Goal: Transaction & Acquisition: Purchase product/service

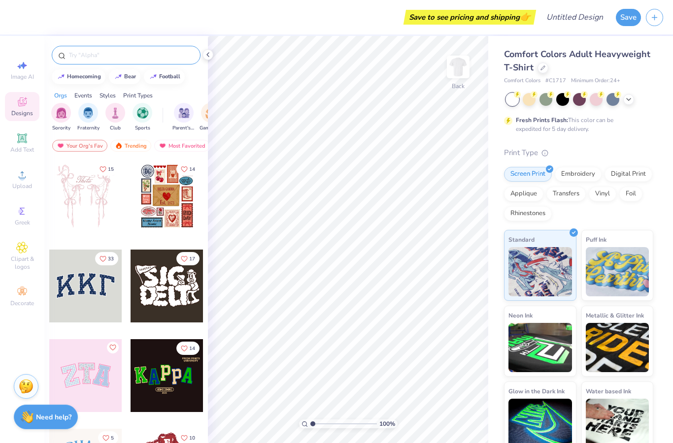
click at [118, 49] on div at bounding box center [126, 55] width 149 height 19
click at [120, 53] on input "text" at bounding box center [131, 55] width 126 height 10
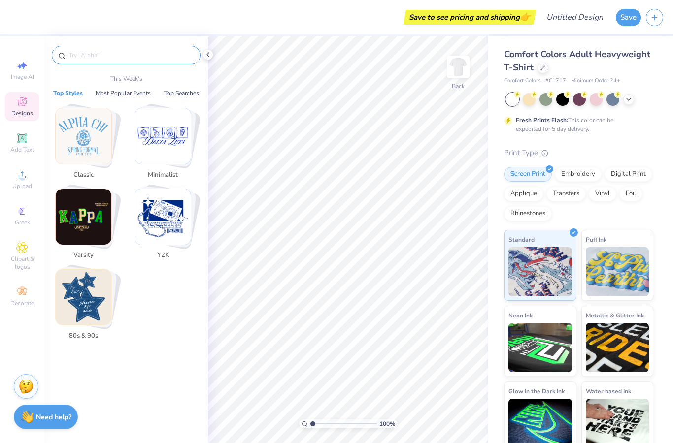
click at [130, 55] on input "text" at bounding box center [131, 55] width 126 height 10
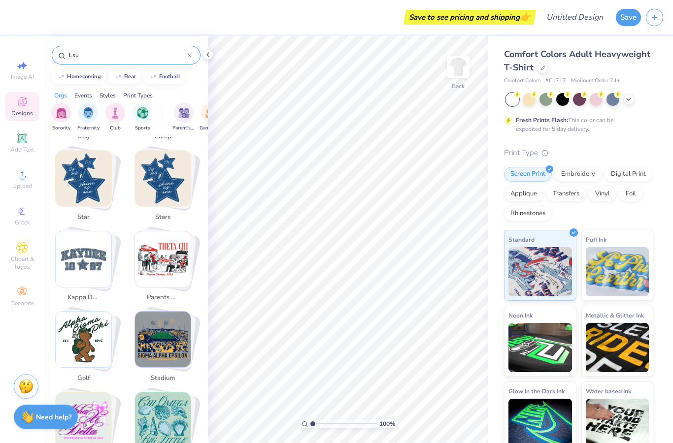
scroll to position [424, 0]
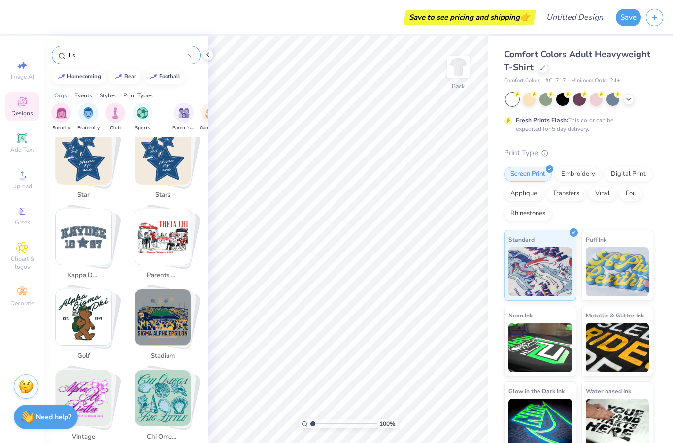
type input "L"
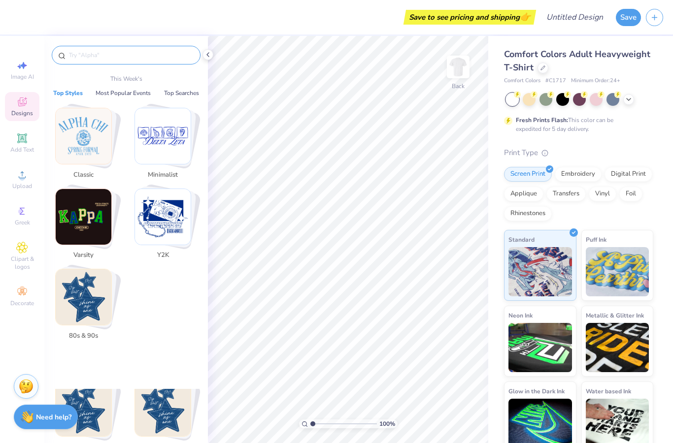
click at [281, 22] on div "Save to see pricing and shipping 👉" at bounding box center [274, 17] width 518 height 34
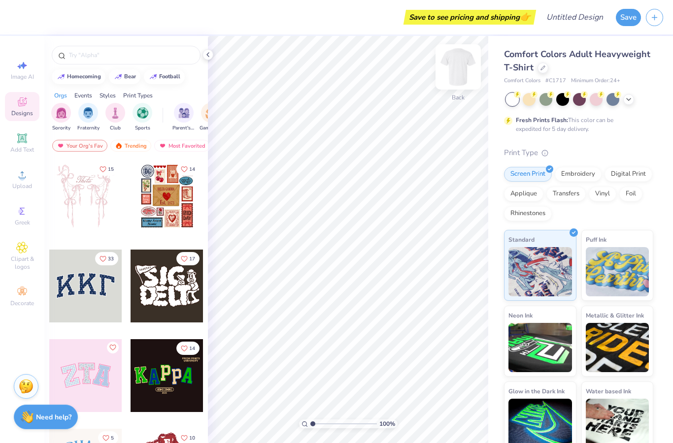
click at [462, 71] on img at bounding box center [457, 66] width 39 height 39
drag, startPoint x: 314, startPoint y: 426, endPoint x: 246, endPoint y: 414, distance: 69.0
type input "1"
click at [246, 414] on div "100 %" at bounding box center [347, 239] width 407 height 407
click at [36, 147] on div "Add Text" at bounding box center [22, 143] width 34 height 29
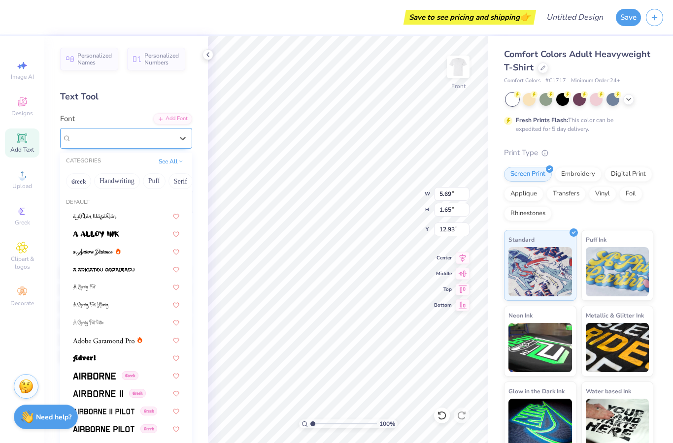
click at [132, 135] on div "Super Dream" at bounding box center [121, 137] width 103 height 15
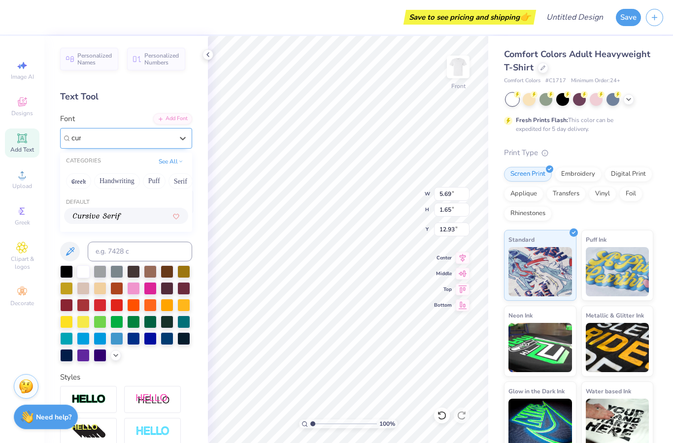
scroll to position [0, 0]
type input "cursive"
type input "5.60"
type input "1.78"
type input "12.86"
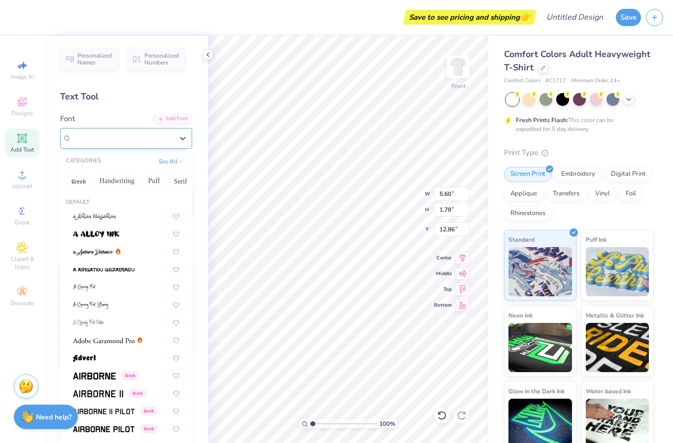
click at [110, 139] on span "Cursive Serif" at bounding box center [90, 137] width 39 height 11
click at [80, 173] on button "Calligraphy" at bounding box center [76, 181] width 43 height 16
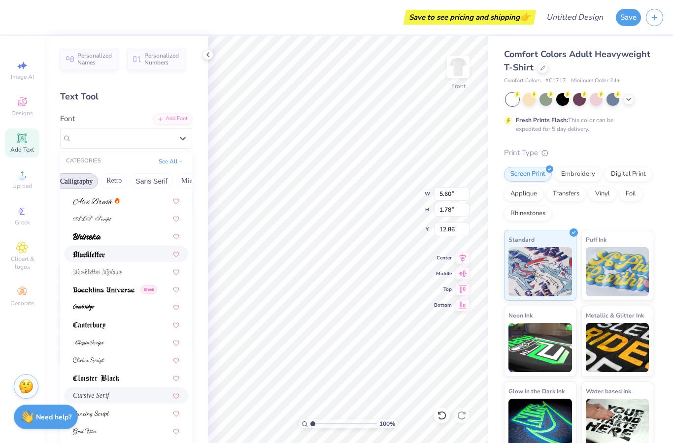
scroll to position [34, 0]
click at [109, 234] on div at bounding box center [126, 235] width 106 height 10
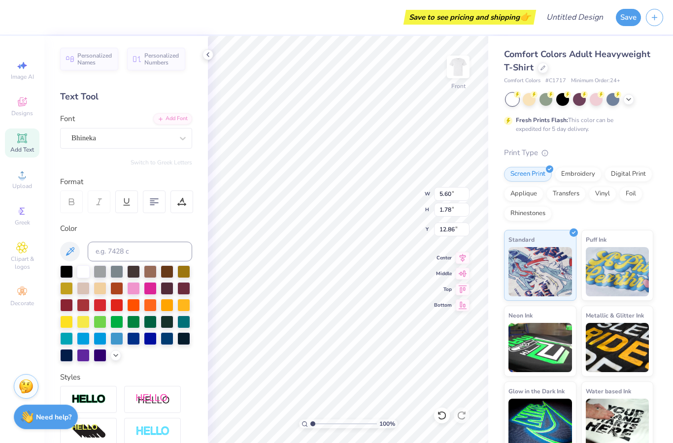
type input "3.94"
type input "1.80"
type input "12.85"
type textarea "Lambda Sigma Gamma"
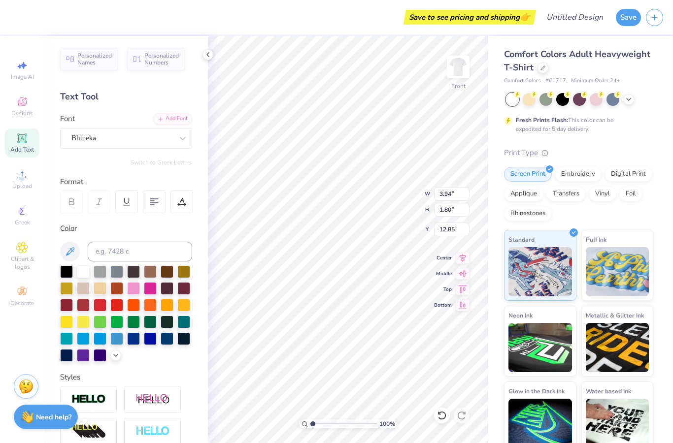
scroll to position [0, 5]
click at [386, 26] on div "Save to see pricing and shipping 👉" at bounding box center [274, 17] width 518 height 34
type input "14.53"
type input "1.61"
type input "12.94"
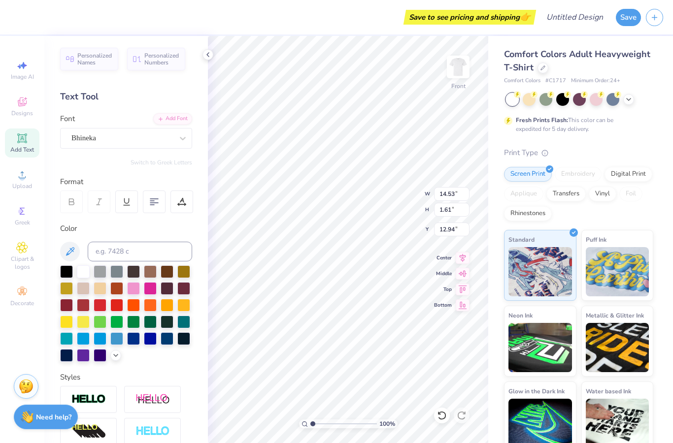
scroll to position [0, 0]
type textarea "IPSE"
click at [366, 25] on div "Save to see pricing and shipping 👉" at bounding box center [274, 17] width 518 height 34
type input "3.29"
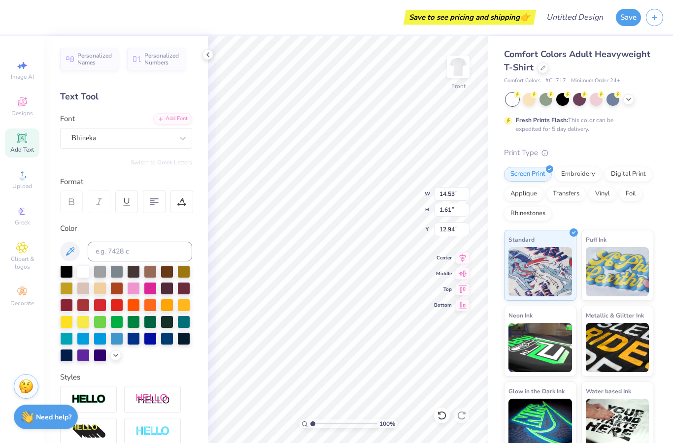
type input "1.35"
type input "13.07"
type input "6.91"
type input "2.84"
type input "7.70"
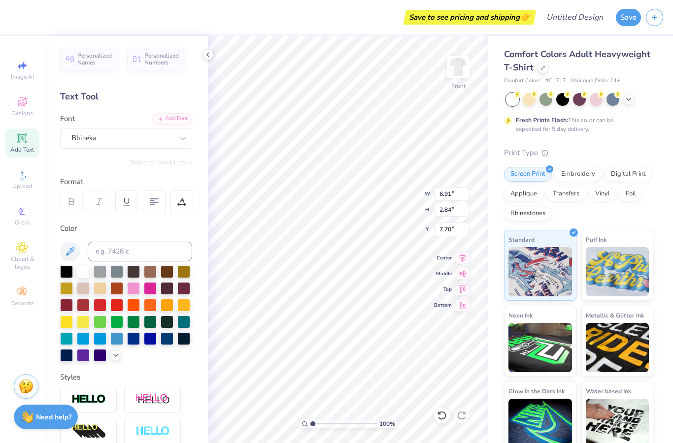
type input "7.74"
type input "6.59"
type input "4.21"
type input "7.13"
type input "6.69"
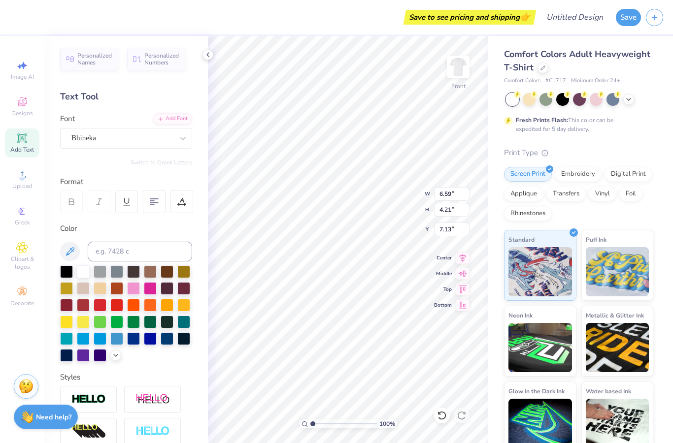
type input "3.66"
type input "7.39"
click at [115, 307] on div at bounding box center [116, 304] width 13 height 13
click at [87, 303] on div at bounding box center [83, 304] width 13 height 13
click at [116, 353] on icon at bounding box center [116, 355] width 8 height 8
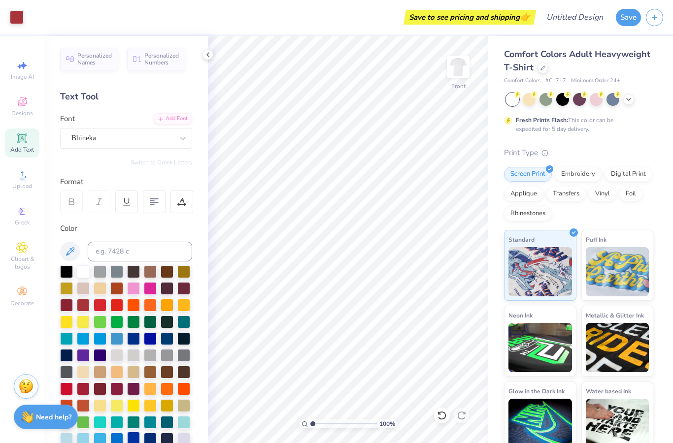
scroll to position [70, 0]
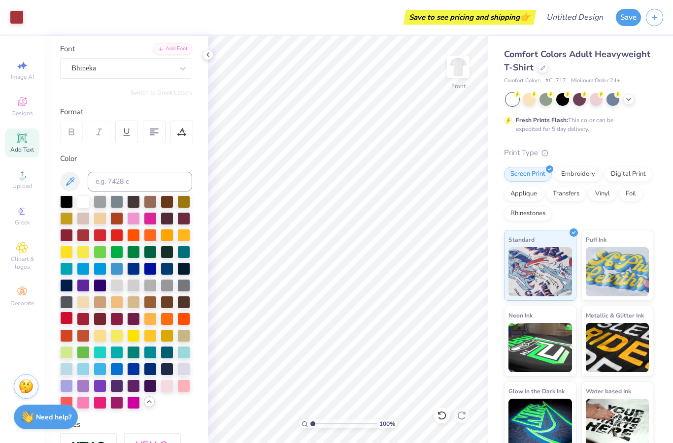
click at [66, 322] on div at bounding box center [66, 318] width 13 height 13
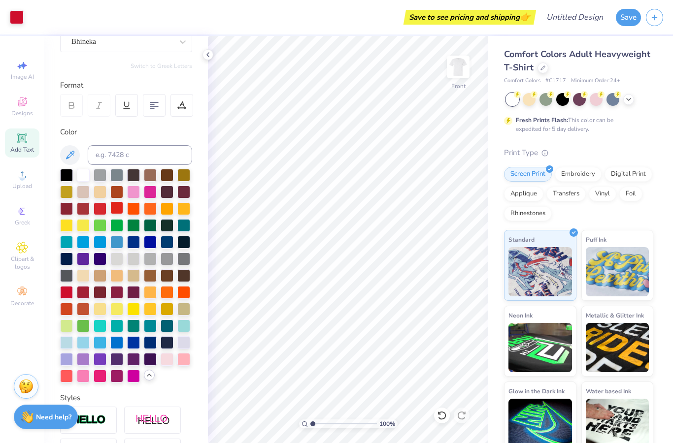
scroll to position [93, 0]
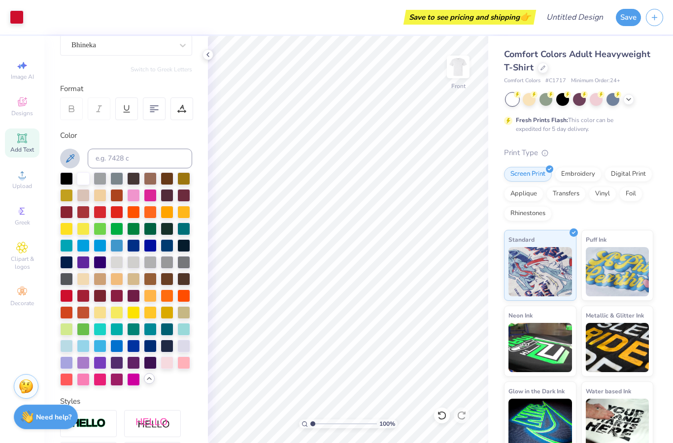
click at [72, 161] on icon at bounding box center [70, 159] width 12 height 12
click at [68, 157] on icon at bounding box center [70, 159] width 12 height 12
click at [69, 296] on div at bounding box center [66, 295] width 13 height 13
click at [69, 160] on icon at bounding box center [70, 158] width 8 height 8
drag, startPoint x: 70, startPoint y: 161, endPoint x: 115, endPoint y: 280, distance: 127.8
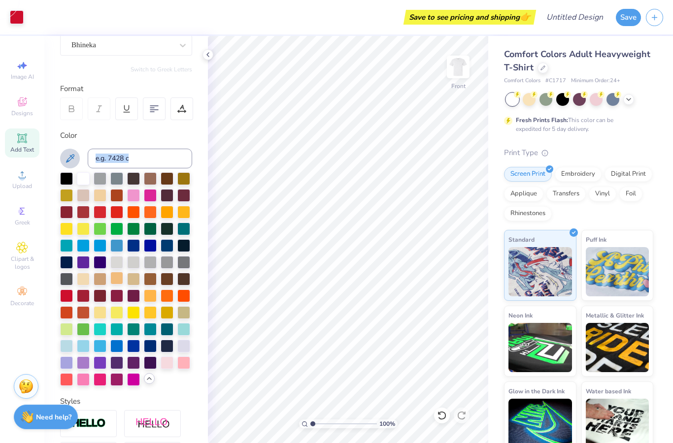
click at [115, 280] on div "Color" at bounding box center [126, 258] width 132 height 256
click at [68, 292] on div at bounding box center [66, 295] width 13 height 13
click at [68, 293] on div at bounding box center [66, 295] width 13 height 13
click at [106, 279] on div at bounding box center [100, 278] width 13 height 13
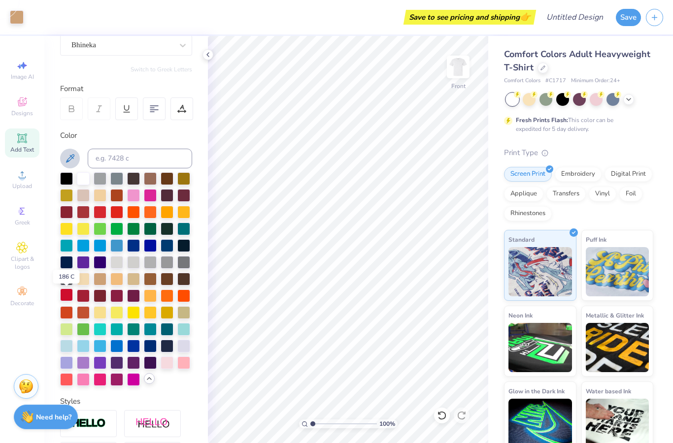
click at [69, 297] on div at bounding box center [66, 295] width 13 height 13
type input "6.98"
click at [27, 143] on icon at bounding box center [21, 137] width 9 height 9
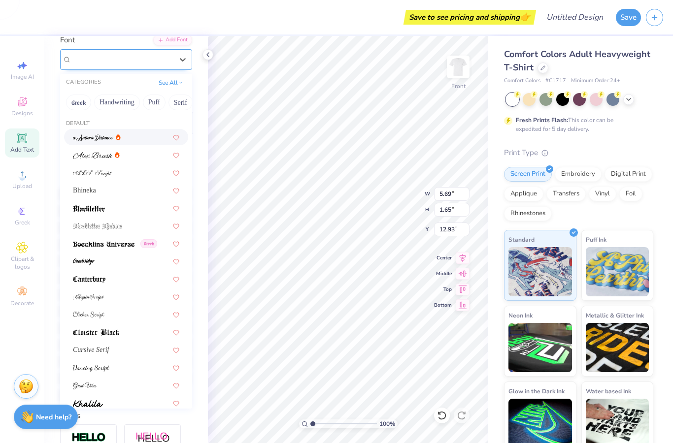
click at [102, 66] on div "Super Dream" at bounding box center [121, 59] width 103 height 15
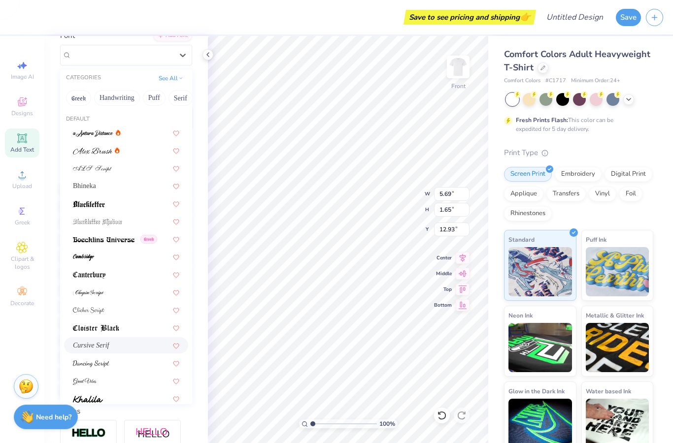
scroll to position [83, 0]
click at [154, 95] on button "Puff" at bounding box center [154, 99] width 23 height 16
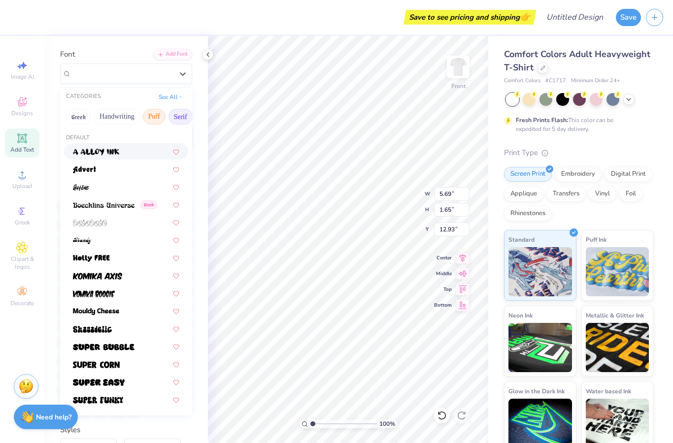
scroll to position [0, 21]
click at [186, 119] on button "Bold" at bounding box center [186, 117] width 24 height 16
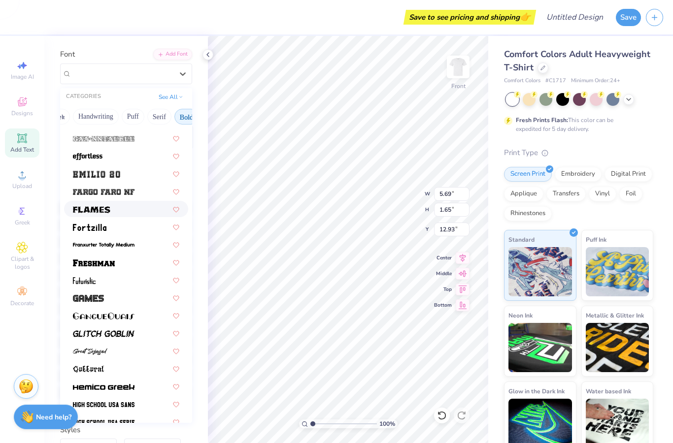
scroll to position [247, 0]
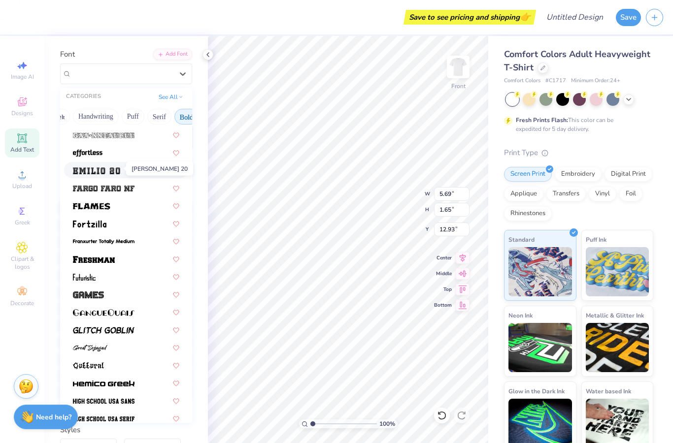
click at [107, 171] on img at bounding box center [96, 170] width 47 height 7
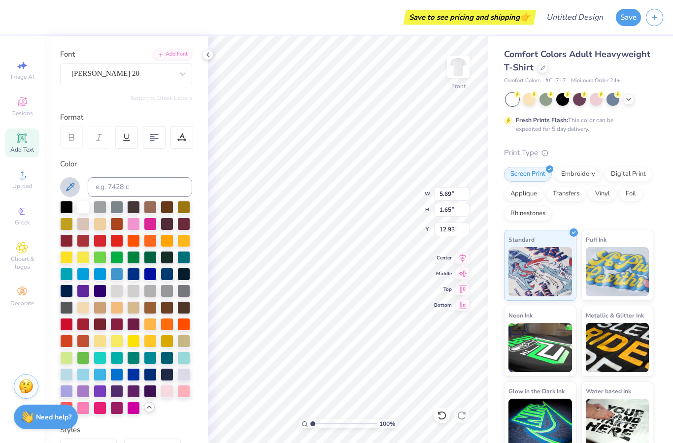
type input "7.50"
type input "2.15"
type input "12.67"
type textarea "X"
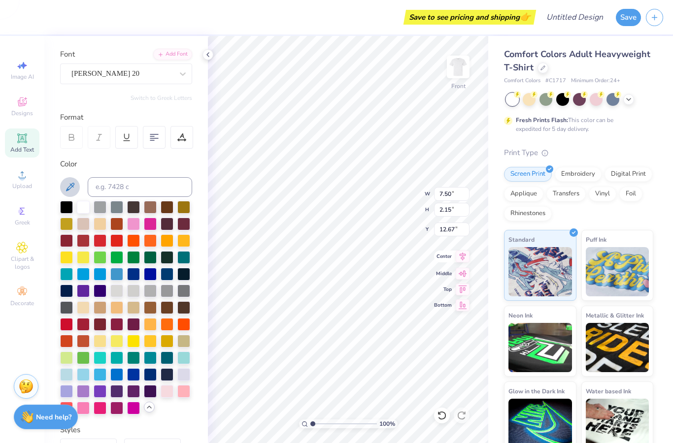
type textarea "96"
drag, startPoint x: 378, startPoint y: 23, endPoint x: 379, endPoint y: 32, distance: 8.9
click at [378, 23] on div "Save to see pricing and shipping 👉" at bounding box center [274, 17] width 518 height 34
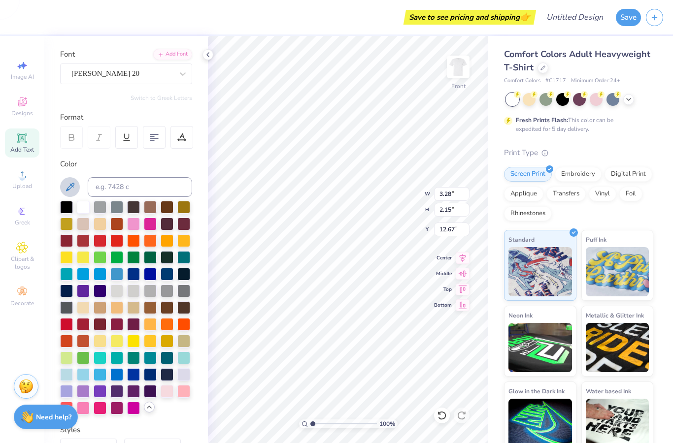
type input "10.39"
type textarea "96"
type input "5.89"
type input "3.87"
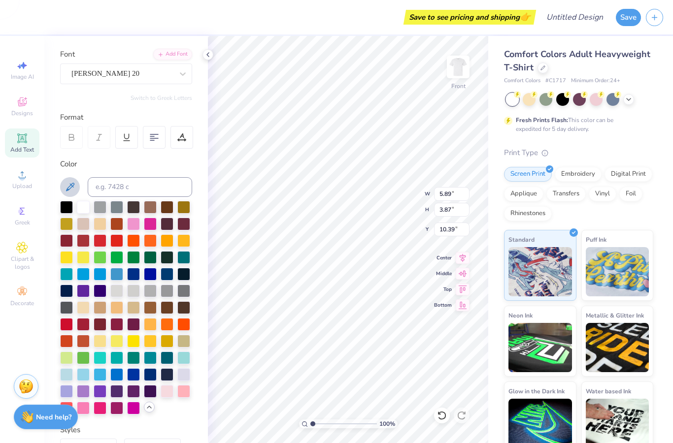
type input "10.64"
type input "6.69"
type input "3.66"
type input "7.43"
click at [346, 29] on div "Save to see pricing and shipping 👉" at bounding box center [274, 17] width 518 height 34
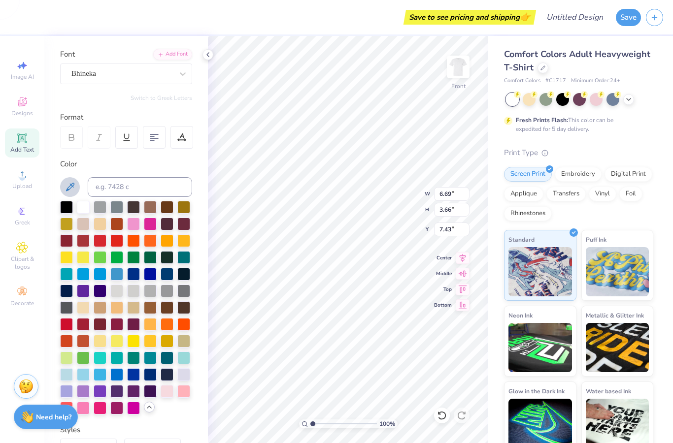
click at [378, 23] on div "Save to see pricing and shipping 👉" at bounding box center [274, 17] width 518 height 34
click at [465, 307] on icon at bounding box center [462, 304] width 14 height 12
click at [460, 259] on icon at bounding box center [462, 257] width 14 height 12
click at [464, 273] on icon at bounding box center [462, 272] width 8 height 6
click at [465, 291] on icon at bounding box center [462, 288] width 14 height 12
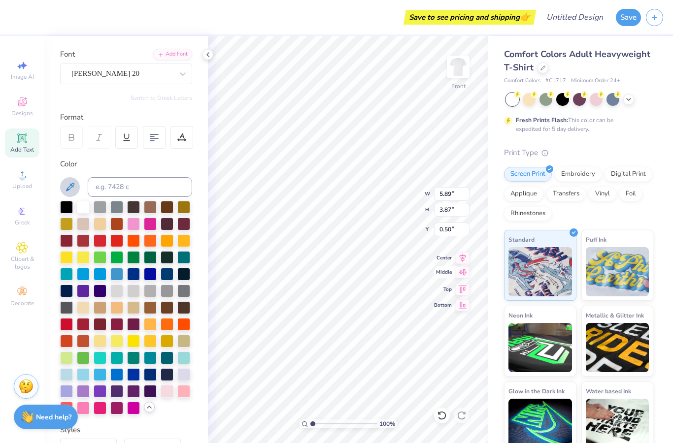
click at [460, 269] on icon at bounding box center [462, 272] width 14 height 12
type input "11.09"
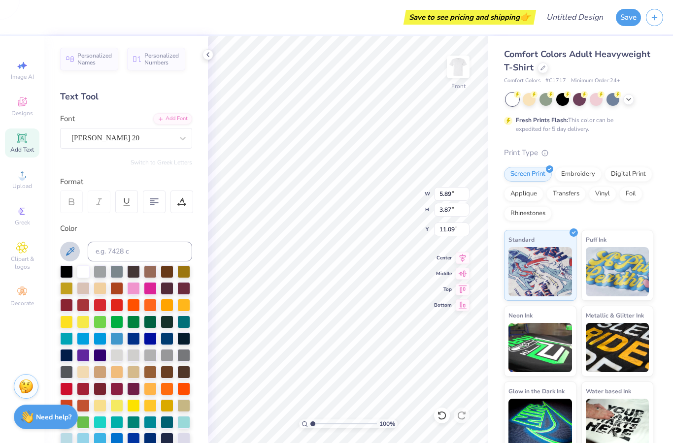
scroll to position [0, 0]
click at [180, 199] on icon at bounding box center [181, 201] width 9 height 9
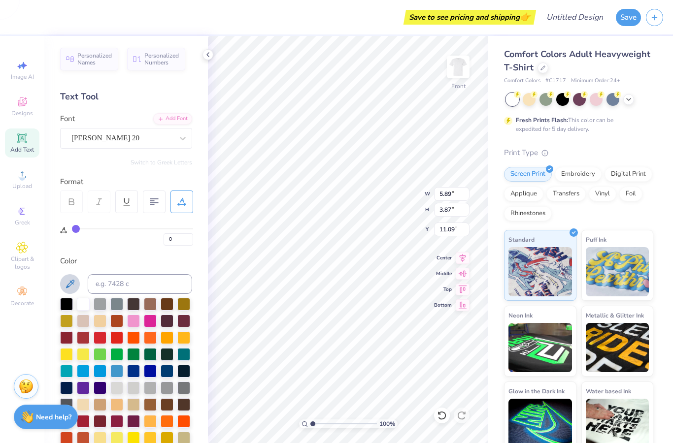
type input "1"
type input "2"
type input "3"
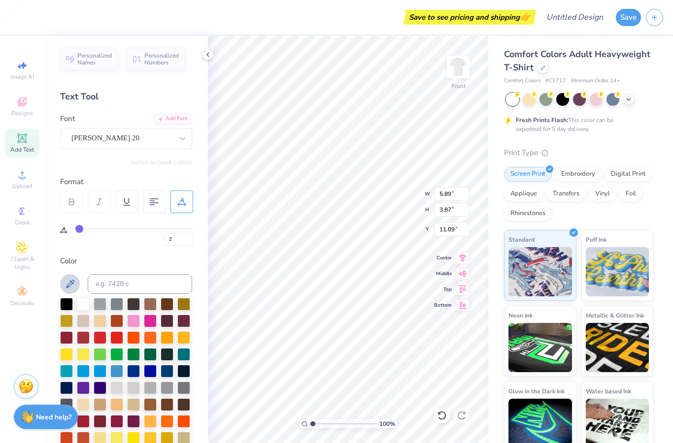
type input "3"
type input "5"
type input "6"
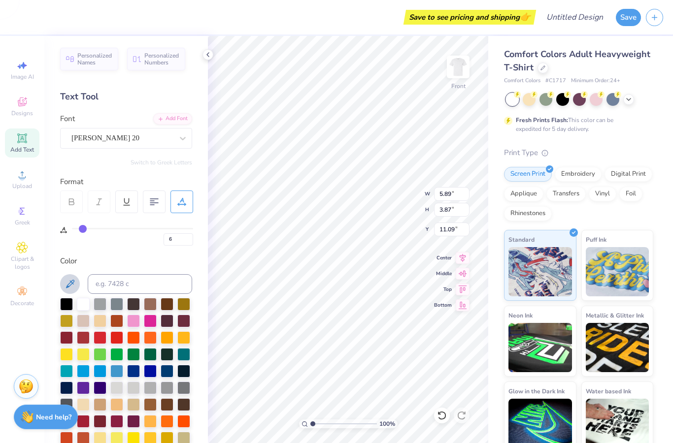
type input "7"
type input "8"
type input "9"
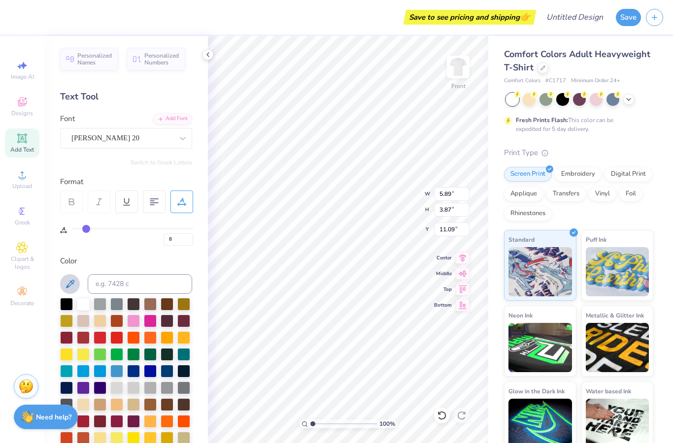
type input "9"
type input "10"
type input "11"
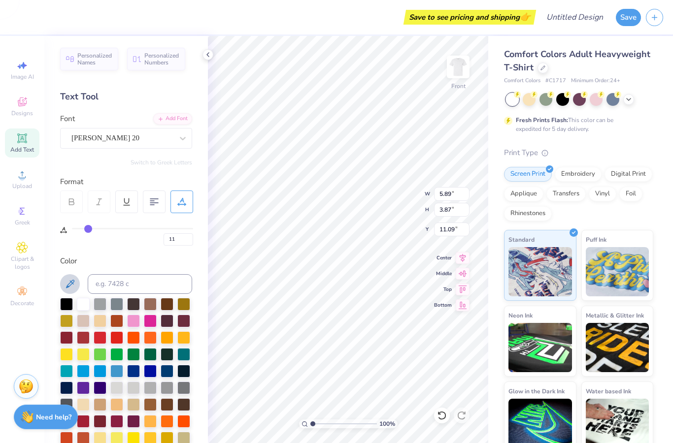
type input "12"
type input "13"
type input "14"
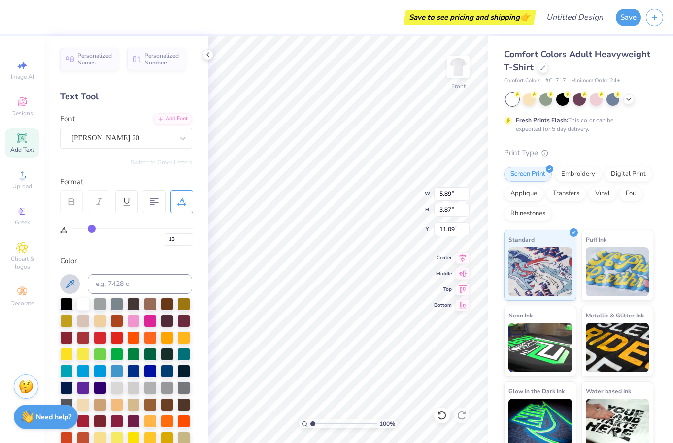
type input "14"
type input "15"
type input "16"
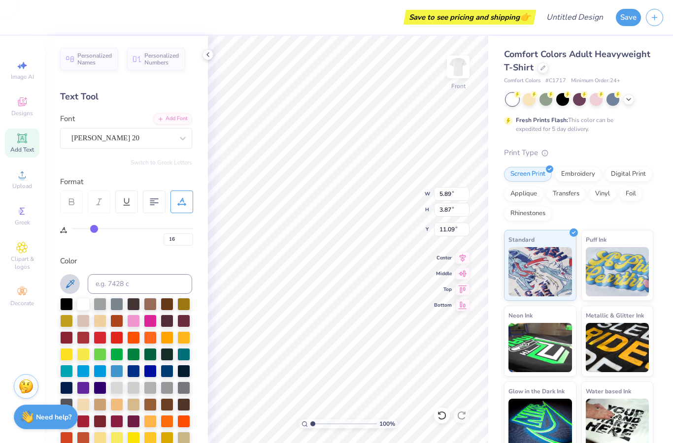
type input "17"
type input "18"
type input "19"
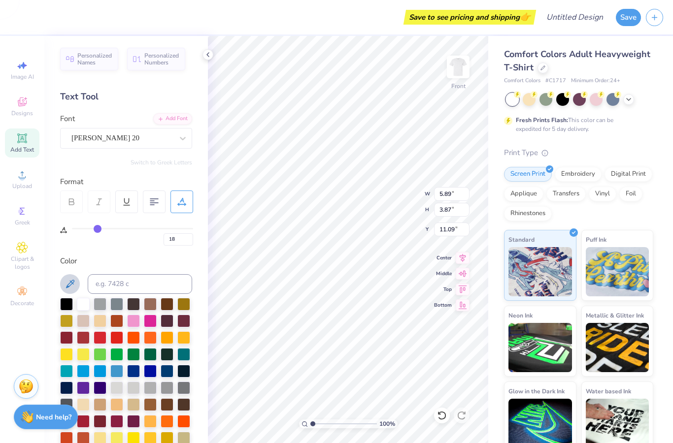
type input "19"
type input "20"
type input "21"
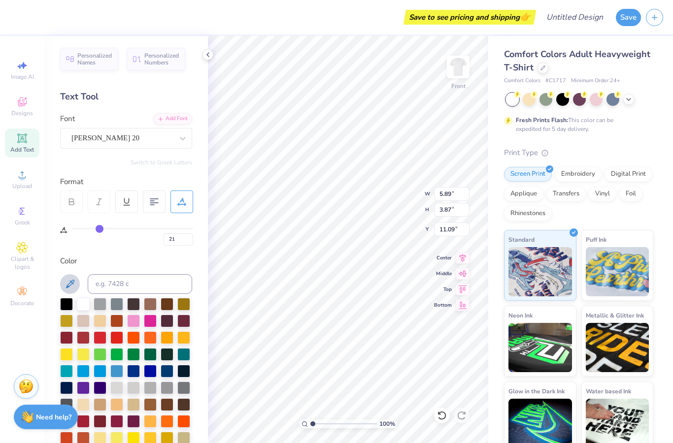
type input "22"
type input "23"
type input "25"
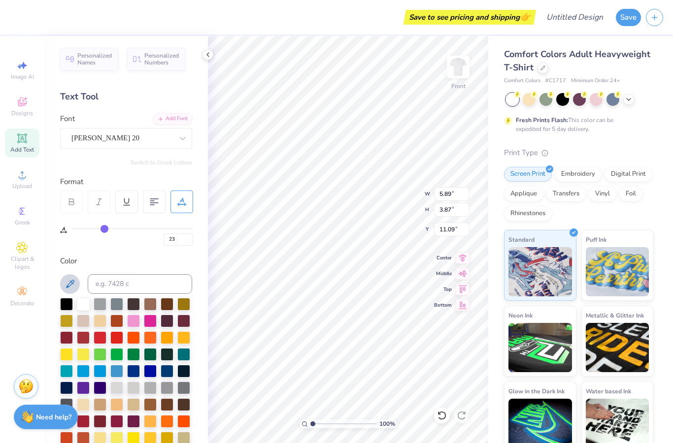
type input "25"
type input "27"
type input "28"
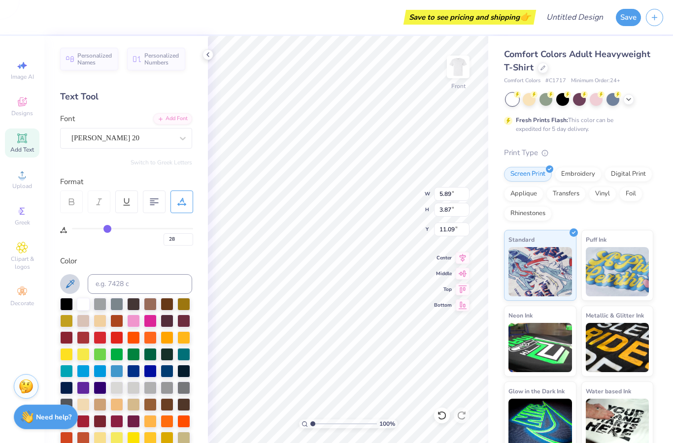
type input "30"
type input "31"
type input "32"
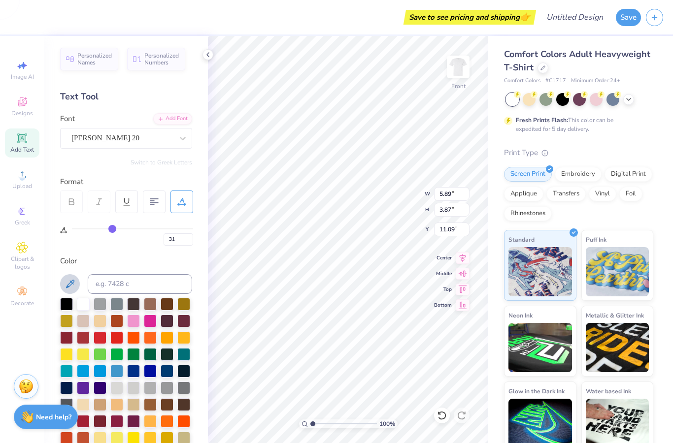
type input "32"
type input "33"
type input "34"
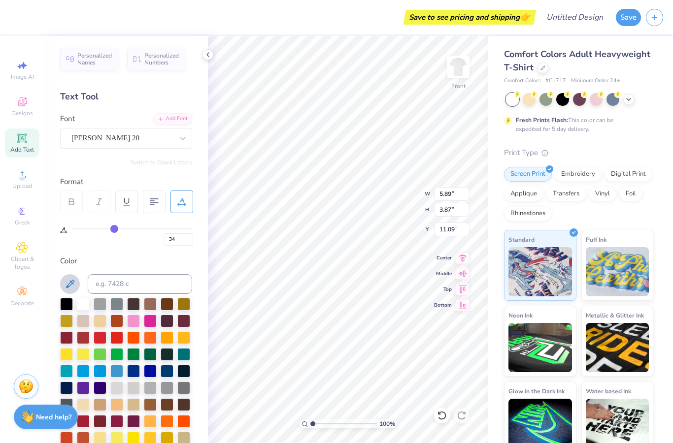
type input "35"
type input "37"
type input "38"
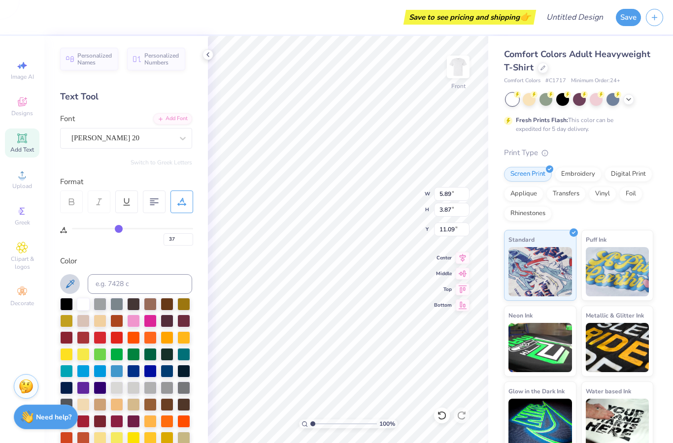
type input "38"
type input "39"
type input "40"
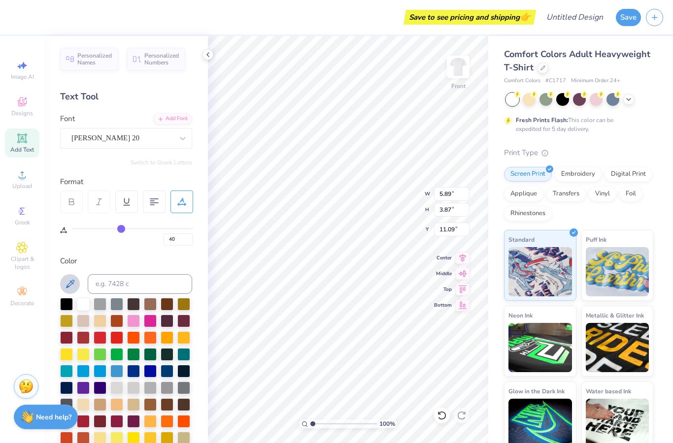
type input "41"
type input "42"
drag, startPoint x: 75, startPoint y: 231, endPoint x: 123, endPoint y: 232, distance: 47.8
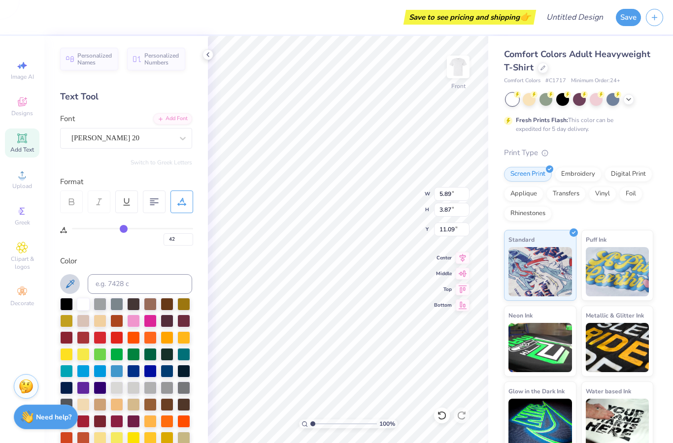
type input "42"
click at [123, 229] on input "range" at bounding box center [132, 228] width 121 height 1
type input "7.67"
type input "43"
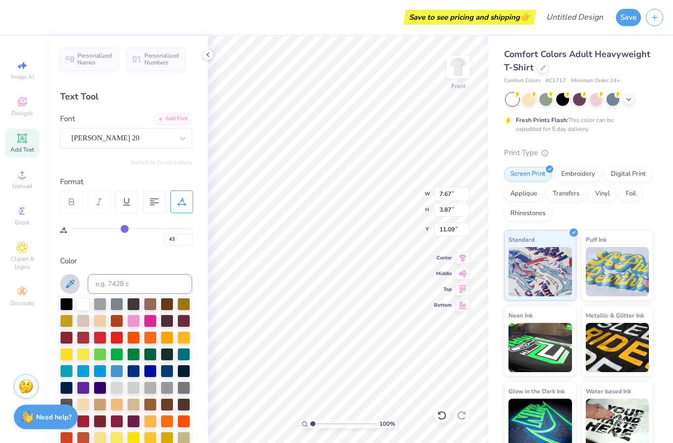
type input "42"
type input "40"
type input "38"
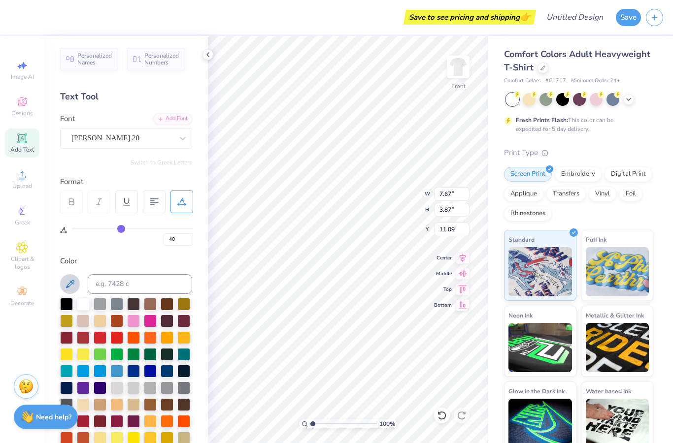
type input "38"
type input "34"
type input "30"
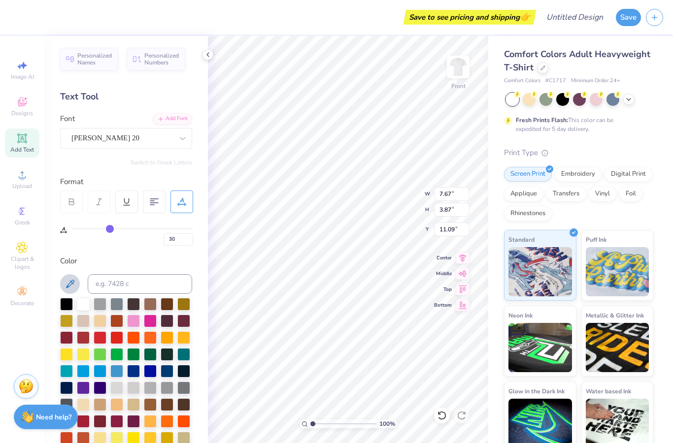
type input "25"
type input "19"
type input "13"
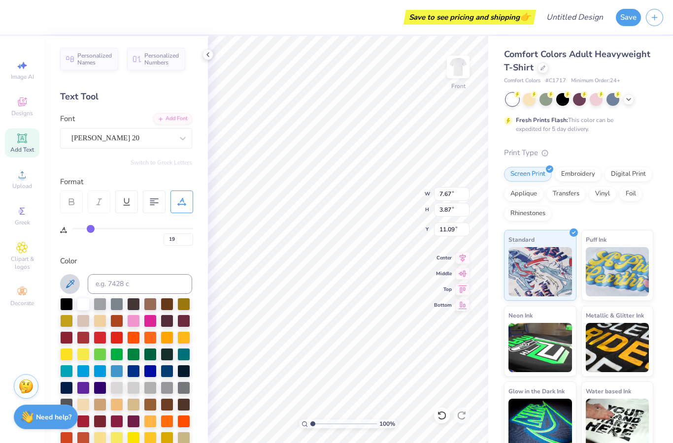
type input "13"
type input "8"
type input "5"
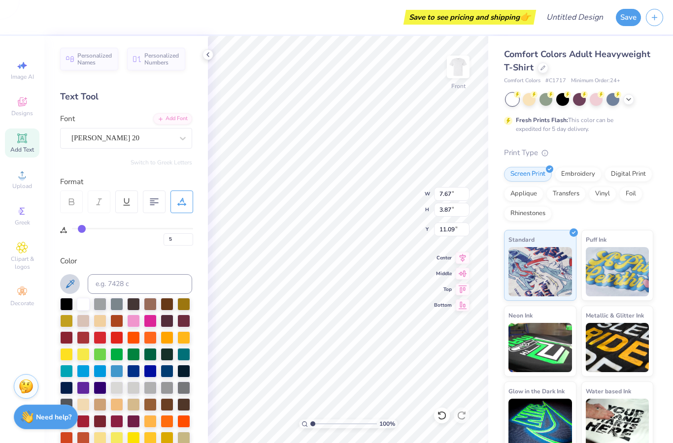
type input "0"
drag, startPoint x: 124, startPoint y: 231, endPoint x: 51, endPoint y: 237, distance: 73.6
type input "0"
click at [51, 237] on div "Personalized Names Personalized Numbers Text Tool Add Font Font Emilio 20 Switc…" at bounding box center [125, 239] width 163 height 407
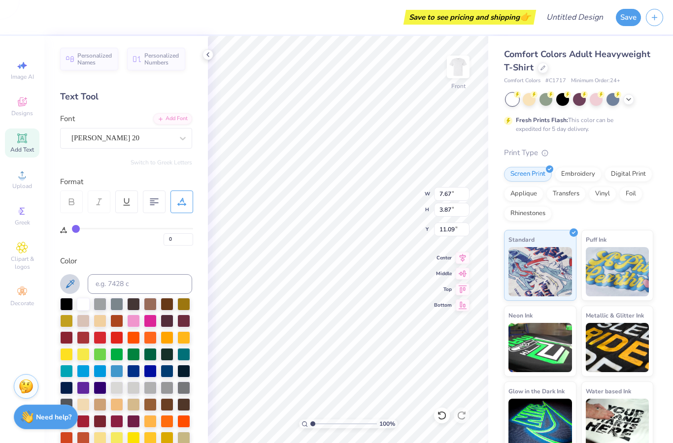
type input "5.89"
type textarea "9"
click at [16, 145] on div "Add Text" at bounding box center [22, 143] width 34 height 29
type input "5.69"
type input "1.65"
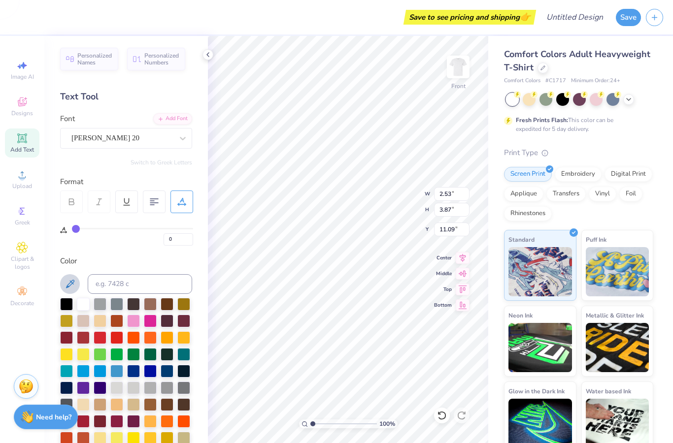
type input "12.93"
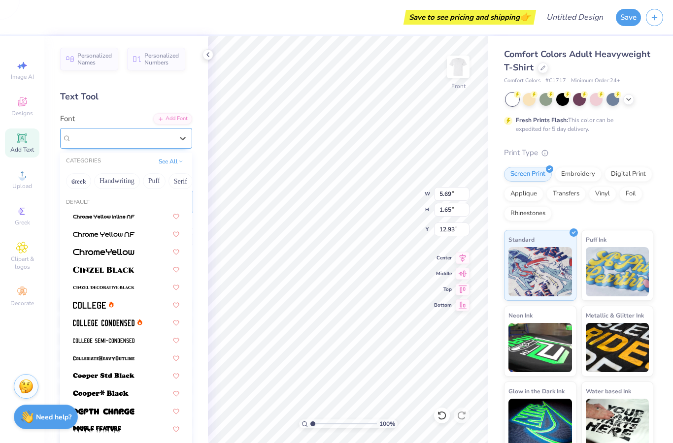
click at [92, 128] on div "Super Dream" at bounding box center [126, 138] width 132 height 21
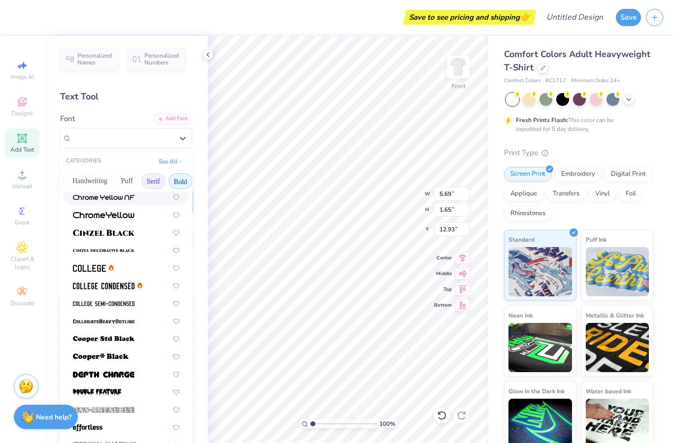
scroll to position [0, 29]
click at [179, 180] on button "Bold" at bounding box center [179, 181] width 24 height 16
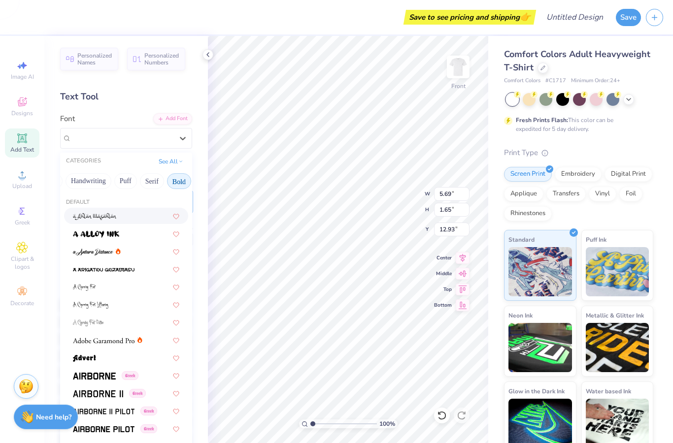
click at [178, 184] on button "Bold" at bounding box center [179, 181] width 24 height 16
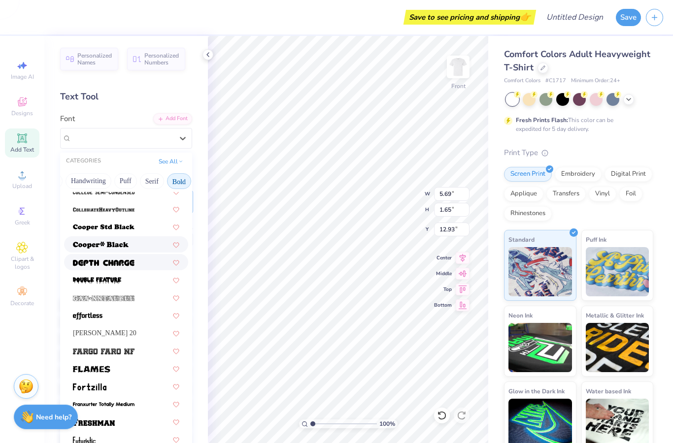
scroll to position [170, 0]
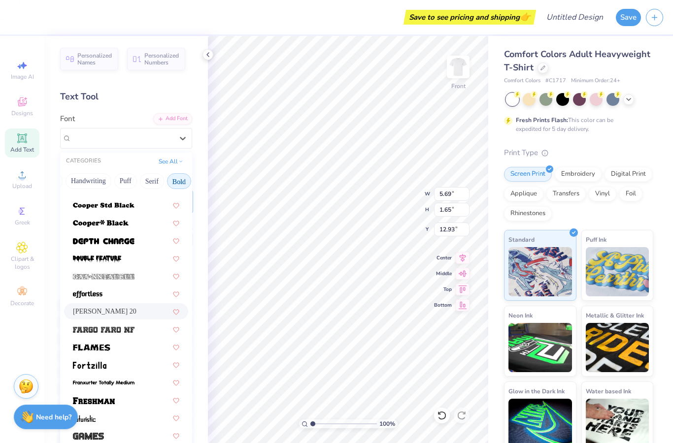
click at [109, 315] on span "Emilio 20" at bounding box center [105, 311] width 64 height 10
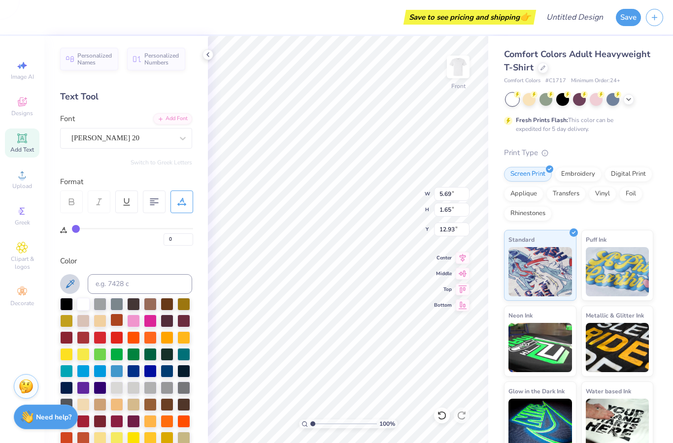
type input "7.50"
type input "2.15"
type input "12.67"
type textarea "T"
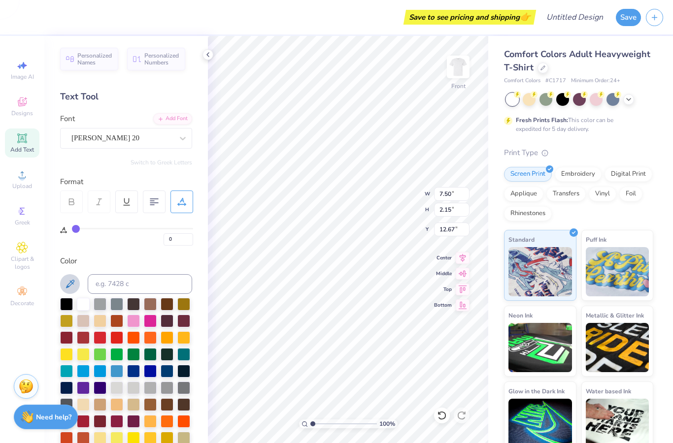
type textarea "6"
type input "11.09"
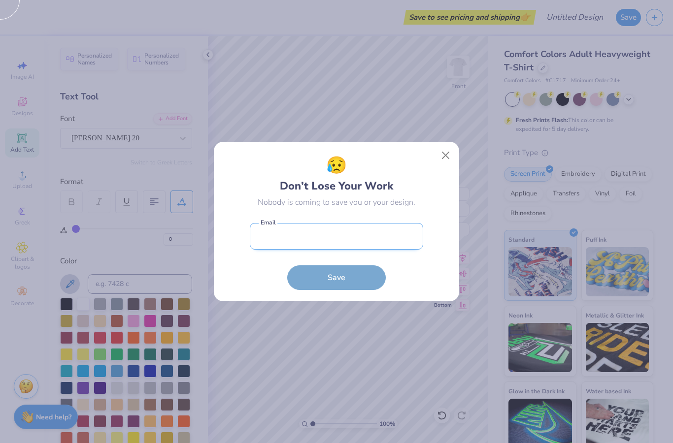
click at [396, 250] on body "Save to see pricing and shipping 👉 Design Title Save Image AI Designs Add Text …" at bounding box center [336, 221] width 673 height 443
type input "2.44"
type input "3.73"
click at [444, 158] on button "Close" at bounding box center [445, 155] width 19 height 19
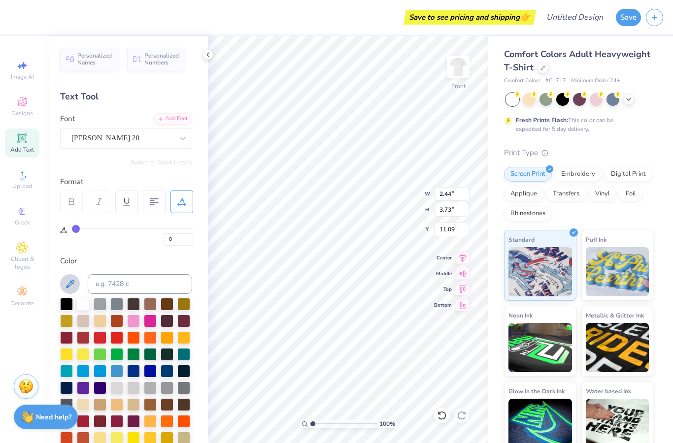
type input "2.43"
type input "3.71"
type input "2.53"
type input "3.87"
type input "2.43"
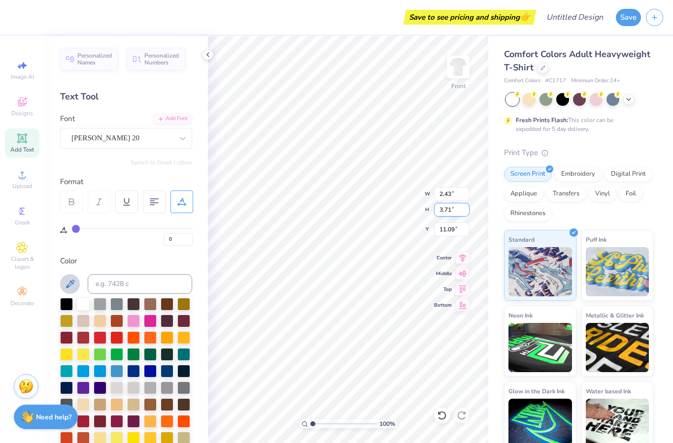
click at [450, 211] on input "3.71" at bounding box center [451, 210] width 35 height 14
type input "3.7"
type input "3.87"
type input "2.53"
click at [459, 227] on input "11.01" at bounding box center [451, 230] width 35 height 14
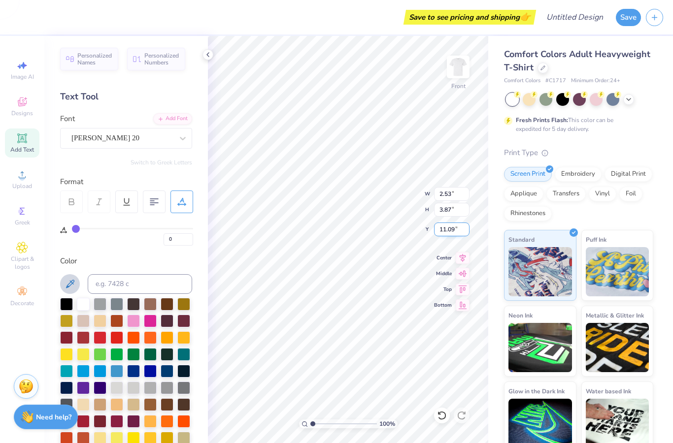
type input "11.09"
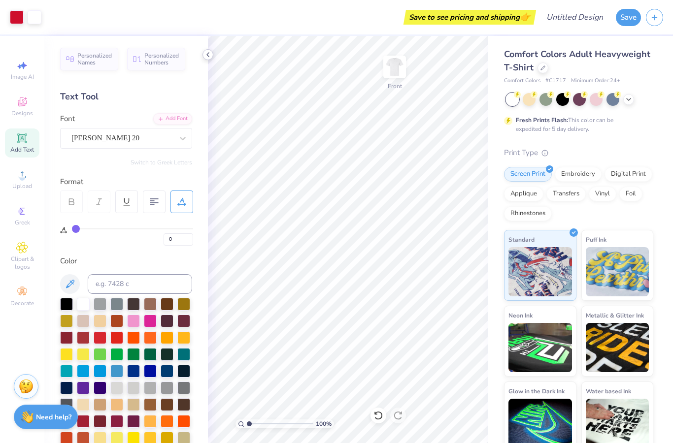
click at [208, 54] on icon at bounding box center [208, 55] width 8 height 8
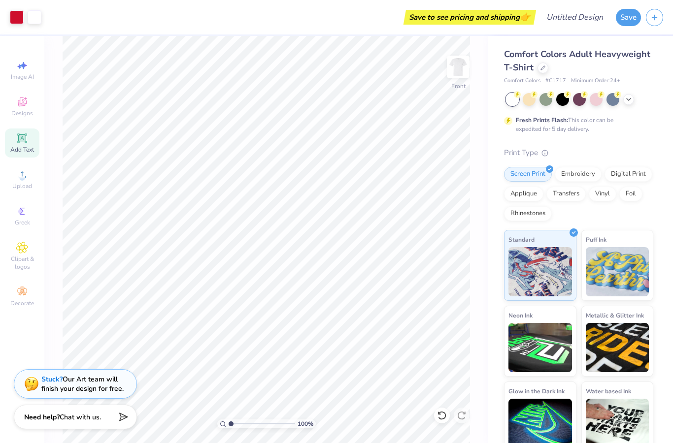
scroll to position [0, 0]
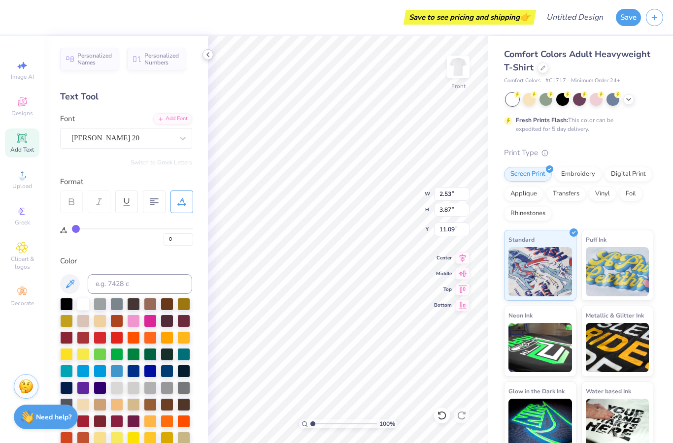
type input "10.79"
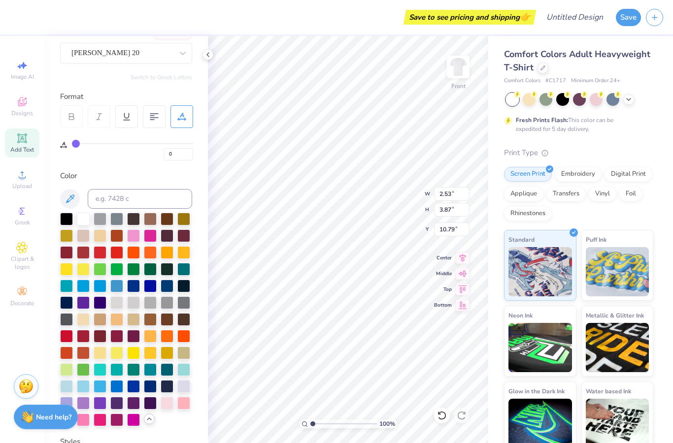
scroll to position [86, 0]
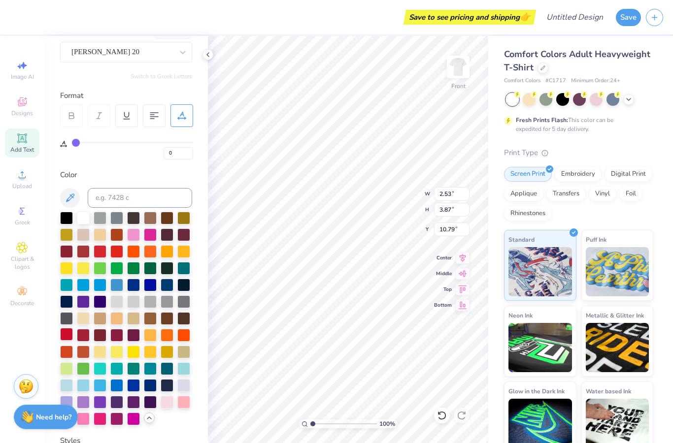
click at [67, 341] on div at bounding box center [66, 334] width 13 height 13
click at [83, 336] on div at bounding box center [83, 334] width 13 height 13
click at [77, 336] on div at bounding box center [83, 334] width 13 height 13
click at [68, 332] on div at bounding box center [66, 334] width 13 height 13
click at [154, 273] on div at bounding box center [150, 267] width 13 height 13
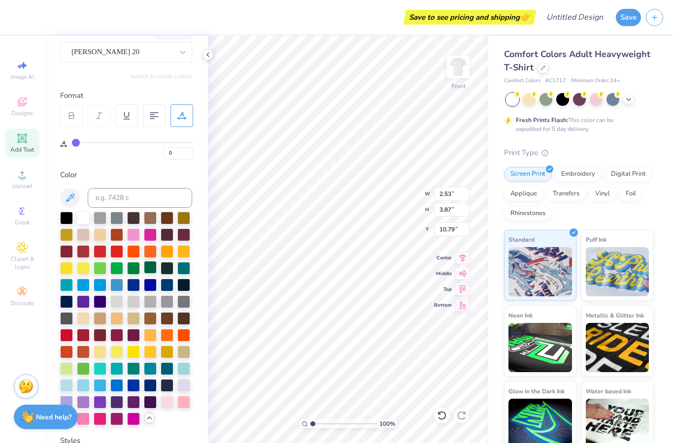
click at [149, 270] on div at bounding box center [150, 267] width 13 height 13
click at [85, 220] on div at bounding box center [83, 217] width 13 height 13
click at [99, 340] on div at bounding box center [100, 334] width 13 height 13
click at [81, 337] on div at bounding box center [83, 334] width 13 height 13
click at [86, 337] on div at bounding box center [83, 334] width 13 height 13
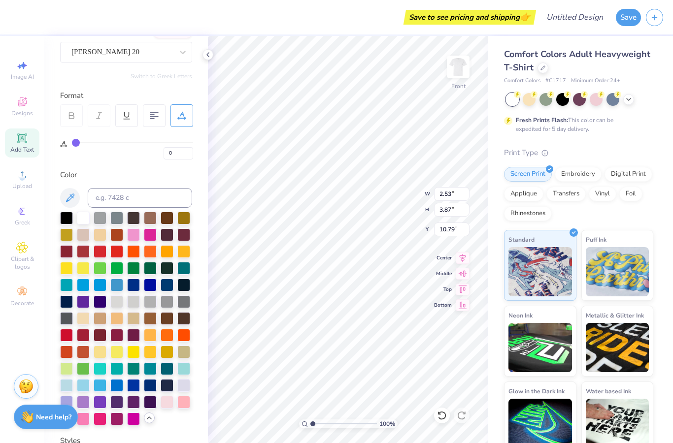
click at [126, 273] on div at bounding box center [126, 319] width 132 height 214
click at [119, 271] on div at bounding box center [116, 267] width 13 height 13
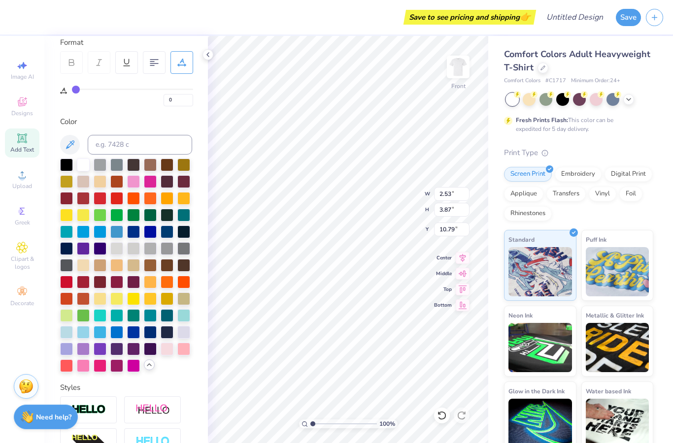
scroll to position [144, 0]
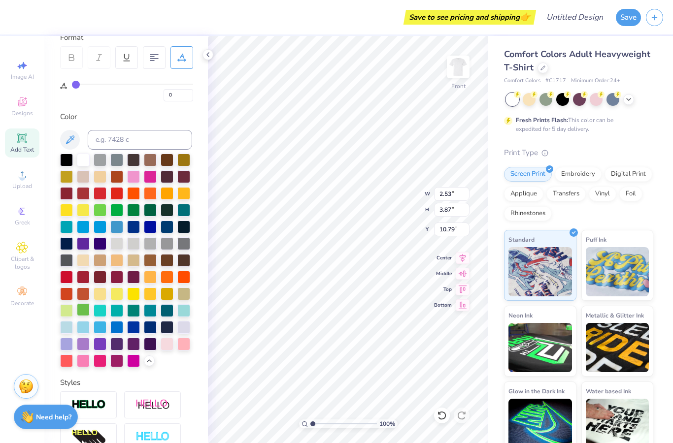
click at [83, 316] on div at bounding box center [83, 309] width 13 height 13
click at [65, 310] on div at bounding box center [66, 309] width 13 height 13
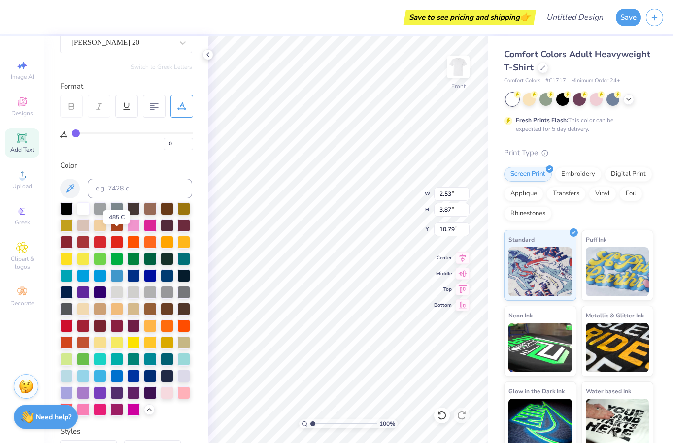
scroll to position [154, 0]
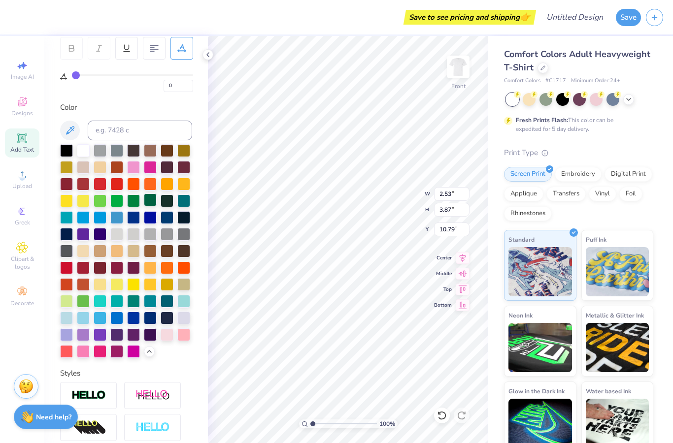
click at [146, 203] on div at bounding box center [150, 199] width 13 height 13
click at [135, 204] on div at bounding box center [133, 199] width 13 height 13
click at [136, 206] on div at bounding box center [133, 199] width 13 height 13
click at [72, 154] on div at bounding box center [66, 149] width 13 height 13
click at [64, 151] on div at bounding box center [66, 149] width 13 height 13
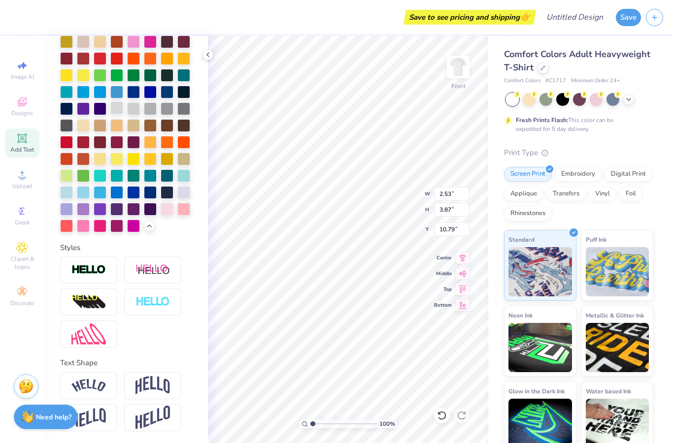
scroll to position [217, 0]
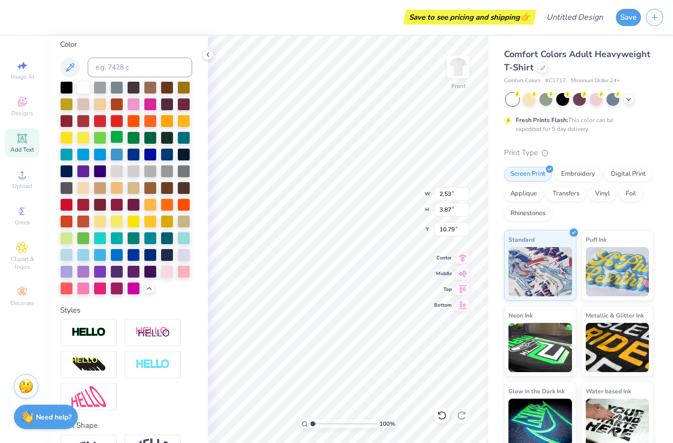
click at [115, 139] on div at bounding box center [116, 136] width 13 height 13
click at [130, 138] on div at bounding box center [133, 136] width 13 height 13
click at [133, 138] on div at bounding box center [133, 136] width 13 height 13
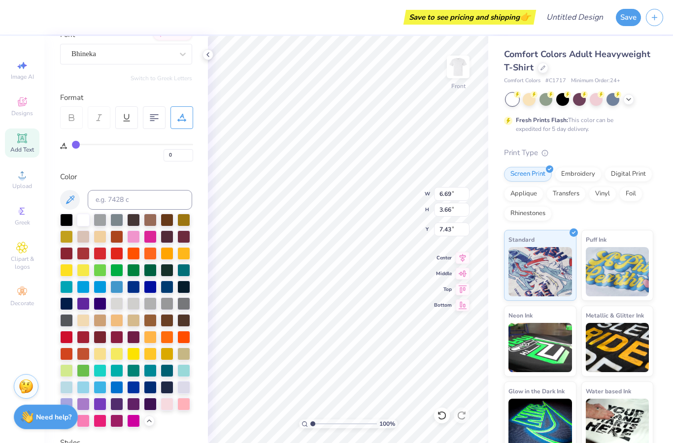
scroll to position [17, 0]
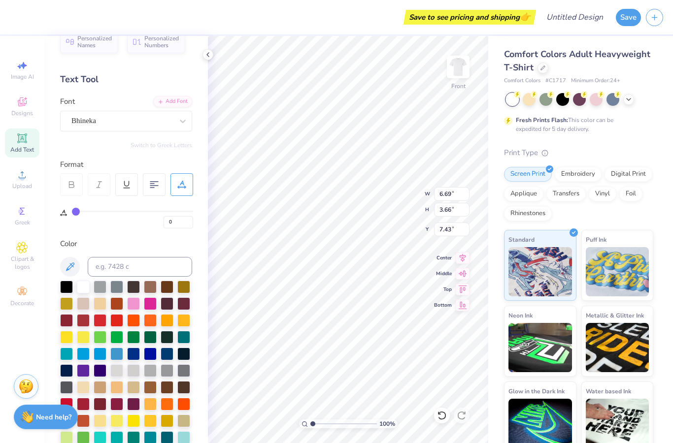
click at [187, 183] on div at bounding box center [181, 184] width 23 height 23
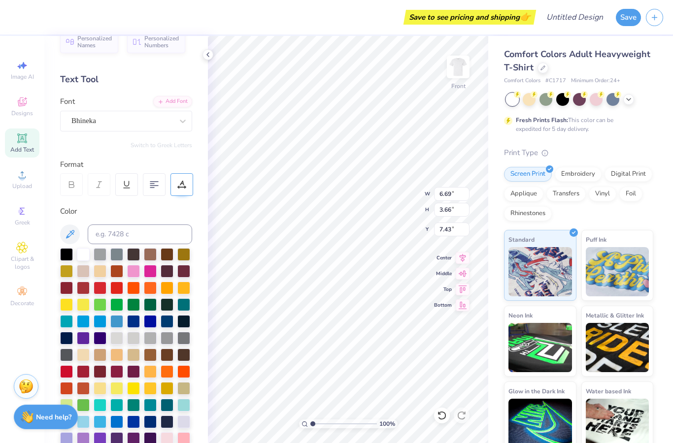
click at [180, 181] on icon at bounding box center [181, 184] width 9 height 9
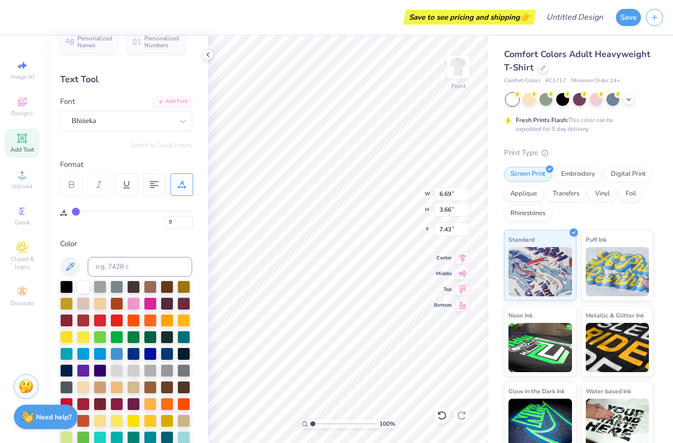
type input "2"
type input "3"
type input "4"
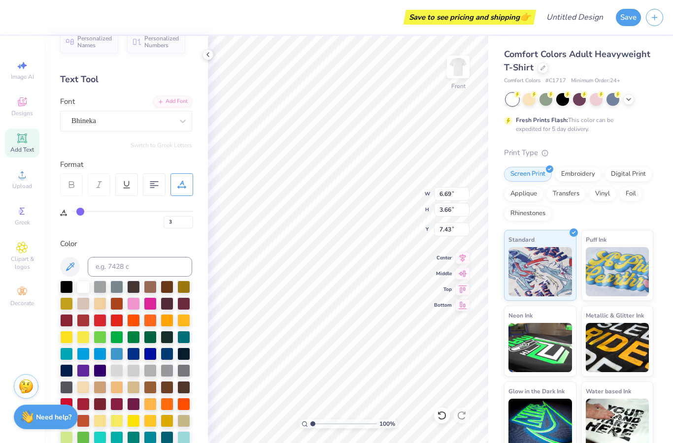
type input "4"
type input "5"
type input "6"
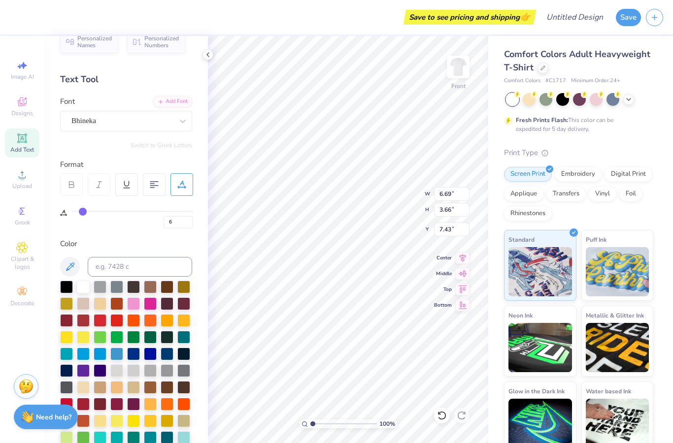
type input "7"
type input "8"
type input "9"
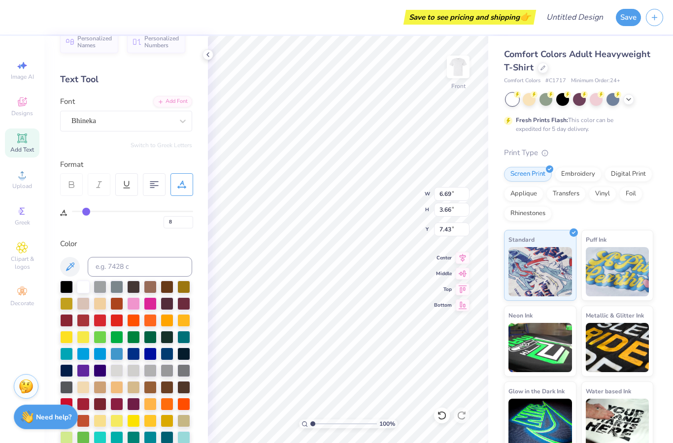
type input "9"
type input "10"
type input "11"
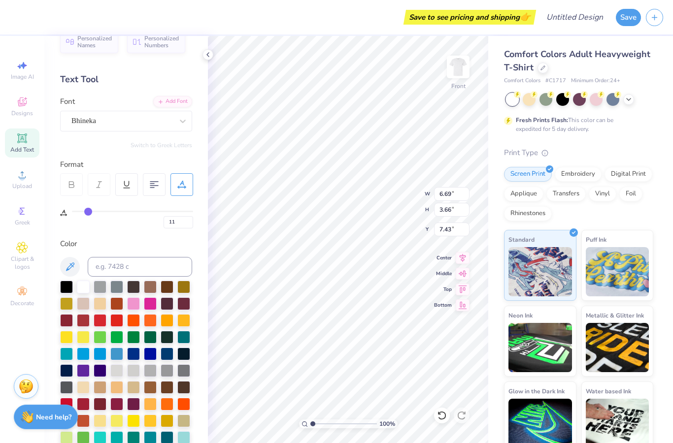
type input "12"
type input "13"
drag, startPoint x: 78, startPoint y: 211, endPoint x: 90, endPoint y: 213, distance: 12.5
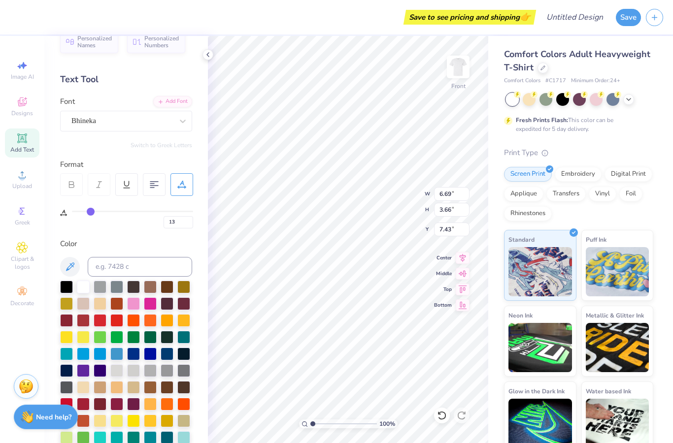
type input "13"
click at [90, 212] on input "range" at bounding box center [132, 211] width 121 height 1
type input "8.11"
type input "3.92"
type input "7.30"
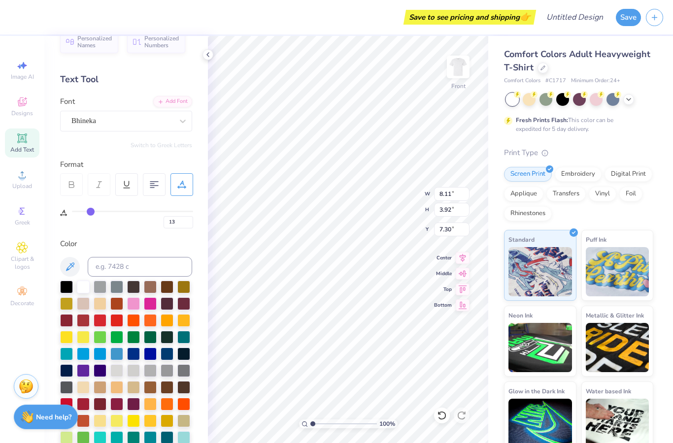
type input "12"
type input "11"
click at [87, 212] on input "range" at bounding box center [132, 211] width 121 height 1
click at [178, 225] on input "10" at bounding box center [178, 222] width 30 height 12
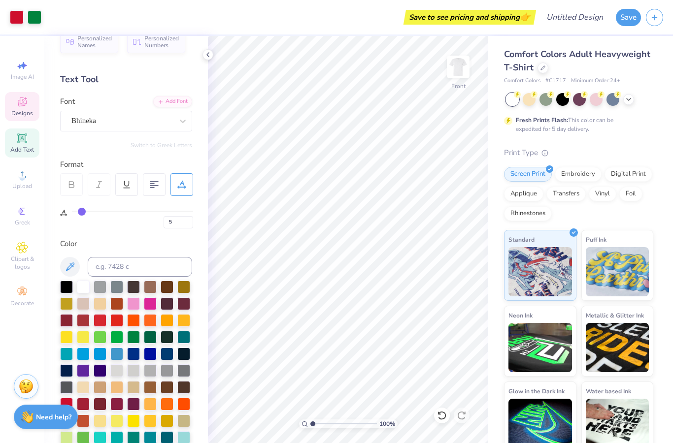
click at [26, 101] on icon at bounding box center [22, 102] width 12 height 12
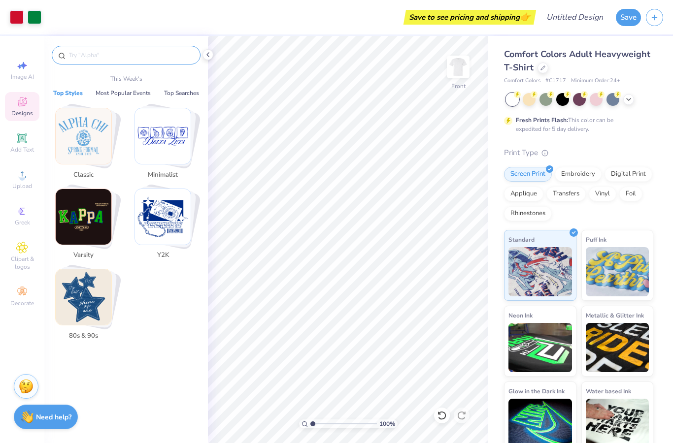
click at [119, 58] on input "text" at bounding box center [131, 55] width 126 height 10
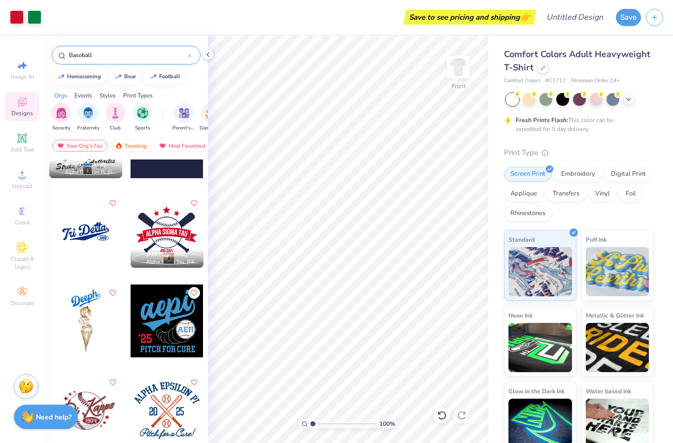
scroll to position [184, 0]
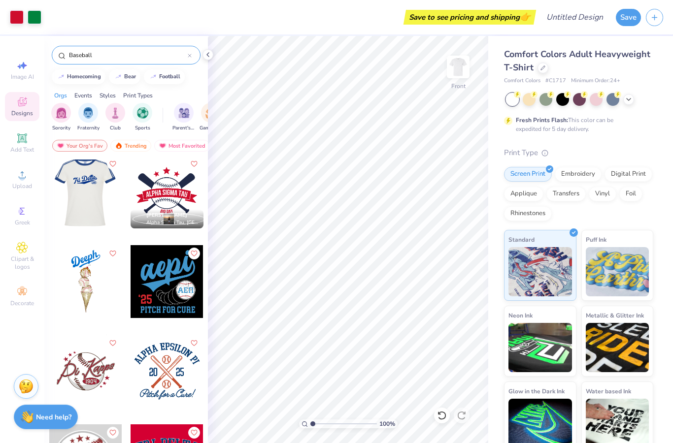
click at [88, 190] on div at bounding box center [85, 192] width 219 height 73
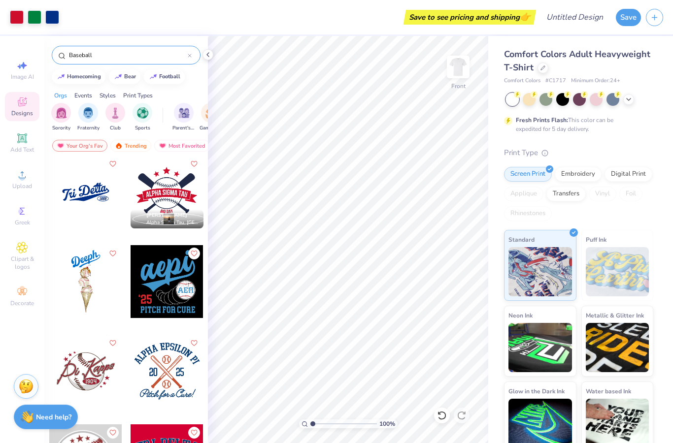
click at [277, 22] on div "Save to see pricing and shipping 👉" at bounding box center [298, 17] width 469 height 34
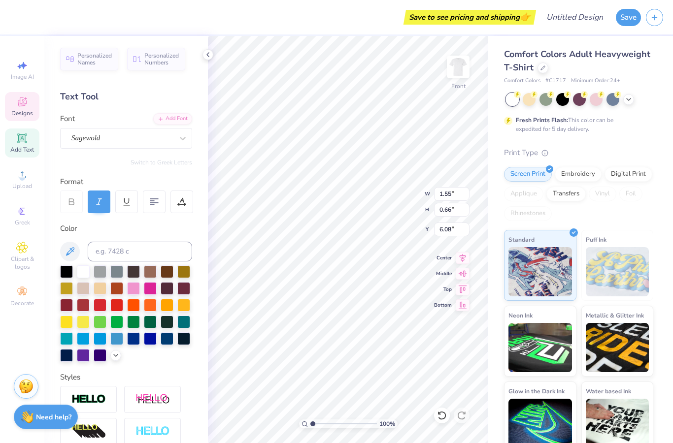
scroll to position [0, 0]
click at [447, 419] on div at bounding box center [442, 416] width 16 height 16
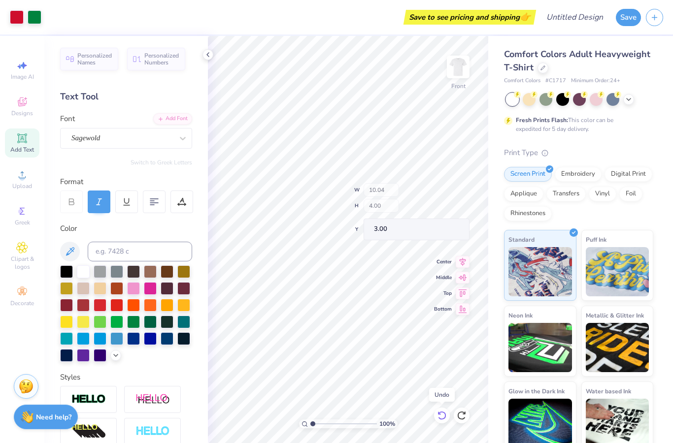
click at [447, 419] on div at bounding box center [442, 416] width 16 height 16
click at [464, 419] on icon at bounding box center [461, 416] width 10 height 10
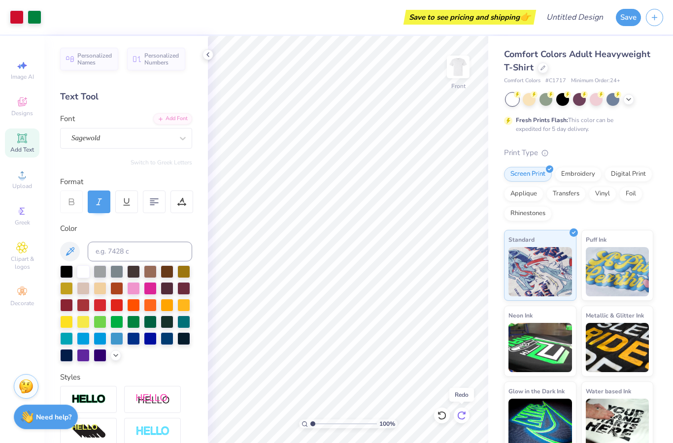
click at [464, 419] on icon at bounding box center [461, 416] width 10 height 10
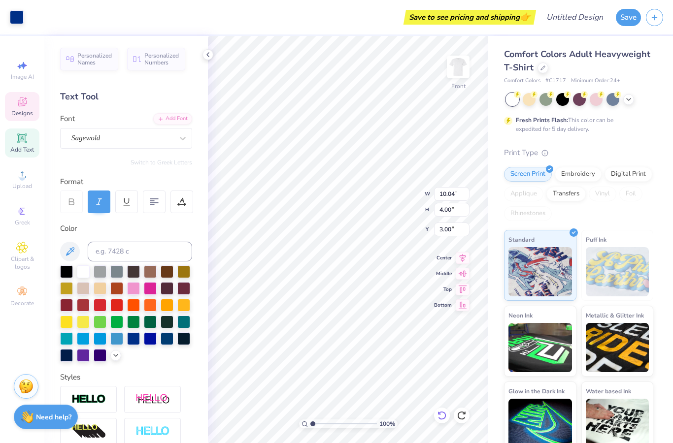
click at [444, 420] on icon at bounding box center [442, 416] width 10 height 10
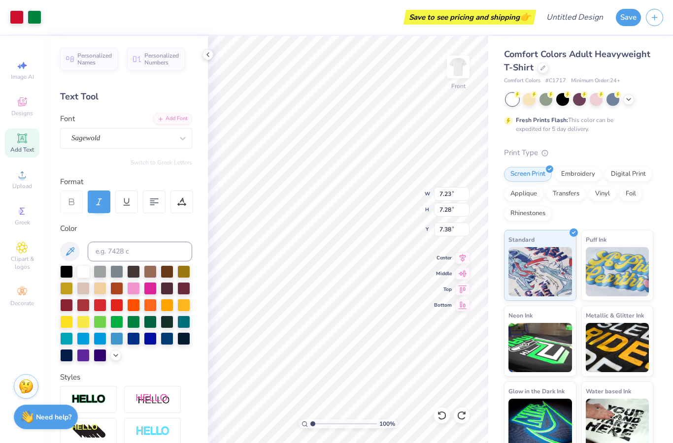
click at [356, 28] on div "Save to see pricing and shipping 👉" at bounding box center [289, 17] width 487 height 34
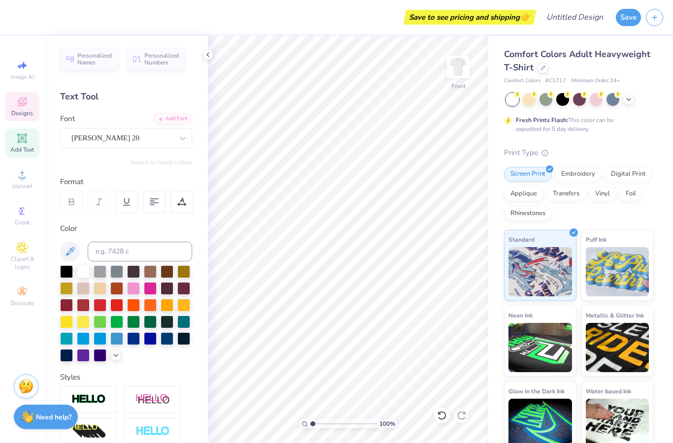
click at [19, 116] on span "Designs" at bounding box center [22, 113] width 22 height 8
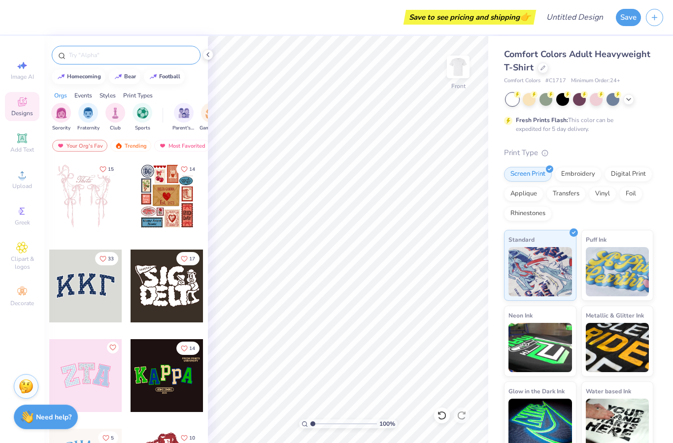
click at [122, 62] on div at bounding box center [126, 55] width 149 height 19
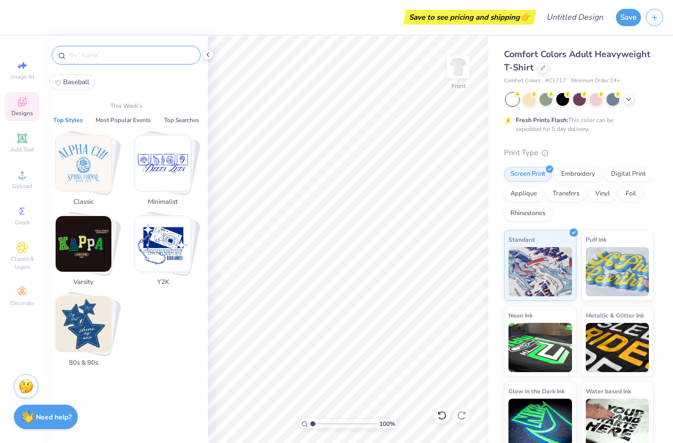
click at [112, 58] on input "text" at bounding box center [131, 55] width 126 height 10
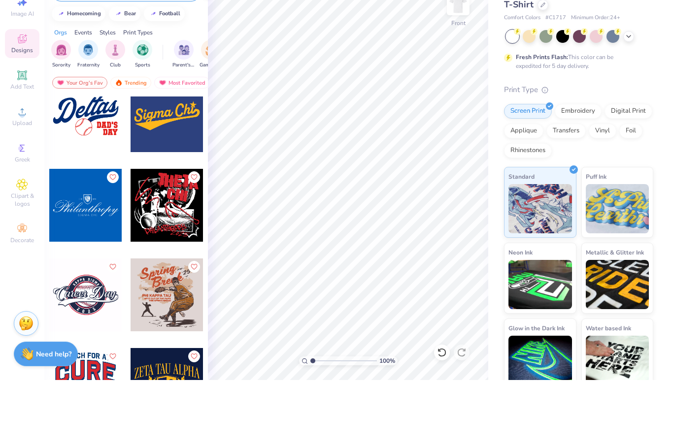
scroll to position [1165, 0]
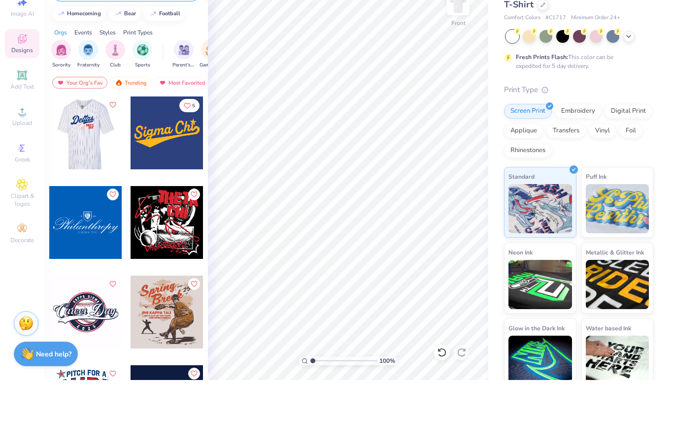
click at [88, 160] on div at bounding box center [85, 196] width 73 height 73
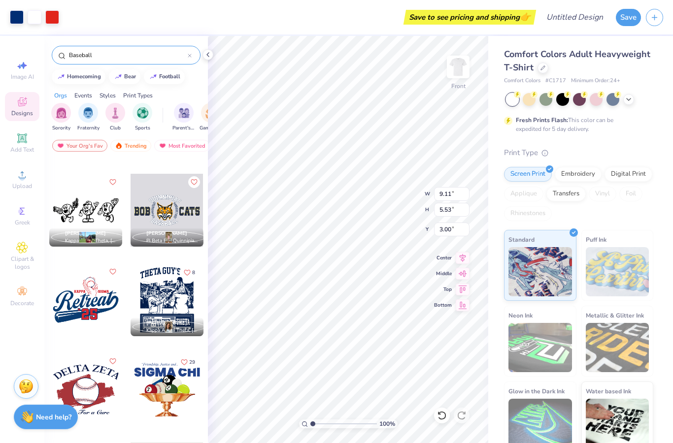
scroll to position [1544, 0]
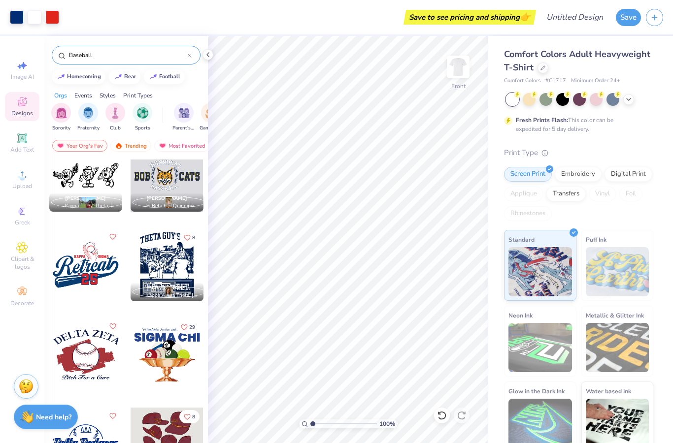
click at [356, 21] on div "Save to see pricing and shipping 👉" at bounding box center [298, 17] width 469 height 34
click at [440, 418] on icon at bounding box center [442, 416] width 10 height 10
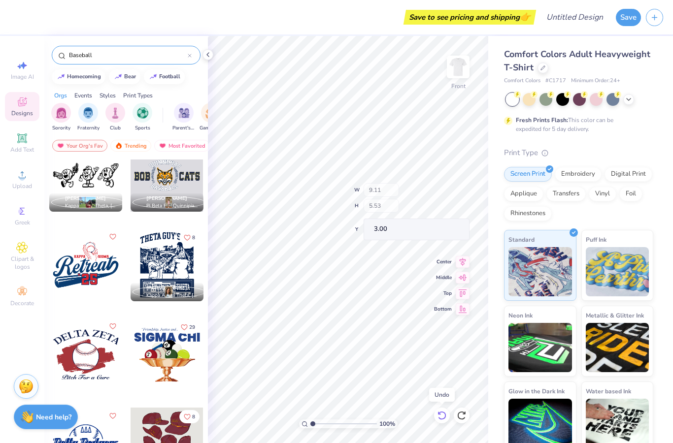
click at [440, 418] on icon at bounding box center [442, 416] width 10 height 10
click at [465, 421] on div at bounding box center [461, 416] width 16 height 16
click at [97, 279] on div at bounding box center [85, 264] width 73 height 73
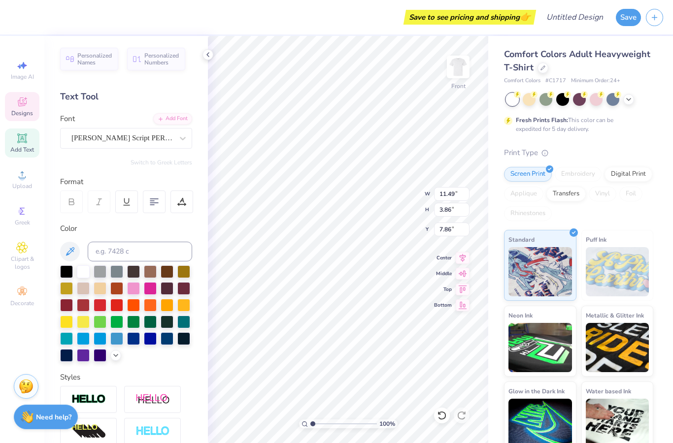
scroll to position [0, 1]
drag, startPoint x: 269, startPoint y: 22, endPoint x: 304, endPoint y: 34, distance: 37.1
click at [269, 22] on div "Save to see pricing and shipping 👉" at bounding box center [274, 17] width 518 height 34
click at [385, 29] on div "Save to see pricing and shipping 👉" at bounding box center [289, 17] width 487 height 34
click at [359, 19] on div "Save to see pricing and shipping 👉" at bounding box center [289, 17] width 487 height 34
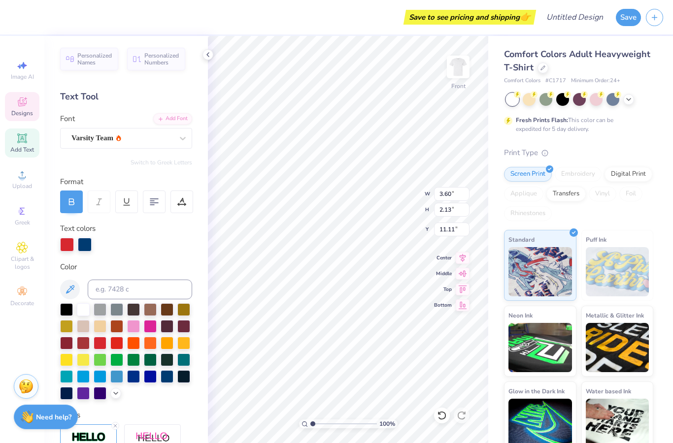
scroll to position [0, 0]
click at [343, 1] on div "Save to see pricing and shipping 👉" at bounding box center [274, 17] width 518 height 34
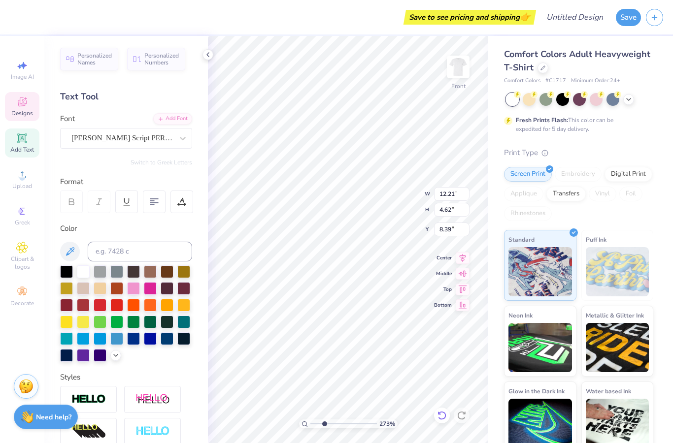
click at [439, 417] on icon at bounding box center [442, 416] width 10 height 10
click at [366, 33] on div "Save to see pricing and shipping 👉" at bounding box center [274, 17] width 518 height 34
click at [149, 327] on div at bounding box center [150, 321] width 13 height 13
click at [149, 323] on div at bounding box center [150, 321] width 13 height 13
click at [149, 322] on div at bounding box center [150, 321] width 13 height 13
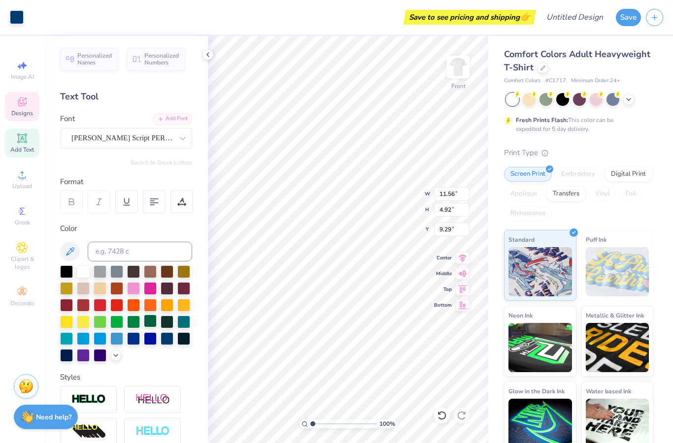
click at [151, 323] on div at bounding box center [150, 321] width 13 height 13
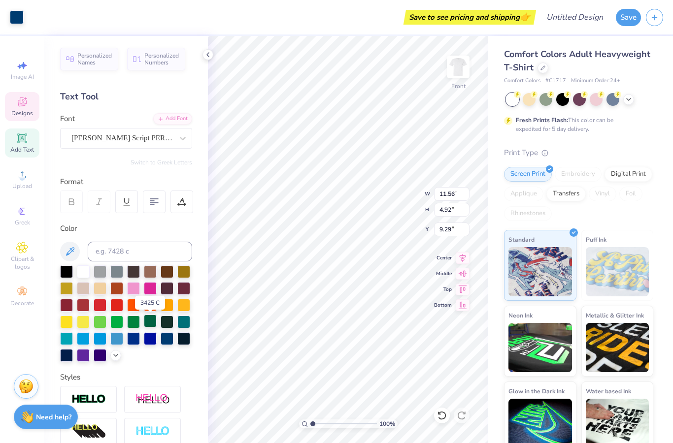
click at [151, 323] on div at bounding box center [150, 321] width 13 height 13
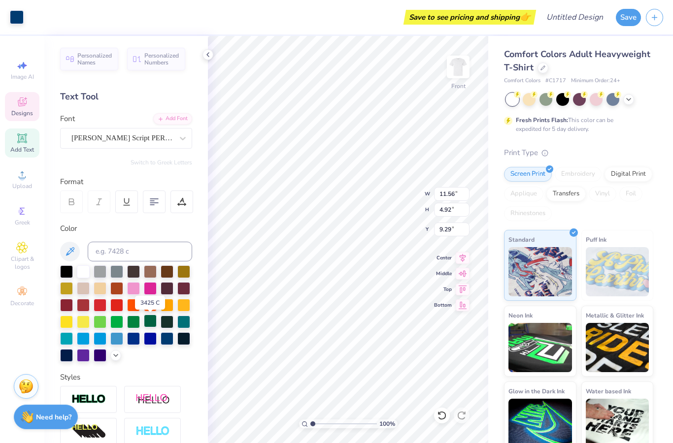
click at [151, 323] on div at bounding box center [150, 321] width 13 height 13
click at [153, 318] on div at bounding box center [150, 321] width 13 height 13
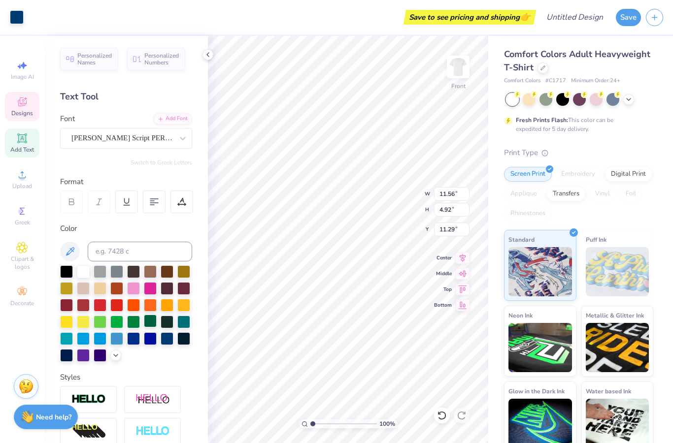
click at [151, 325] on div at bounding box center [150, 321] width 13 height 13
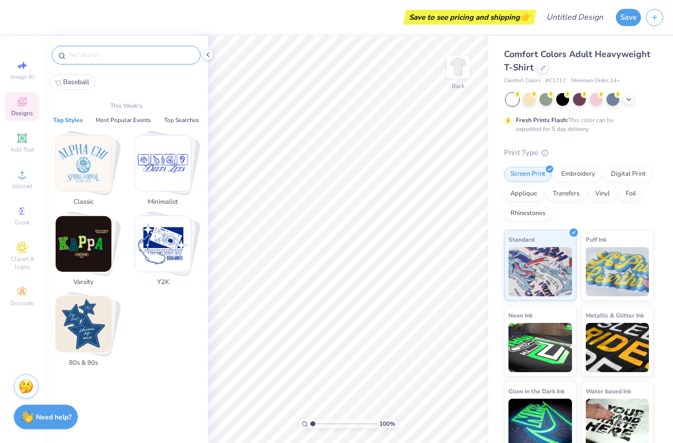
click at [93, 59] on input "text" at bounding box center [131, 55] width 126 height 10
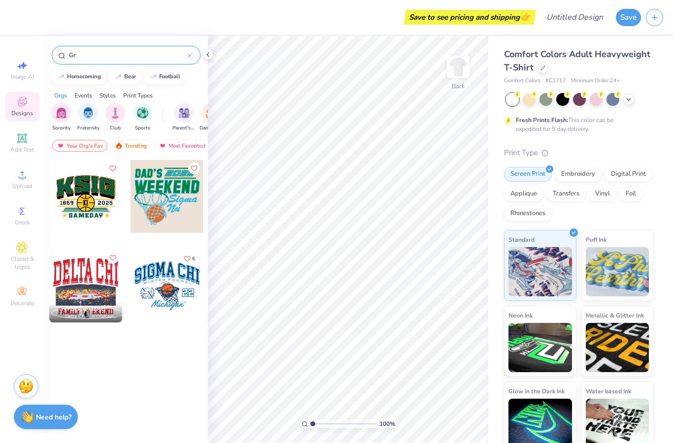
type input "G"
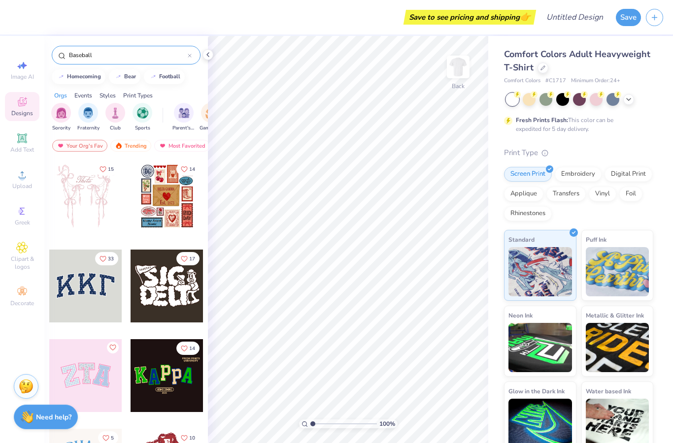
type input "Baseball"
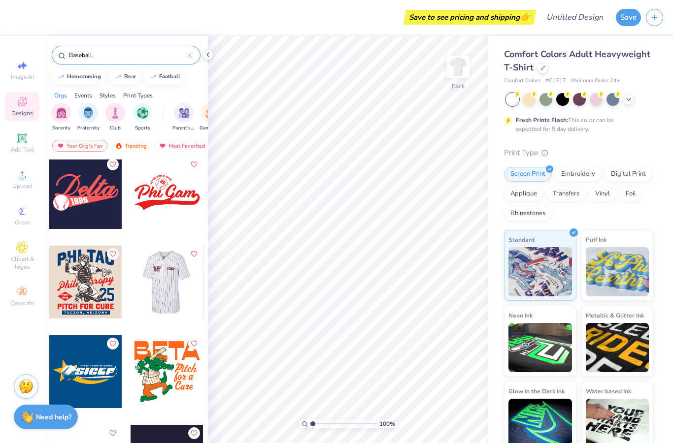
scroll to position [542, 0]
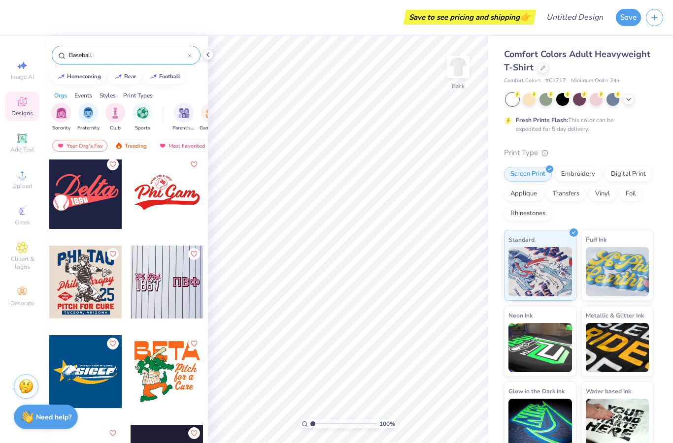
click at [164, 193] on div at bounding box center [166, 192] width 73 height 73
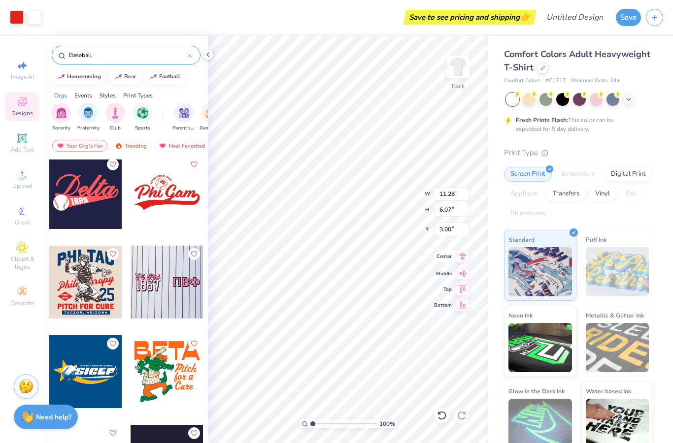
click at [457, 256] on icon at bounding box center [462, 257] width 14 height 12
click at [462, 275] on icon at bounding box center [462, 272] width 14 height 12
type input "9.47"
click at [464, 263] on div "100 % Back W 11.28 11.28 " H 6.07 6.07 " Y 9.47 9.47 " Center Middle Top Bottom" at bounding box center [348, 239] width 280 height 407
click at [458, 292] on icon at bounding box center [462, 288] width 14 height 12
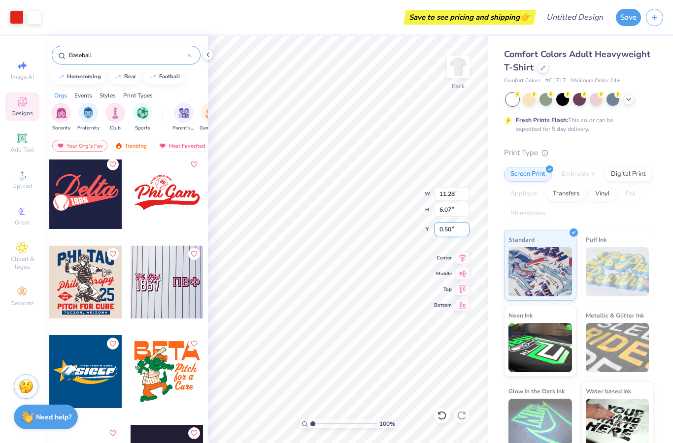
type input "4.91"
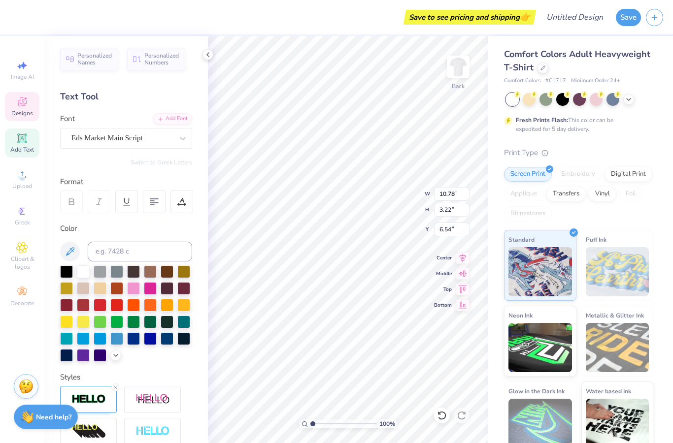
scroll to position [0, 0]
type textarea "P"
type textarea "Lambda Sigma Gamma"
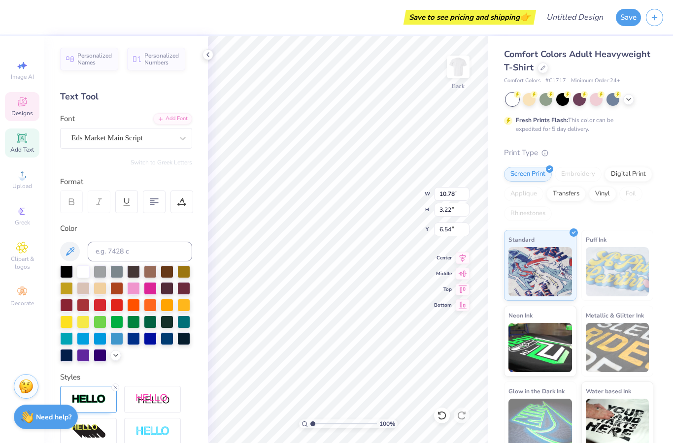
click at [407, 35] on div "Save to see pricing and shipping 👉 Design Title Save Image AI Designs Add Text …" at bounding box center [336, 221] width 673 height 443
type input "14.17"
type input "1.70"
type input "7.30"
type input "11.28"
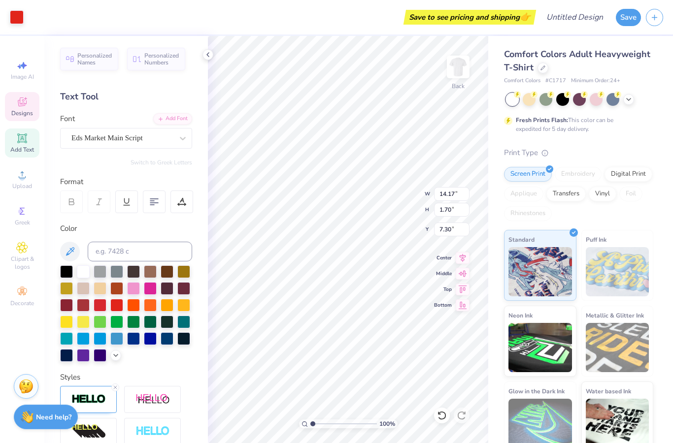
type input "2.85"
type input "12.84"
type input "14.17"
type input "1.70"
type input "7.30"
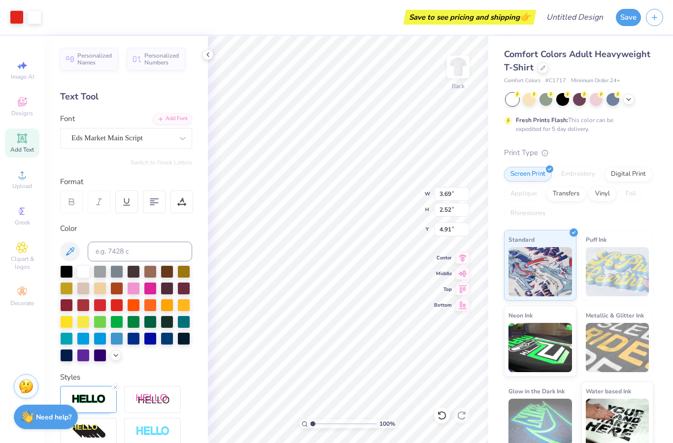
type input "2.16"
type input "6.74"
type input "12.42"
type input "1.49"
type input "6.04"
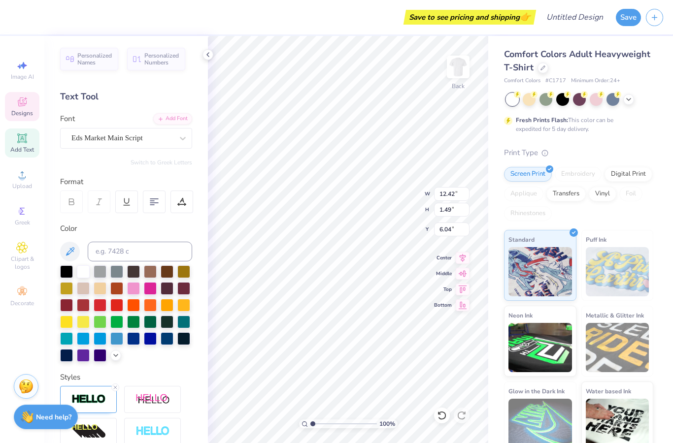
type input "11.28"
type input "2.85"
type input "12.84"
type input "7.04"
type input "1.78"
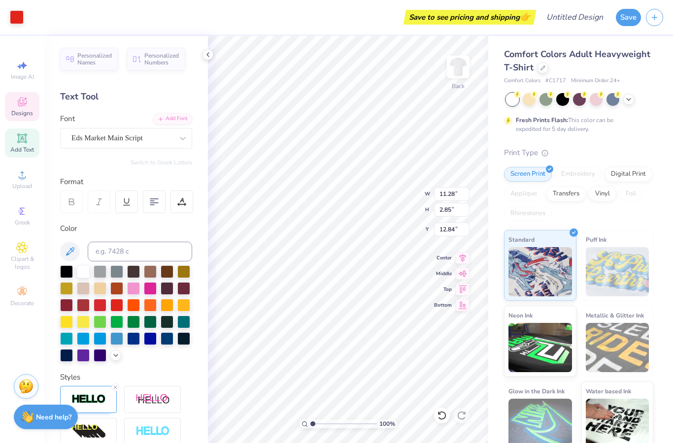
type input "13.91"
type input "6.64"
click at [380, 193] on div "100 % Back W 7.04 7.04 " H 1.78 1.78 " Y 6.64 6.64 " Center Middle Top Bottom" at bounding box center [348, 239] width 280 height 407
type input "12.42"
type input "1.49"
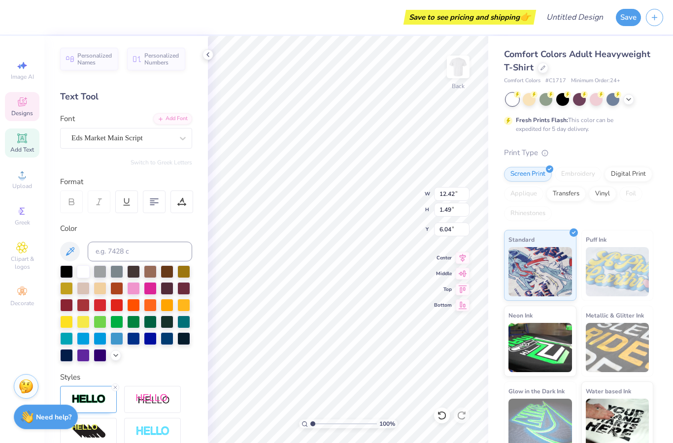
type input "14.02"
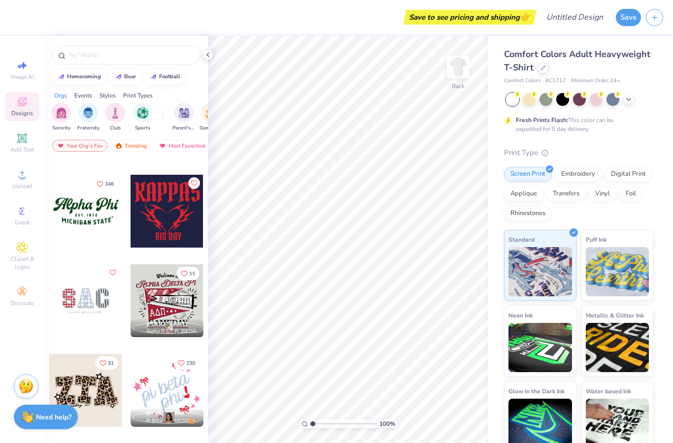
scroll to position [881, 0]
click at [90, 221] on div at bounding box center [13, 211] width 219 height 73
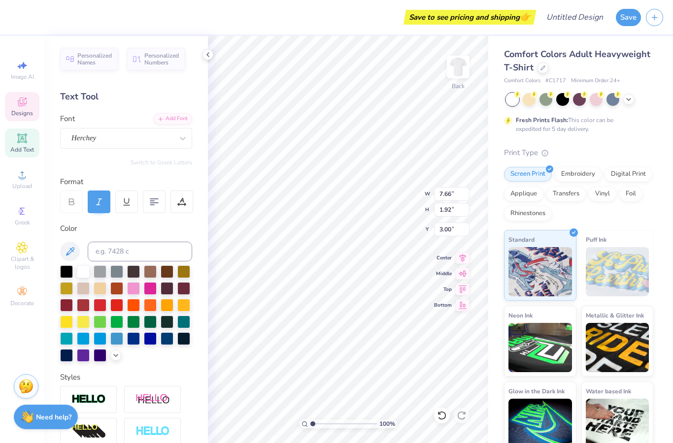
scroll to position [0, 0]
type textarea "A"
type textarea "Lambda Sigma Gamma"
type input "5.64"
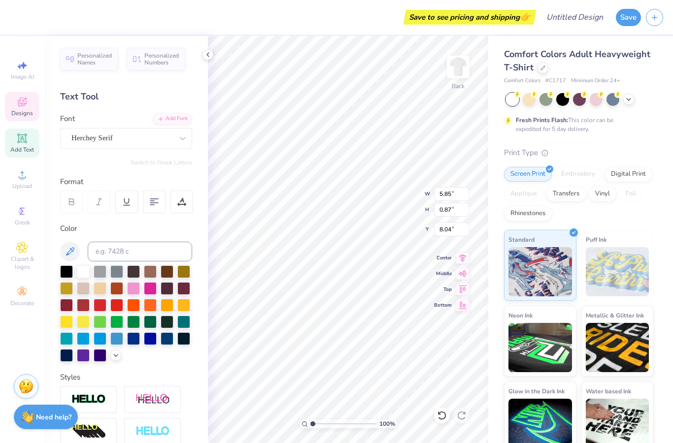
scroll to position [0, 0]
type textarea "ZETA Chapter"
type textarea "Rush 2025"
click at [118, 362] on div at bounding box center [126, 313] width 132 height 96
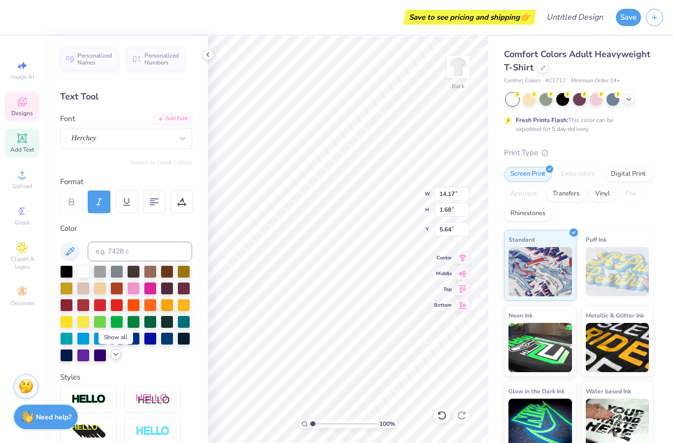
click at [115, 358] on icon at bounding box center [116, 355] width 8 height 8
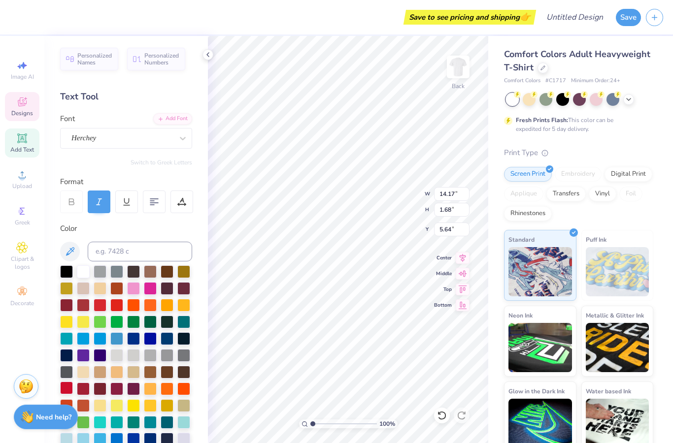
click at [69, 391] on div at bounding box center [66, 388] width 13 height 13
type input "5.09"
type input "0.81"
type input "8.07"
click at [70, 390] on div at bounding box center [66, 388] width 13 height 13
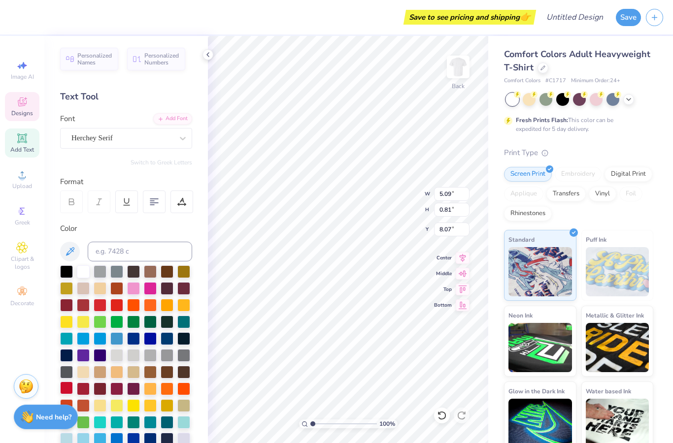
type input "2.19"
type input "0.31"
type input "7.64"
click at [66, 393] on div at bounding box center [66, 388] width 13 height 13
click at [26, 115] on span "Designs" at bounding box center [22, 113] width 22 height 8
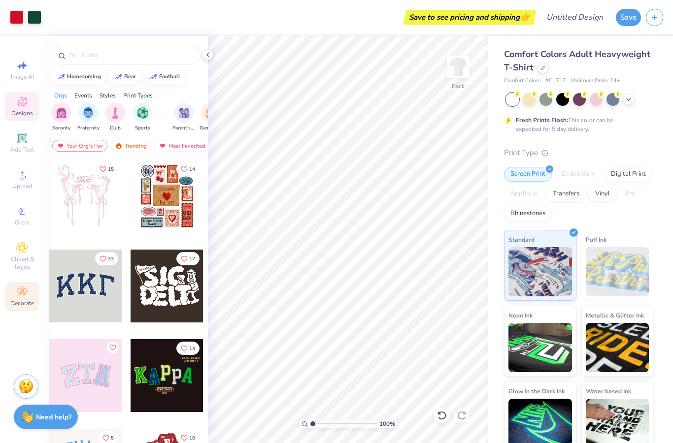
click at [17, 296] on icon at bounding box center [22, 292] width 12 height 12
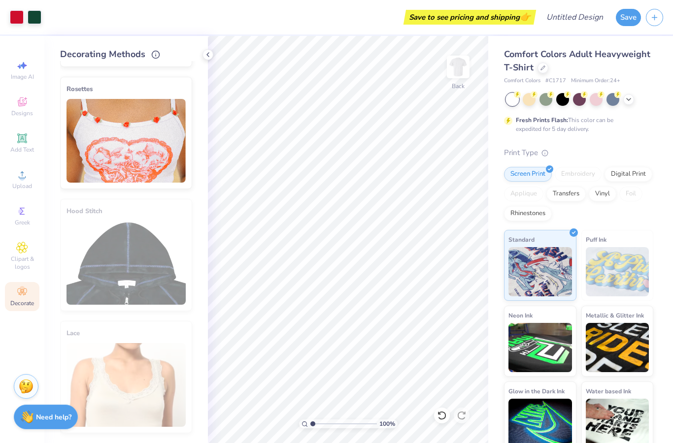
scroll to position [640, 0]
click at [22, 253] on icon at bounding box center [22, 247] width 11 height 11
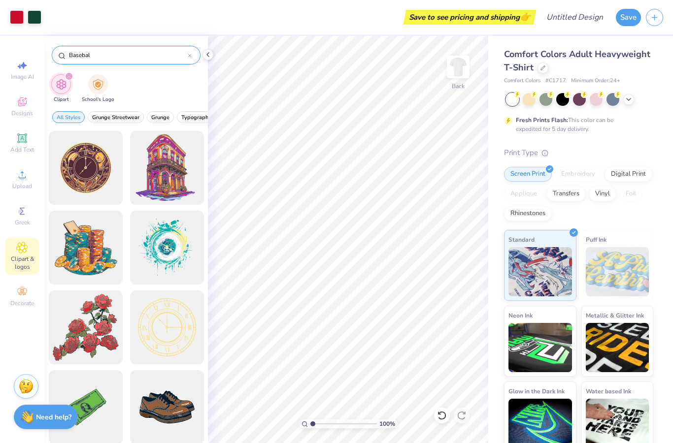
type input "Baseball"
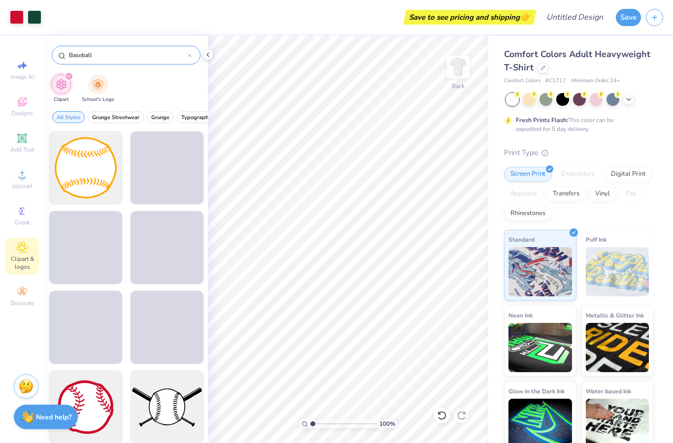
click at [83, 53] on input "Baseball" at bounding box center [128, 55] width 120 height 10
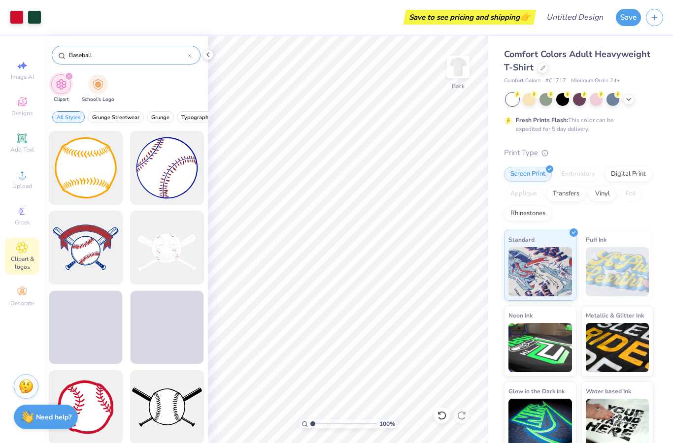
click at [83, 56] on input "Baseball" at bounding box center [128, 55] width 120 height 10
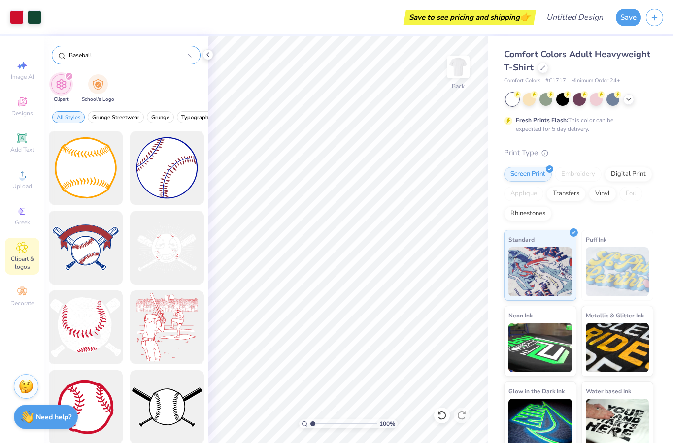
click at [83, 56] on input "Baseball" at bounding box center [128, 55] width 120 height 10
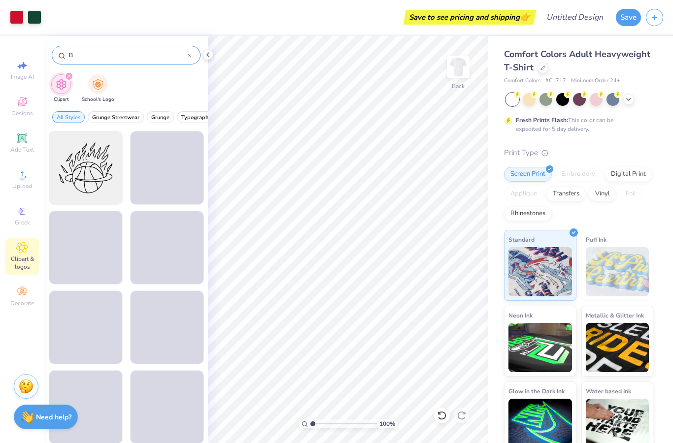
click at [112, 51] on input "B" at bounding box center [128, 55] width 120 height 10
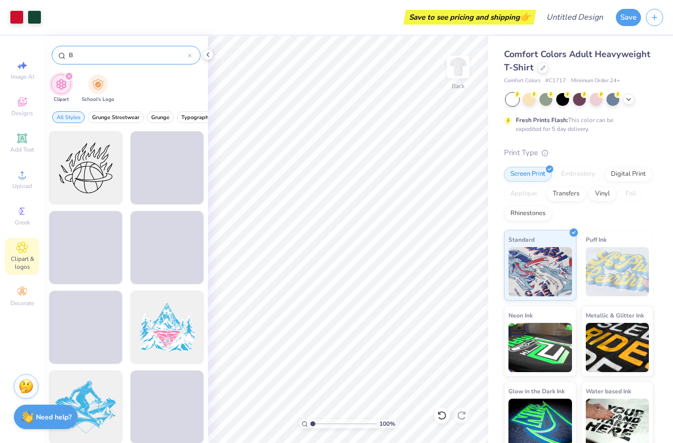
click at [77, 55] on input "B" at bounding box center [128, 55] width 120 height 10
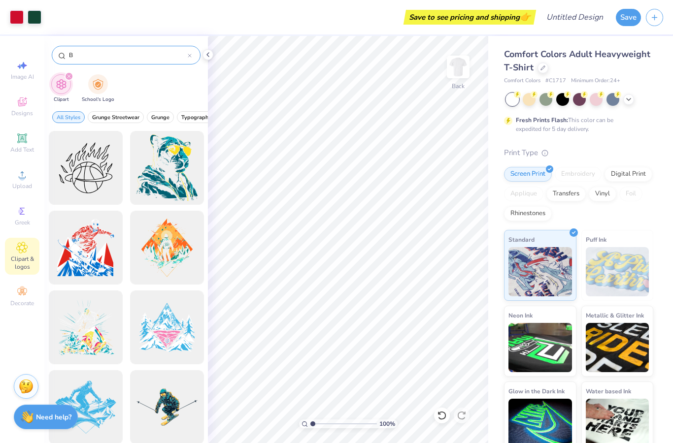
click at [87, 58] on input "B" at bounding box center [128, 55] width 120 height 10
click at [73, 56] on input "B" at bounding box center [128, 55] width 120 height 10
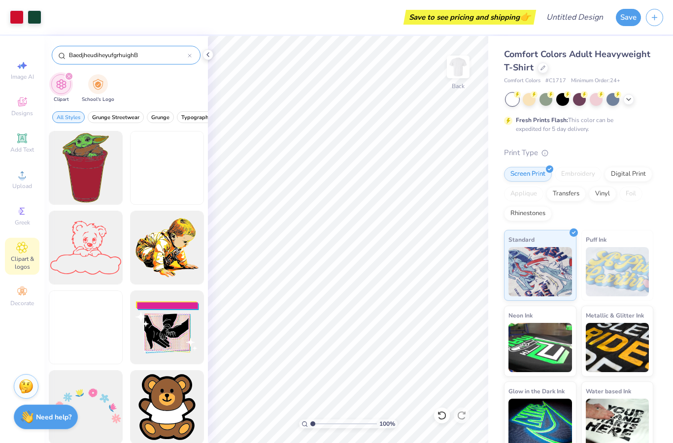
type input "BaedjheudiheyufgrhuightB"
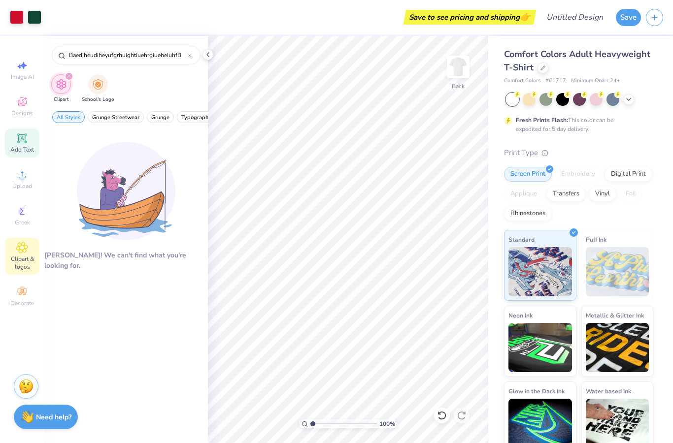
click at [20, 158] on div "Add Text" at bounding box center [22, 143] width 34 height 29
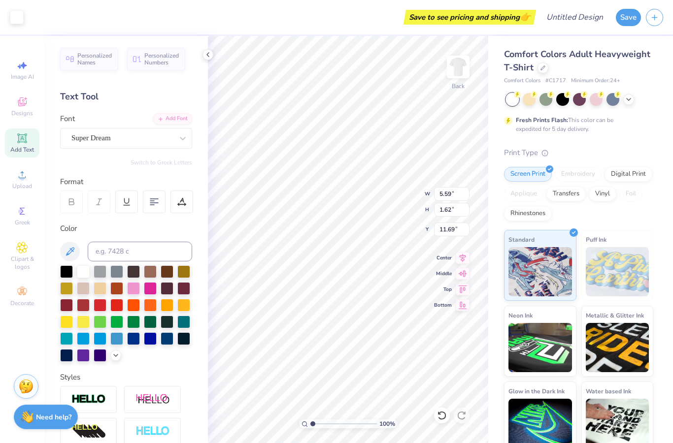
click at [20, 143] on icon at bounding box center [21, 137] width 9 height 9
click at [25, 108] on icon at bounding box center [22, 102] width 12 height 12
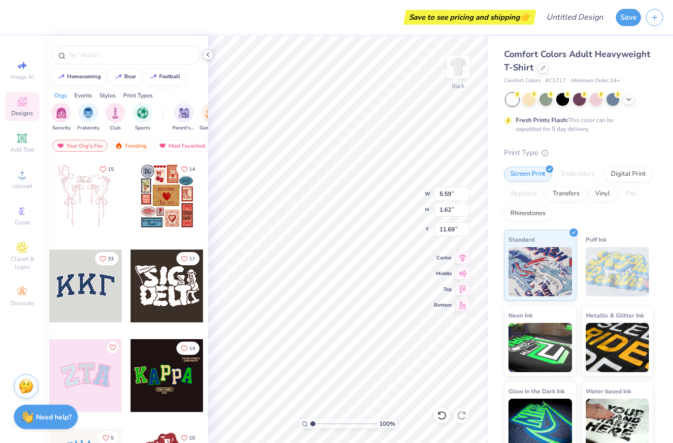
click at [210, 55] on icon at bounding box center [208, 55] width 8 height 8
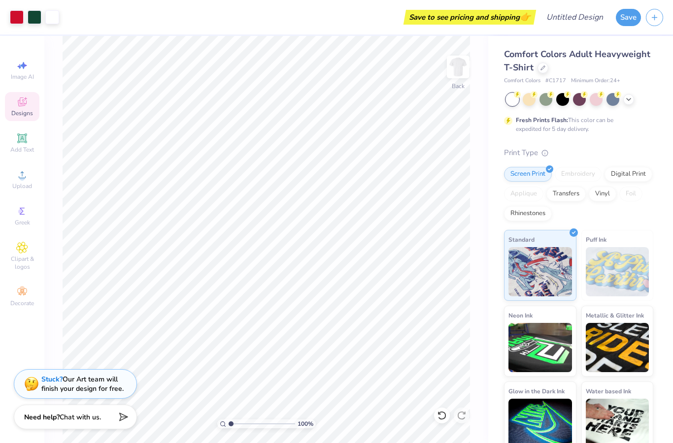
click at [59, 56] on div at bounding box center [51, 52] width 15 height 33
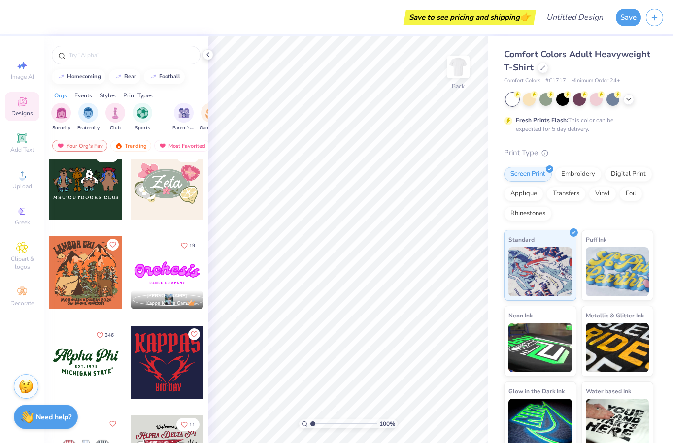
scroll to position [839, 0]
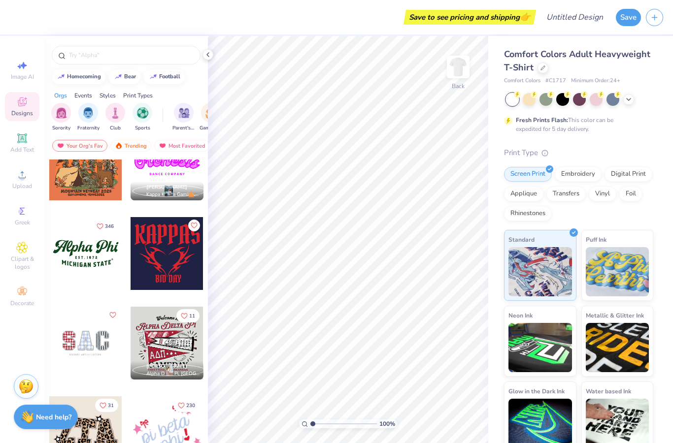
click at [77, 266] on div at bounding box center [85, 253] width 73 height 73
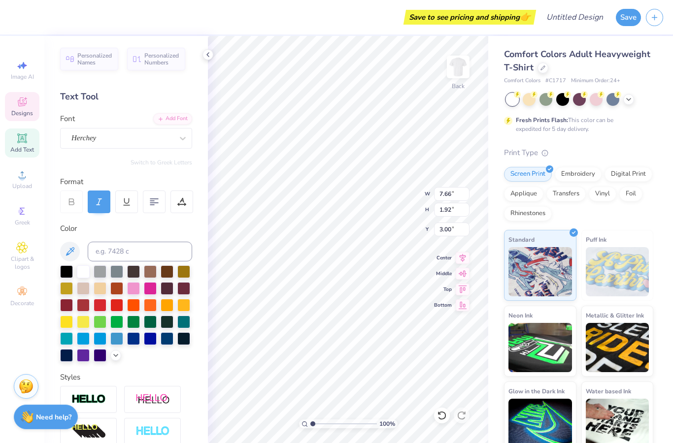
scroll to position [0, 0]
type textarea "A"
type textarea "Lambda Sigma Gamma"
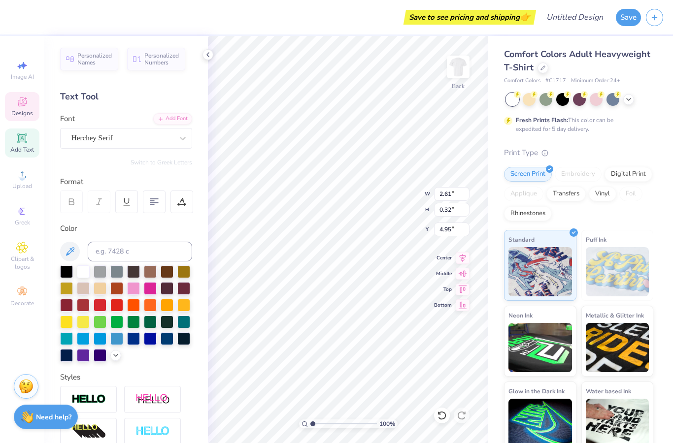
type textarea "RUSH 2025"
type input "5.85"
type input "0.87"
type input "5.39"
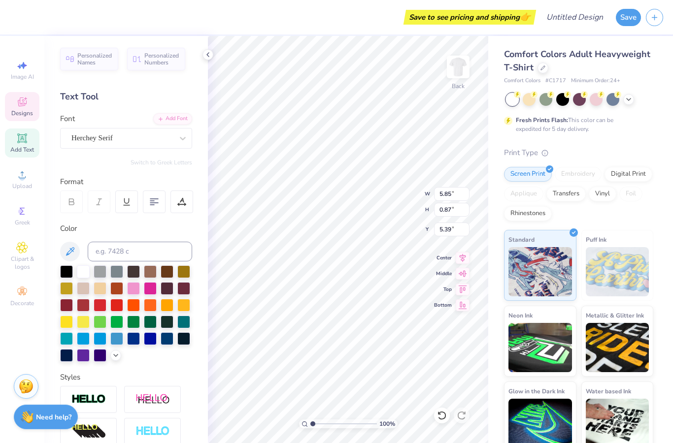
scroll to position [0, 0]
type textarea "M"
type textarea "ZETA Chapter"
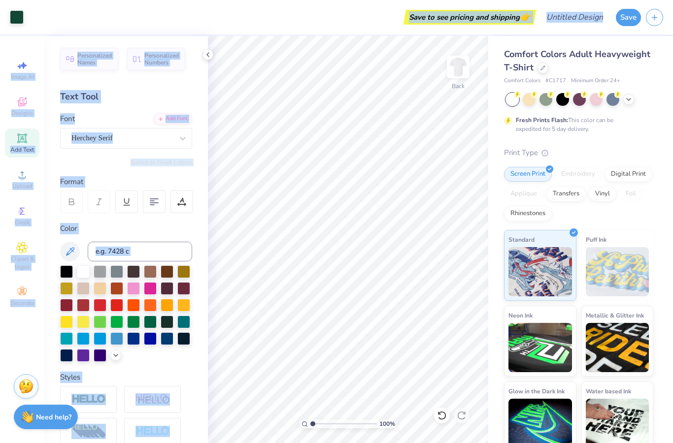
click at [360, 83] on div "Art colors Save to see pricing and shipping 👉 Design Title Save Image AI Design…" at bounding box center [336, 221] width 673 height 443
click at [304, 18] on div "Save to see pricing and shipping 👉" at bounding box center [281, 17] width 505 height 34
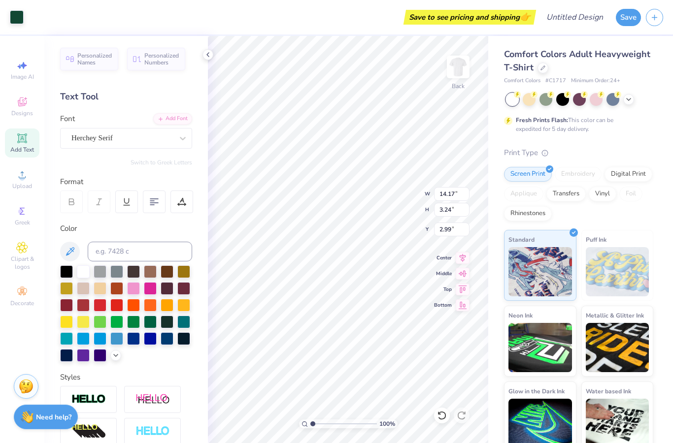
type input "4.98"
click at [116, 358] on icon at bounding box center [116, 355] width 8 height 8
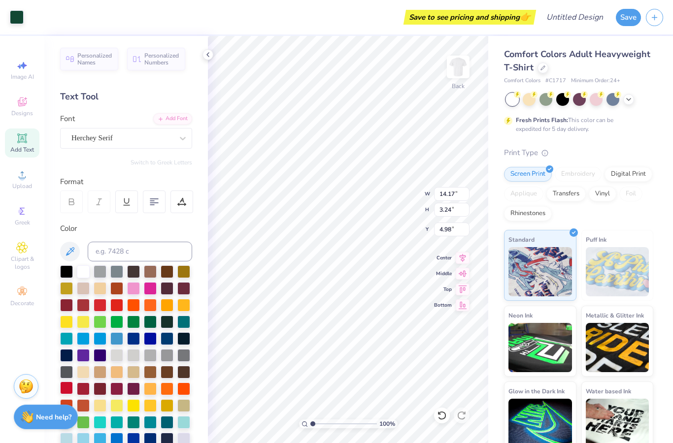
click at [68, 393] on div at bounding box center [66, 388] width 13 height 13
type input "2.30"
click at [442, 418] on icon at bounding box center [442, 416] width 10 height 10
click at [67, 394] on div at bounding box center [66, 388] width 13 height 13
type input "2.19"
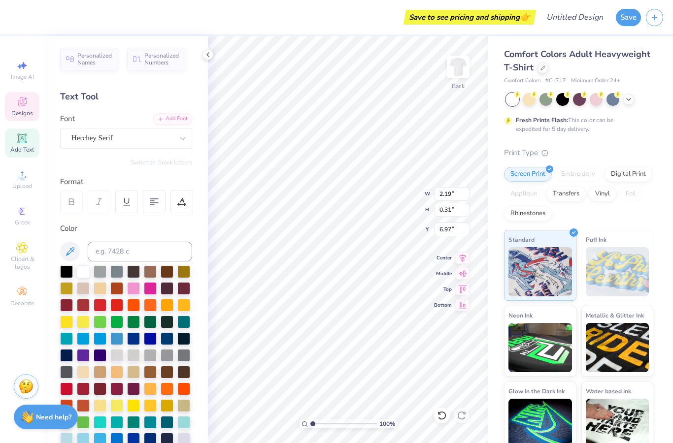
type input "0.31"
type input "6.97"
click at [65, 390] on div at bounding box center [66, 388] width 13 height 13
type input "14.17"
type input "1.68"
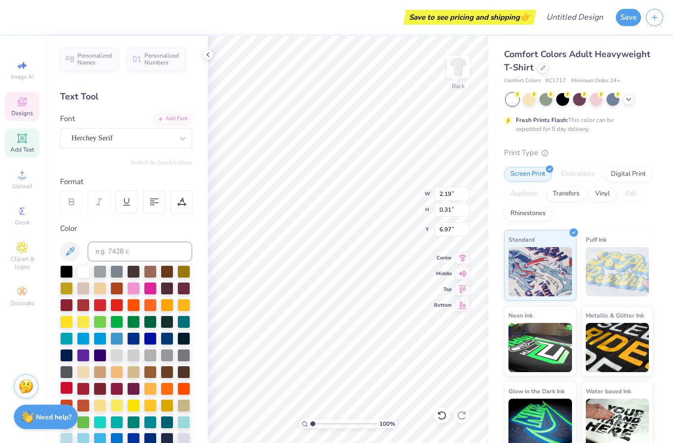
type input "4.98"
click at [66, 389] on div at bounding box center [66, 388] width 13 height 13
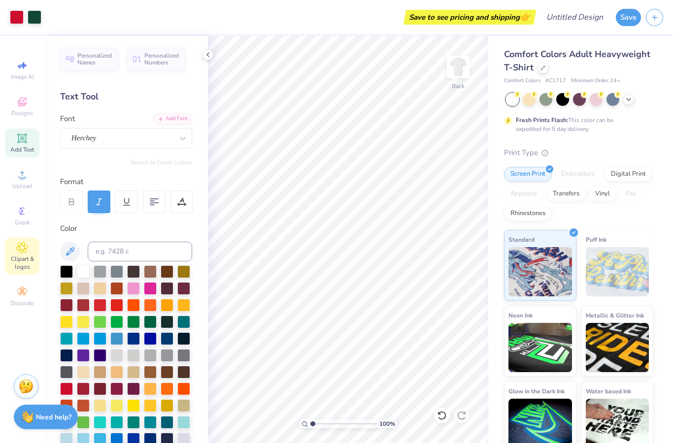
click at [30, 261] on span "Clipart & logos" at bounding box center [22, 263] width 34 height 16
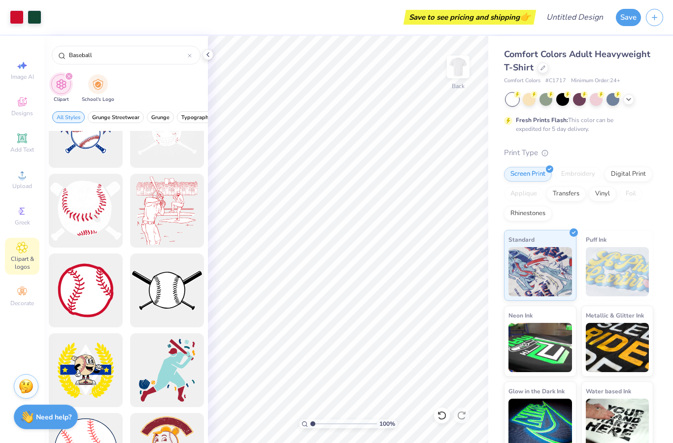
scroll to position [211, 0]
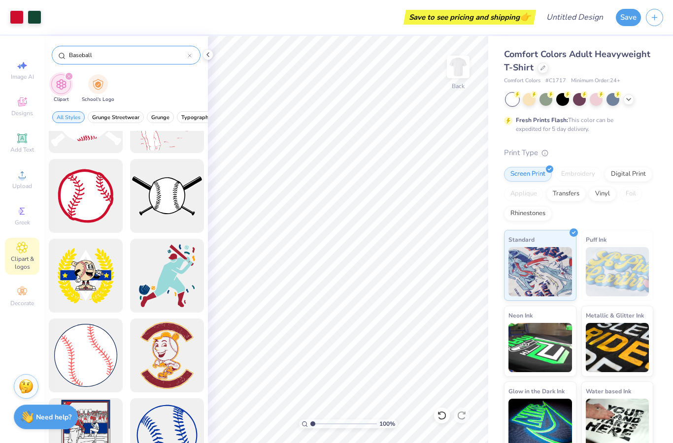
click at [129, 52] on input "Baseball" at bounding box center [128, 55] width 120 height 10
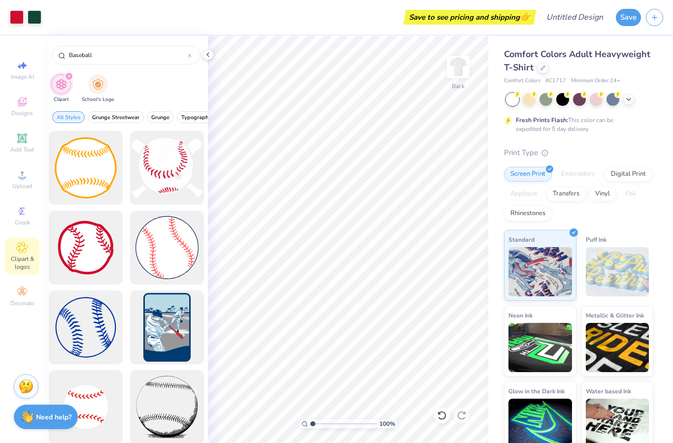
scroll to position [0, 0]
type input "Baseball"
click at [78, 317] on div at bounding box center [85, 327] width 81 height 81
click at [443, 415] on icon at bounding box center [442, 416] width 10 height 10
click at [172, 249] on div at bounding box center [166, 247] width 81 height 81
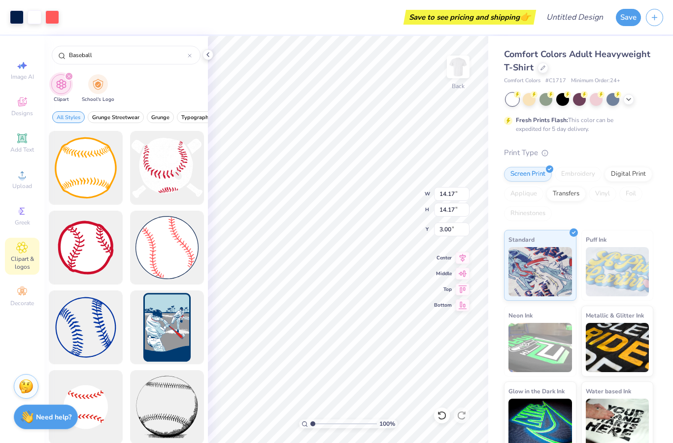
type input "3.30"
type input "1.95"
type input "2.17"
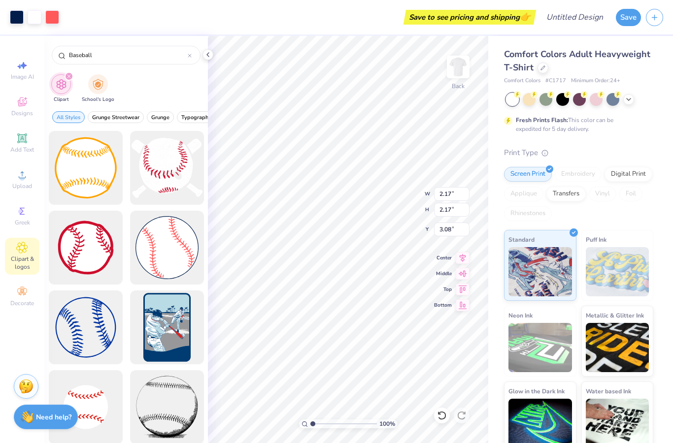
type input "2.81"
click at [192, 56] on div "Baseball" at bounding box center [126, 55] width 149 height 19
click at [189, 56] on icon at bounding box center [190, 56] width 4 height 4
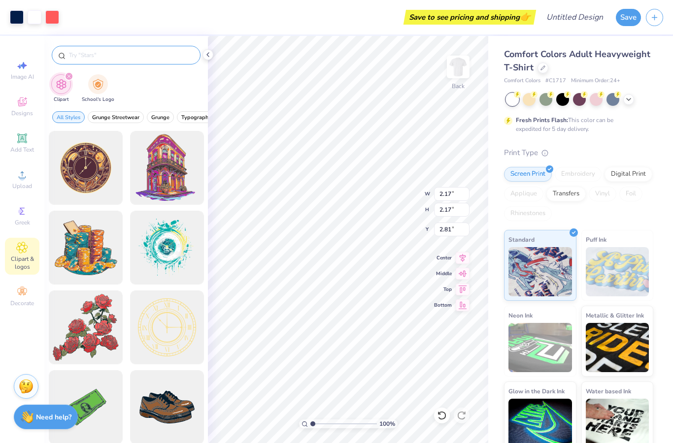
click at [142, 62] on div at bounding box center [126, 55] width 149 height 19
click at [117, 59] on input "text" at bounding box center [131, 55] width 126 height 10
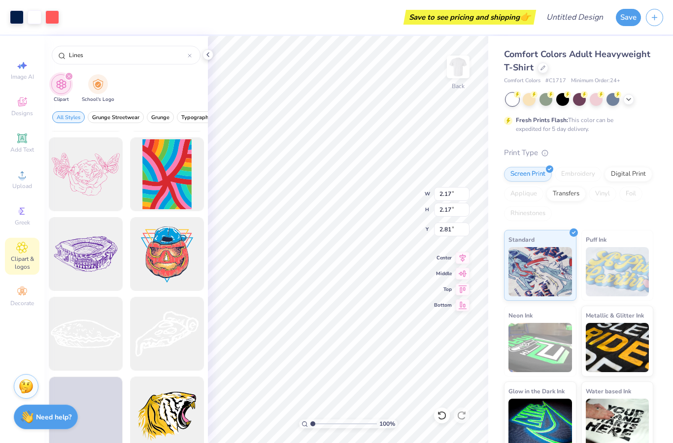
scroll to position [3746, 0]
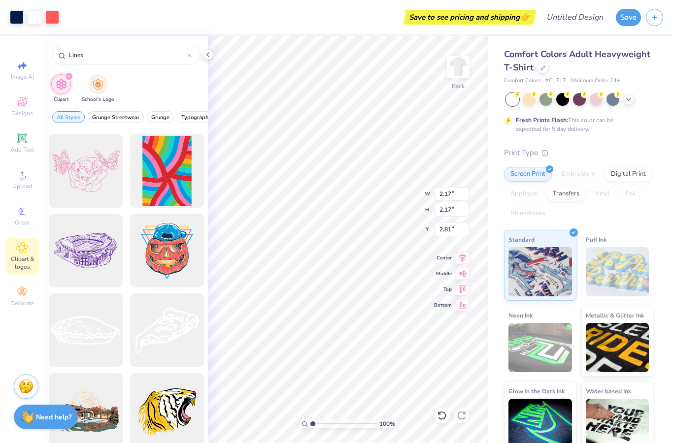
click at [139, 73] on div "Clipart School's Logo" at bounding box center [125, 89] width 163 height 37
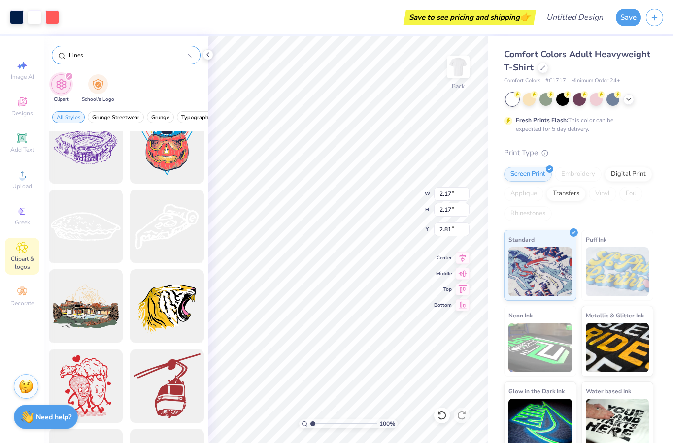
click at [72, 57] on input "Lines" at bounding box center [128, 55] width 120 height 10
type input "Straight Lines"
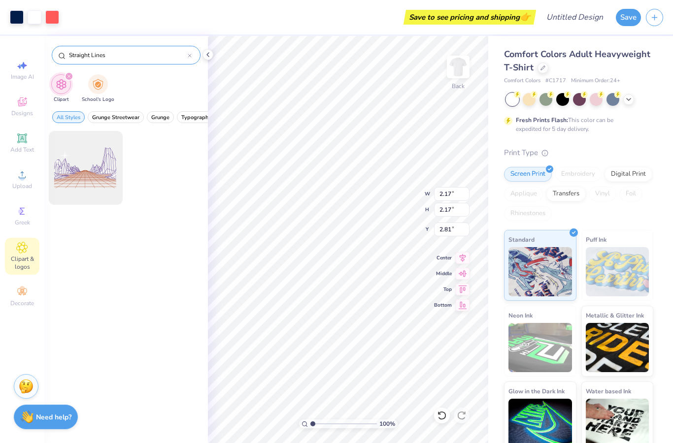
click at [140, 53] on input "Straight Lines" at bounding box center [128, 55] width 120 height 10
click at [189, 56] on icon at bounding box center [189, 55] width 3 height 3
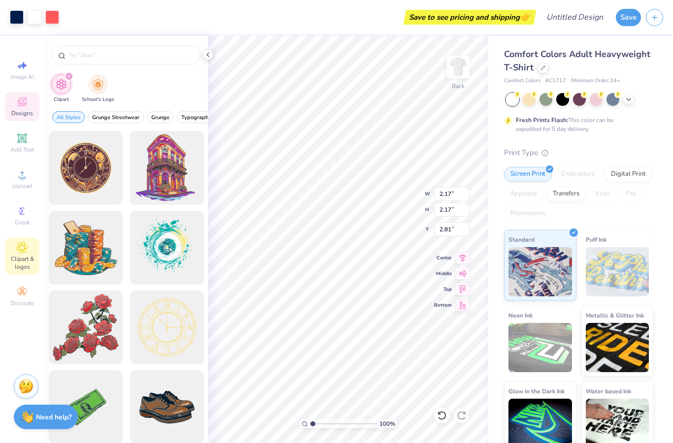
click at [20, 114] on span "Designs" at bounding box center [22, 113] width 22 height 8
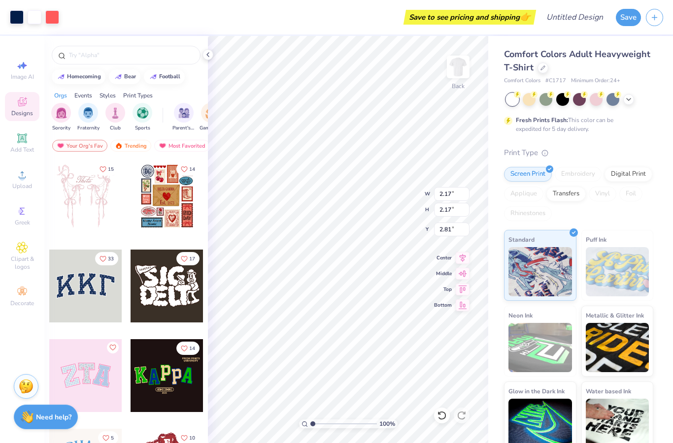
click at [117, 67] on div at bounding box center [125, 52] width 163 height 33
click at [113, 62] on div at bounding box center [126, 55] width 149 height 19
click at [94, 64] on div at bounding box center [126, 55] width 149 height 19
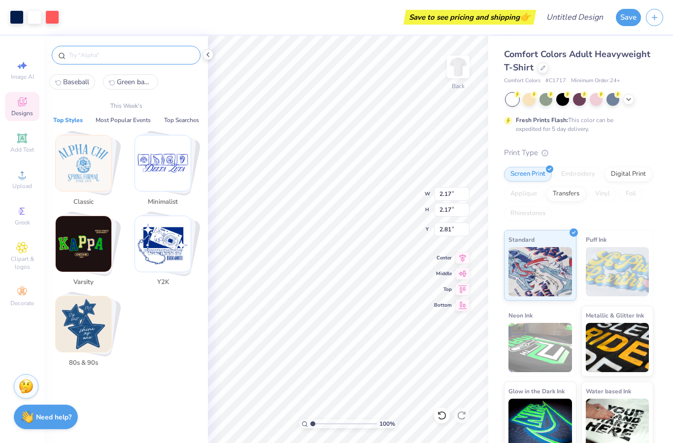
click at [83, 57] on input "text" at bounding box center [131, 55] width 126 height 10
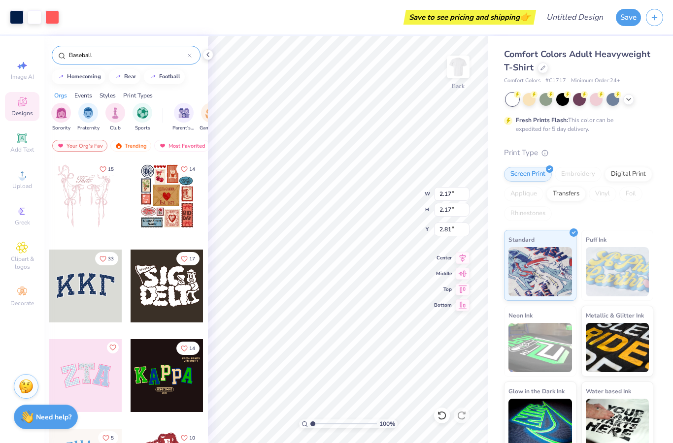
type input "Baseball"
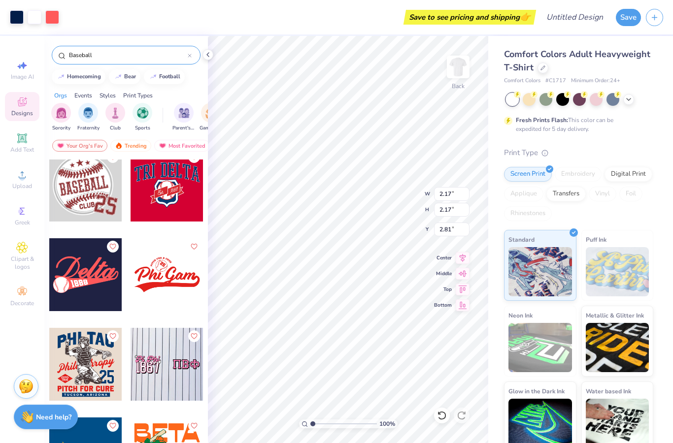
scroll to position [460, 0]
click at [16, 71] on icon at bounding box center [22, 66] width 12 height 12
select select "4"
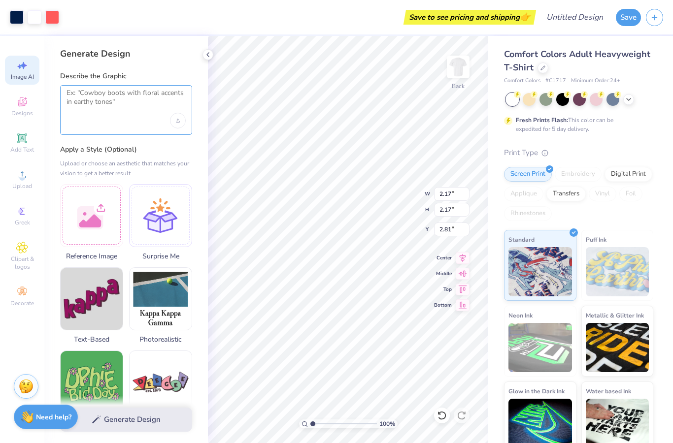
click at [103, 107] on textarea at bounding box center [125, 101] width 119 height 25
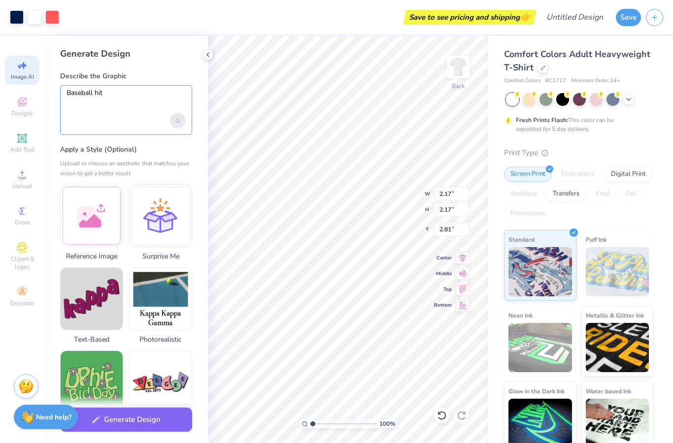
type textarea "Baseball hit"
click at [174, 121] on div "Upload image" at bounding box center [178, 121] width 16 height 16
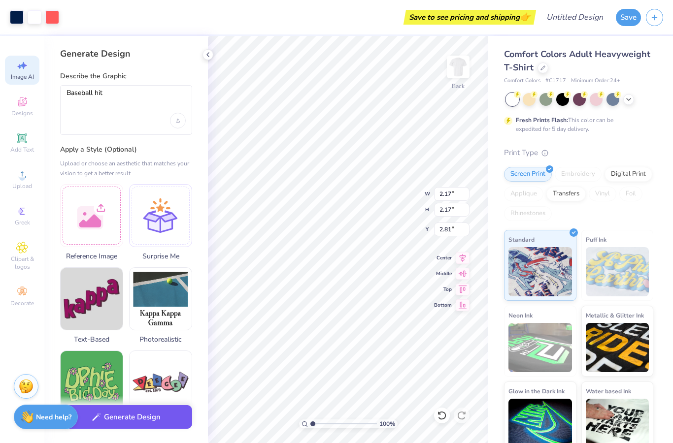
click at [133, 417] on button "Generate Design" at bounding box center [126, 417] width 132 height 24
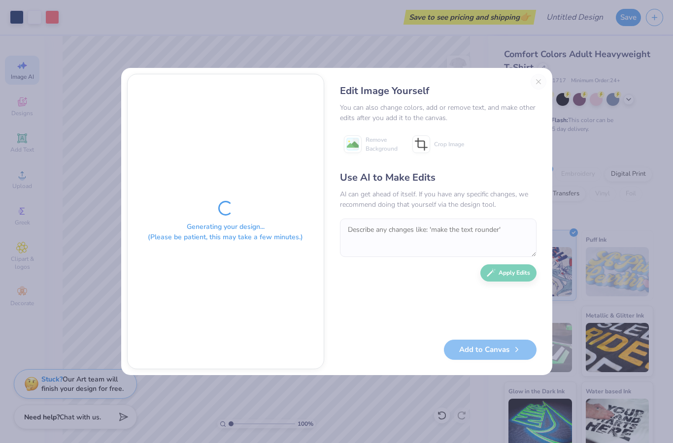
click at [535, 86] on div "Edit Image Yourself" at bounding box center [438, 91] width 196 height 15
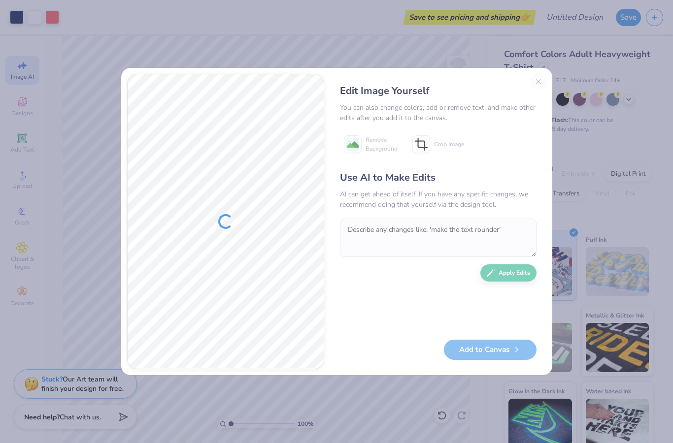
click at [362, 196] on div "AI can get ahead of itself. If you have any specific changes, we recommend doin…" at bounding box center [438, 199] width 196 height 21
click at [536, 80] on div "Edit Image Yourself You can also change colors, add or remove text, and make ot…" at bounding box center [438, 221] width 216 height 295
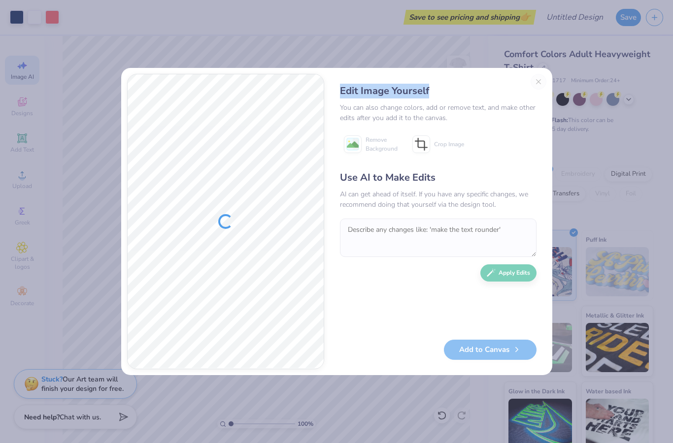
click at [536, 80] on div "Edit Image Yourself You can also change colors, add or remove text, and make ot…" at bounding box center [438, 221] width 216 height 295
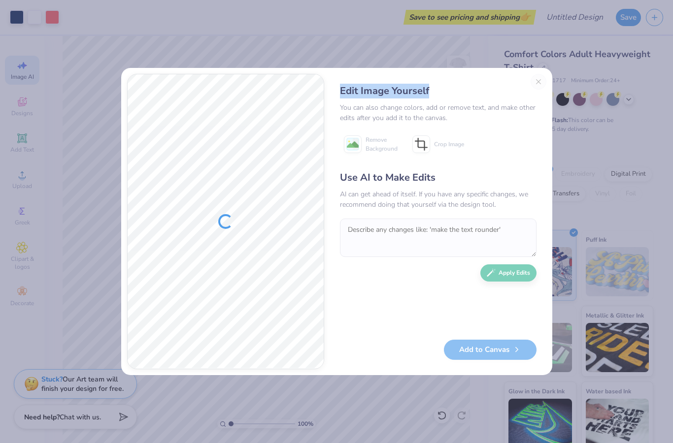
click at [536, 80] on div "Edit Image Yourself You can also change colors, add or remove text, and make ot…" at bounding box center [438, 221] width 216 height 295
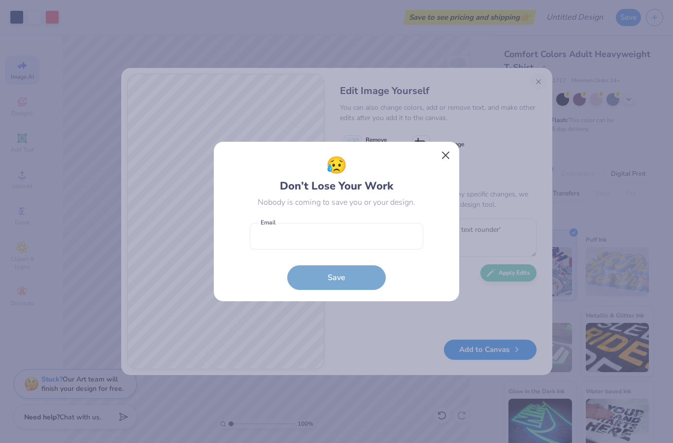
click at [444, 161] on button "Close" at bounding box center [445, 155] width 19 height 19
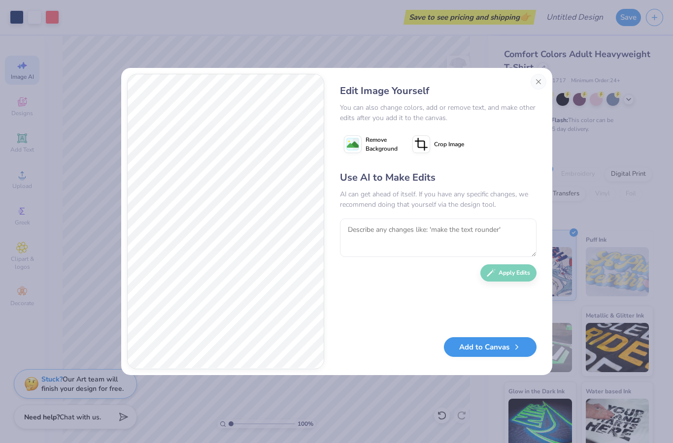
click at [497, 345] on button "Add to Canvas" at bounding box center [490, 347] width 93 height 20
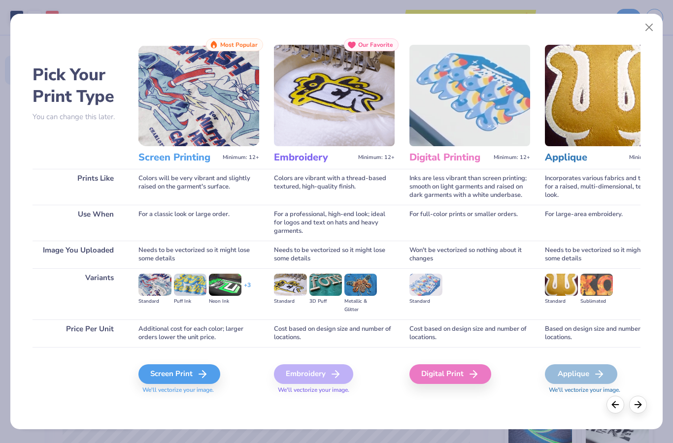
click at [165, 91] on img at bounding box center [198, 95] width 121 height 101
click at [202, 375] on icon at bounding box center [205, 374] width 12 height 12
click at [175, 372] on div "Screen Print" at bounding box center [181, 374] width 82 height 20
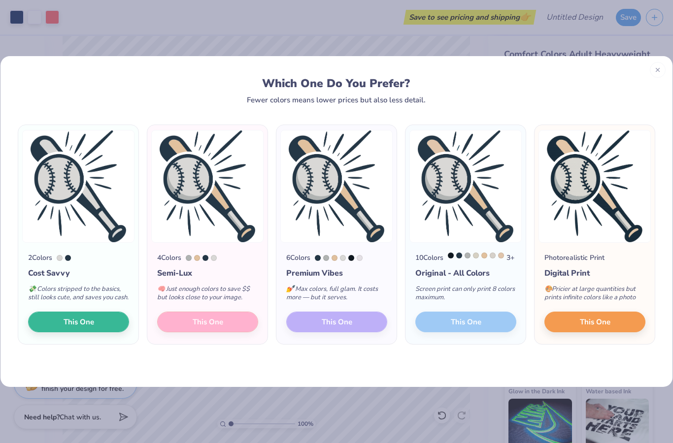
click at [654, 66] on icon at bounding box center [657, 69] width 7 height 7
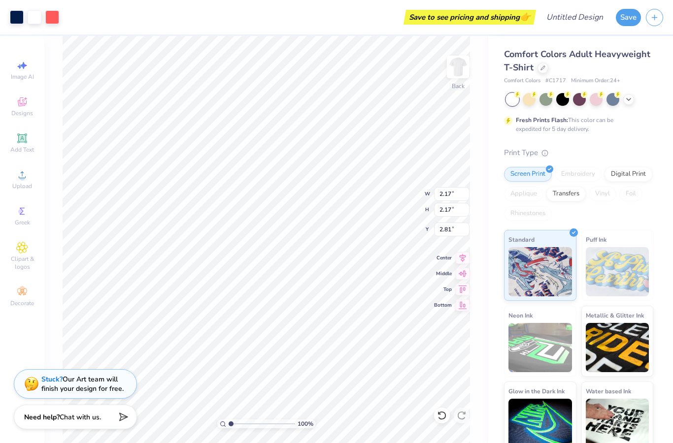
click at [549, 114] on div "Art colors Save to see pricing and shipping 👉 Design Title Save Image AI Design…" at bounding box center [336, 221] width 673 height 443
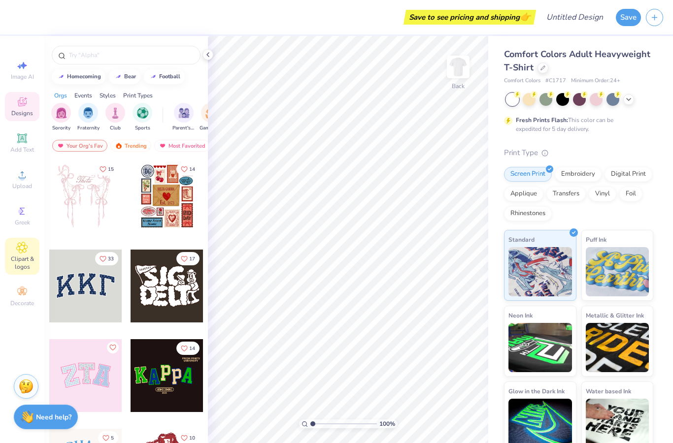
click at [25, 254] on icon at bounding box center [21, 248] width 11 height 12
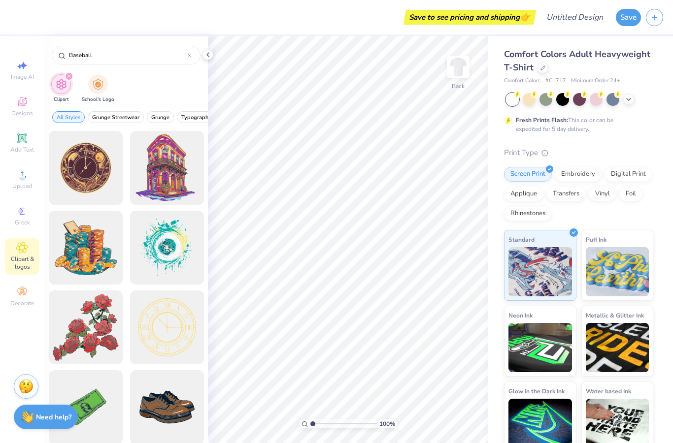
type input "Baseball"
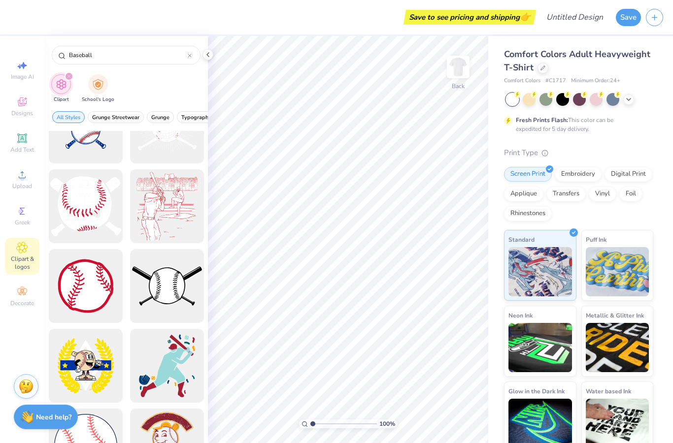
scroll to position [165, 0]
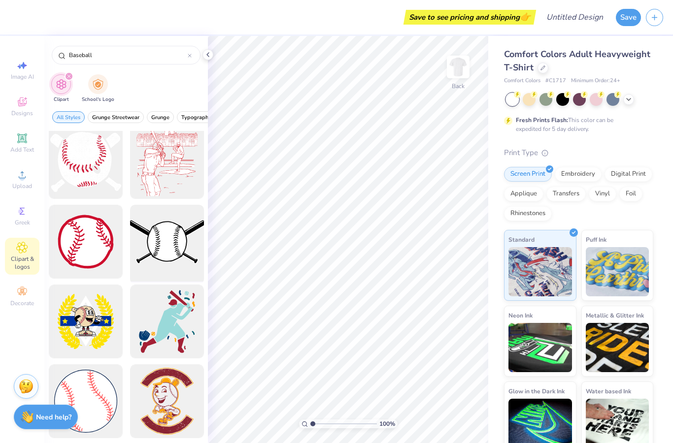
click at [167, 240] on div at bounding box center [166, 241] width 81 height 81
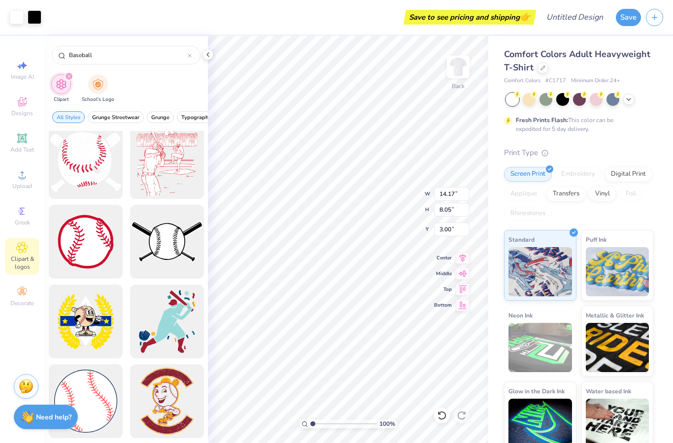
type input "4.45"
type input "3.97"
click at [37, 11] on div at bounding box center [35, 16] width 14 height 14
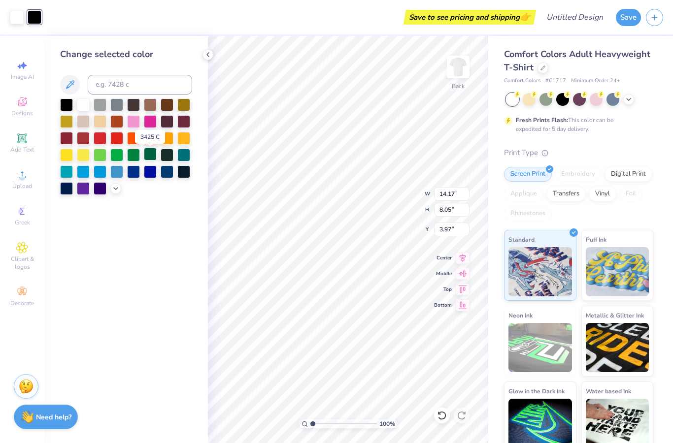
click at [153, 160] on div at bounding box center [150, 154] width 13 height 13
click at [167, 159] on div at bounding box center [167, 154] width 13 height 13
click at [154, 157] on div at bounding box center [150, 154] width 13 height 13
click at [113, 191] on icon at bounding box center [116, 188] width 8 height 8
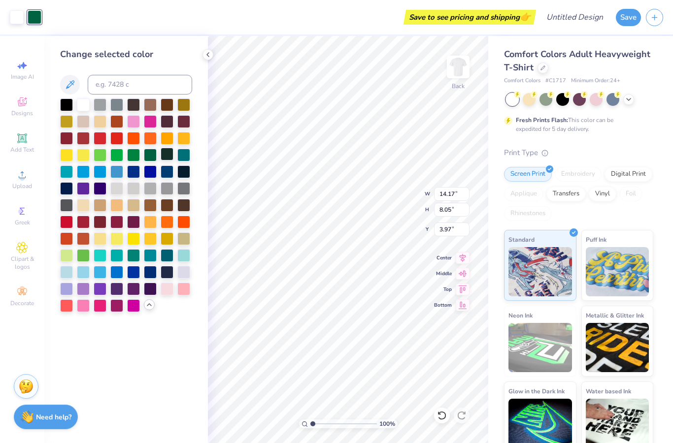
click at [166, 157] on div at bounding box center [167, 154] width 13 height 13
click at [115, 160] on div at bounding box center [116, 154] width 13 height 13
click at [138, 160] on div at bounding box center [133, 154] width 13 height 13
click at [149, 159] on div at bounding box center [150, 154] width 13 height 13
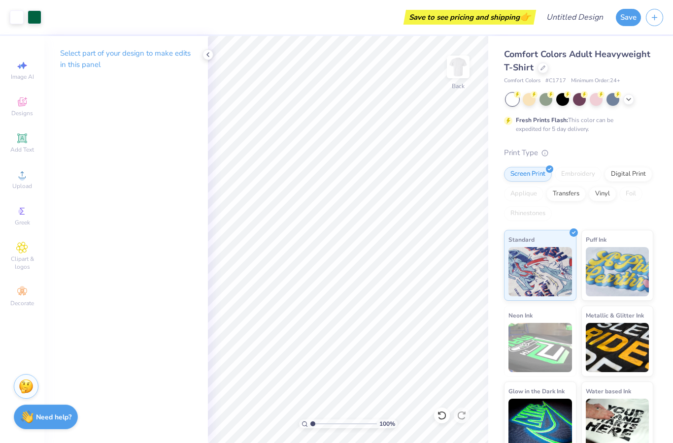
click at [247, 21] on div "Save to see pricing and shipping 👉" at bounding box center [289, 17] width 487 height 34
click at [23, 103] on icon at bounding box center [22, 102] width 12 height 12
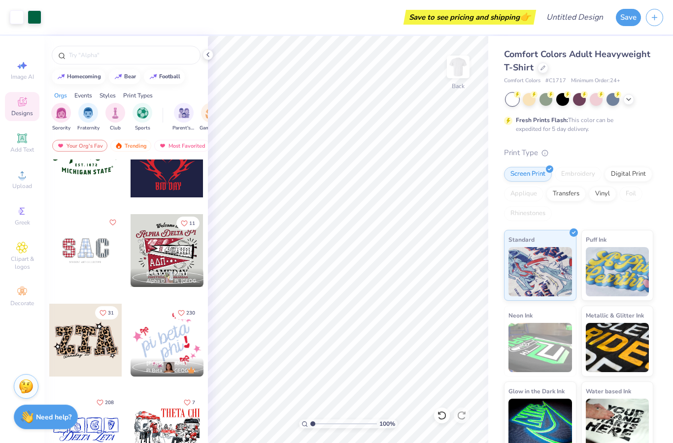
scroll to position [933, 0]
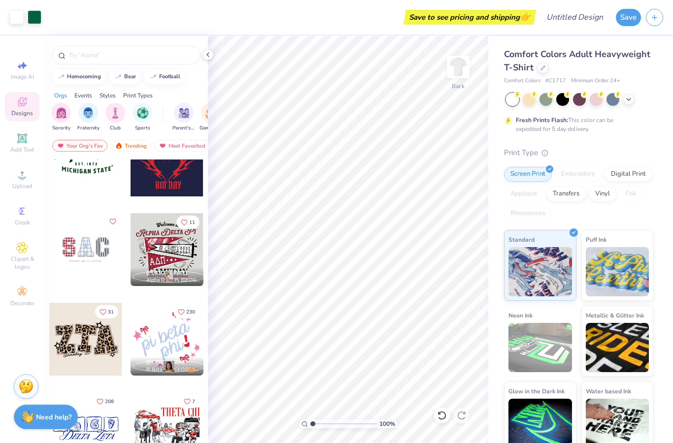
click at [98, 179] on div at bounding box center [85, 160] width 73 height 73
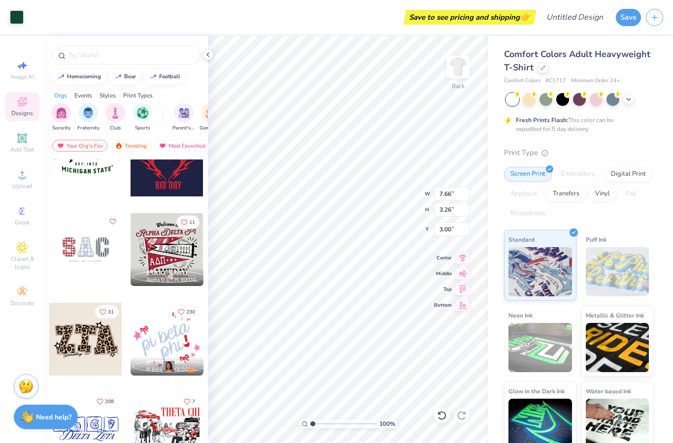
type input "6.37"
type input "11.65"
type input "6.61"
type input "4.69"
type input "7.66"
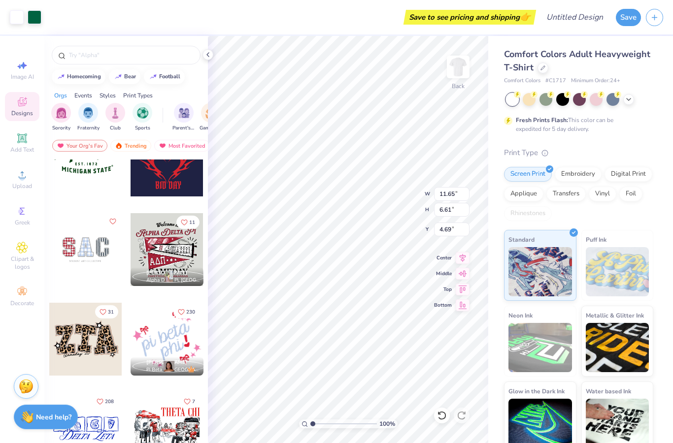
type input "3.26"
type input "6.37"
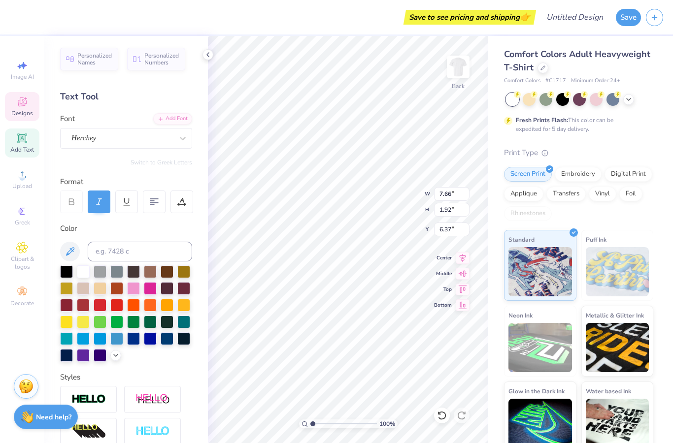
scroll to position [0, 0]
type textarea "A"
type textarea "Lambda Sigma Gamma"
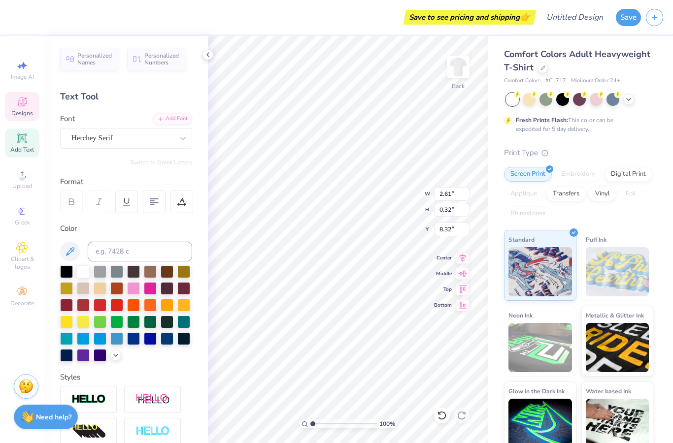
type textarea "E"
type textarea "RUSH 2025"
type input "11.65"
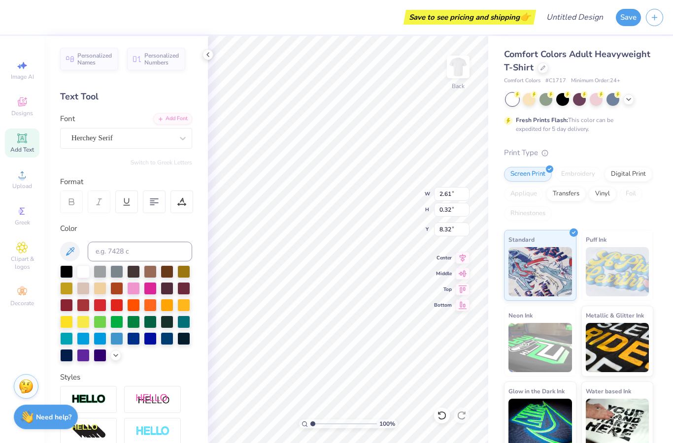
type input "6.61"
type input "4.69"
type input "5.85"
type input "0.87"
type input "8.76"
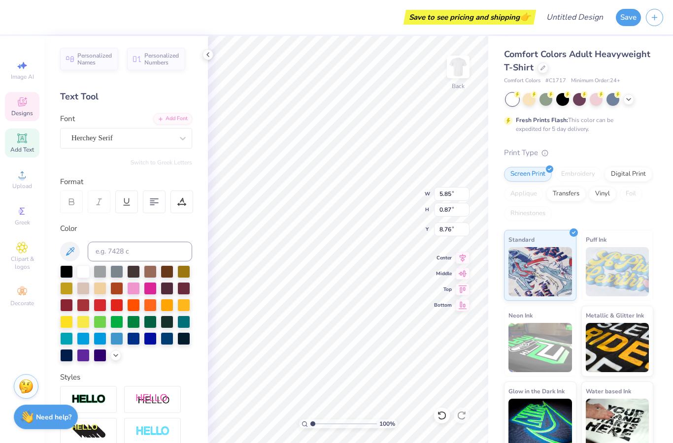
scroll to position [0, 0]
type textarea "M"
type textarea "ZETA Chapter"
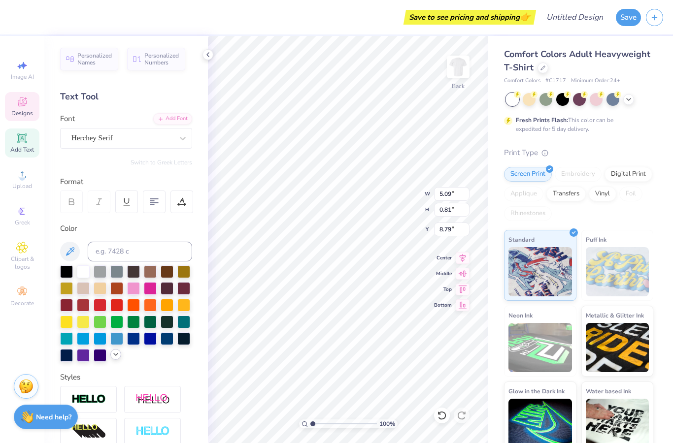
click at [117, 353] on icon at bounding box center [116, 355] width 8 height 8
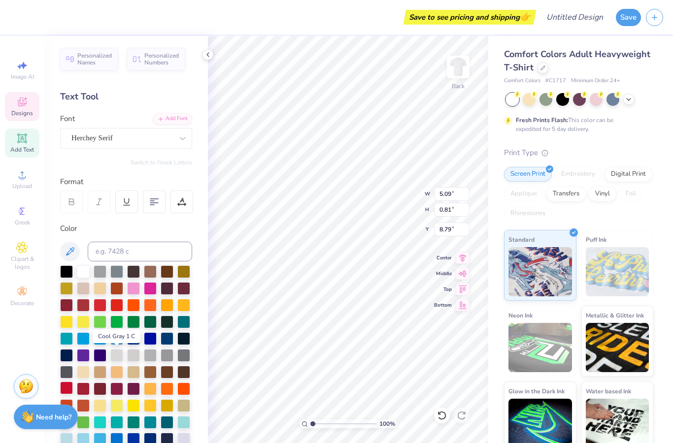
click at [68, 391] on div at bounding box center [66, 388] width 13 height 13
click at [100, 307] on div at bounding box center [100, 304] width 13 height 13
click at [63, 392] on div at bounding box center [66, 388] width 13 height 13
type input "2.19"
type input "0.31"
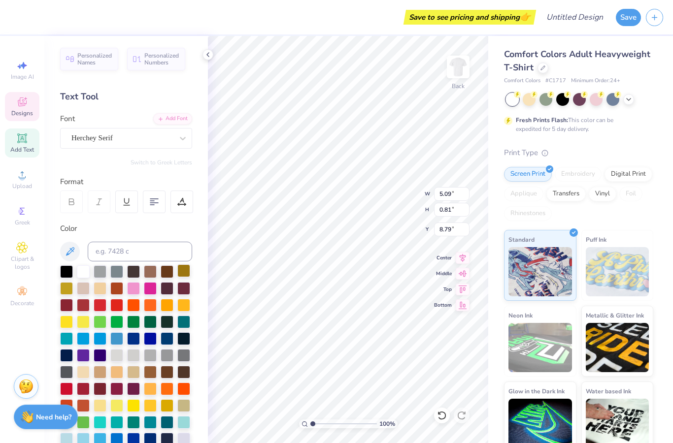
type input "8.36"
click at [70, 390] on div at bounding box center [66, 388] width 13 height 13
type input "14.17"
type input "1.68"
type input "6.36"
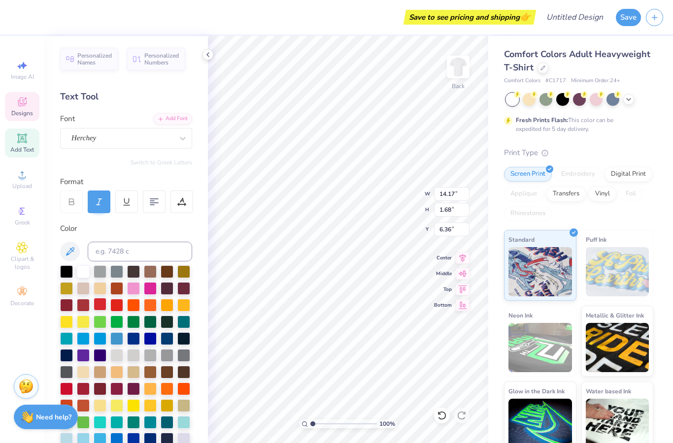
click at [103, 306] on div at bounding box center [100, 304] width 13 height 13
click at [68, 392] on div at bounding box center [66, 388] width 13 height 13
type input "10.10"
type input "5.74"
type input "5.18"
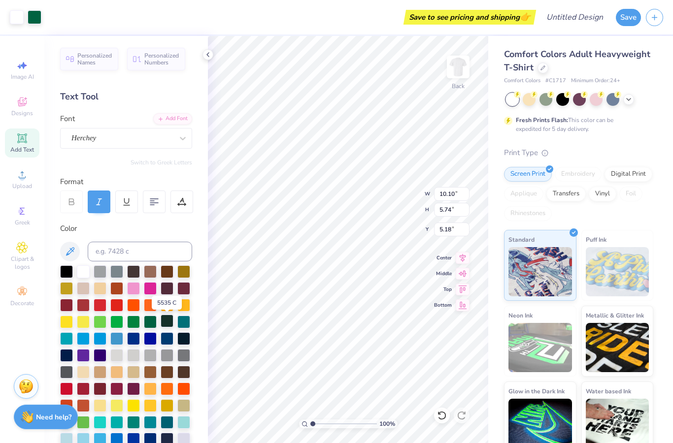
click at [165, 322] on div at bounding box center [167, 321] width 13 height 13
click at [441, 418] on icon at bounding box center [442, 416] width 10 height 10
click at [34, 15] on div at bounding box center [35, 16] width 14 height 14
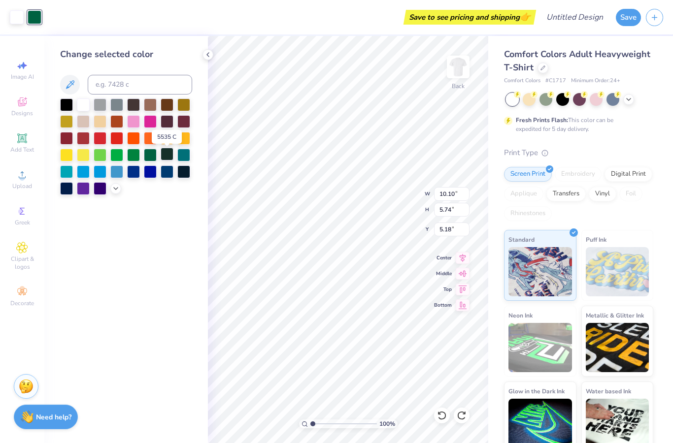
click at [171, 158] on div at bounding box center [167, 154] width 13 height 13
click at [150, 154] on div at bounding box center [150, 154] width 13 height 13
click at [118, 139] on div at bounding box center [116, 137] width 13 height 13
click at [67, 135] on div at bounding box center [66, 137] width 13 height 13
click at [114, 192] on icon at bounding box center [116, 188] width 8 height 8
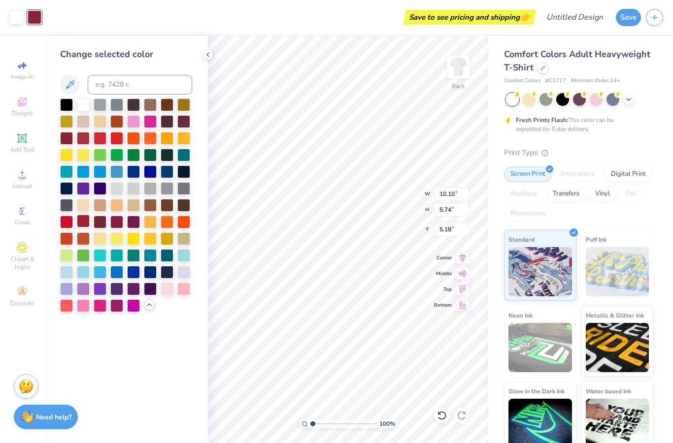
click at [83, 223] on div at bounding box center [83, 221] width 13 height 13
click at [100, 225] on div at bounding box center [100, 221] width 13 height 13
click at [171, 156] on div at bounding box center [167, 154] width 13 height 13
click at [154, 159] on div at bounding box center [150, 154] width 13 height 13
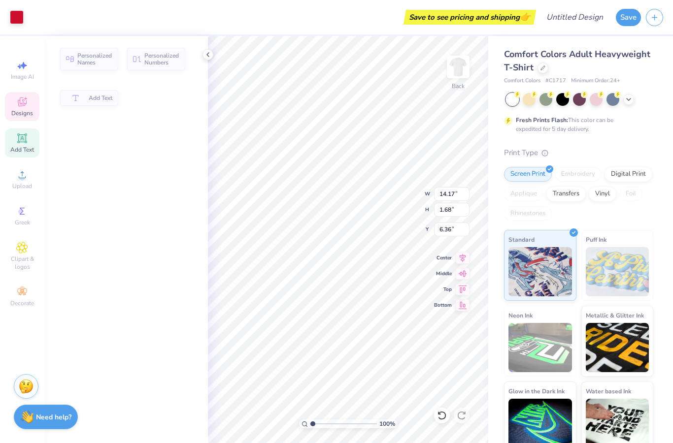
type input "14.17"
type input "1.68"
type input "6.36"
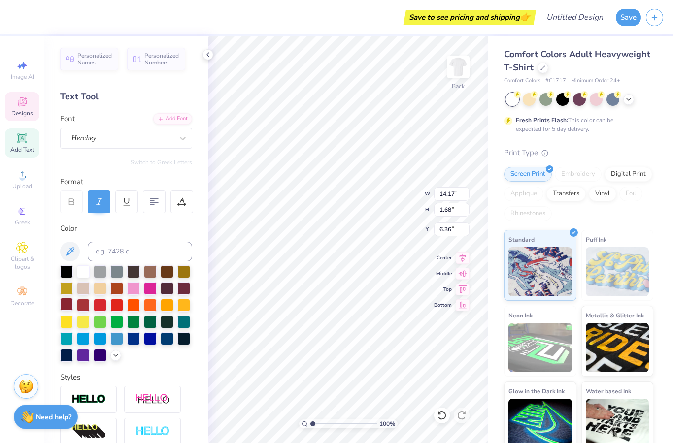
click at [70, 307] on div at bounding box center [66, 304] width 13 height 13
click at [115, 358] on icon at bounding box center [116, 355] width 8 height 8
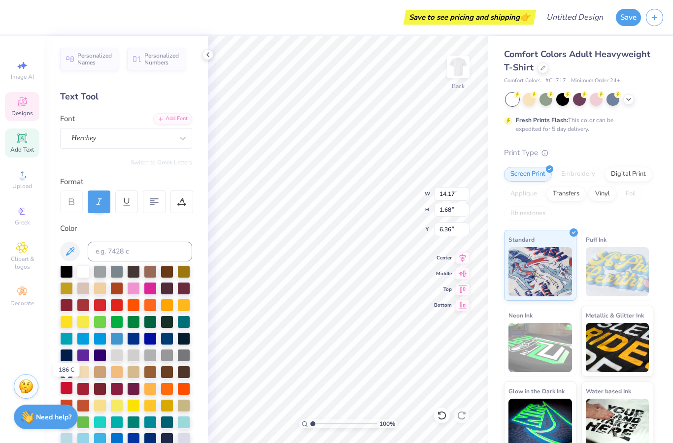
click at [71, 388] on div at bounding box center [66, 388] width 13 height 13
type input "11.77"
type input "6.68"
type input "4.70"
click at [26, 104] on icon at bounding box center [22, 101] width 9 height 9
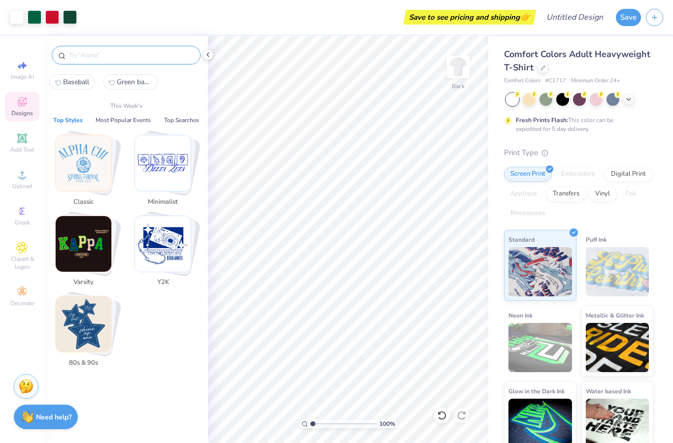
click at [96, 53] on input "text" at bounding box center [131, 55] width 126 height 10
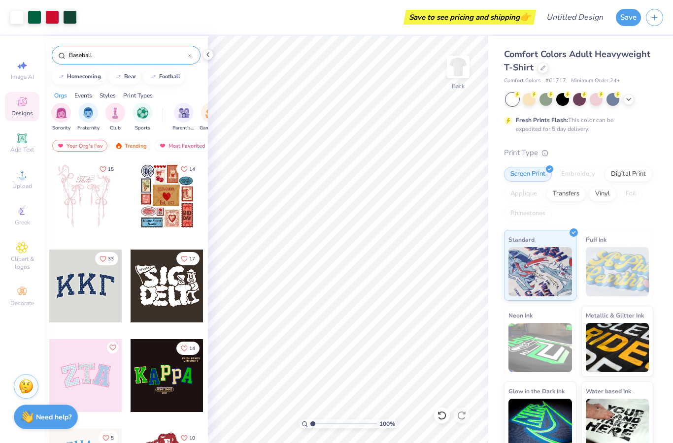
type input "Baseball"
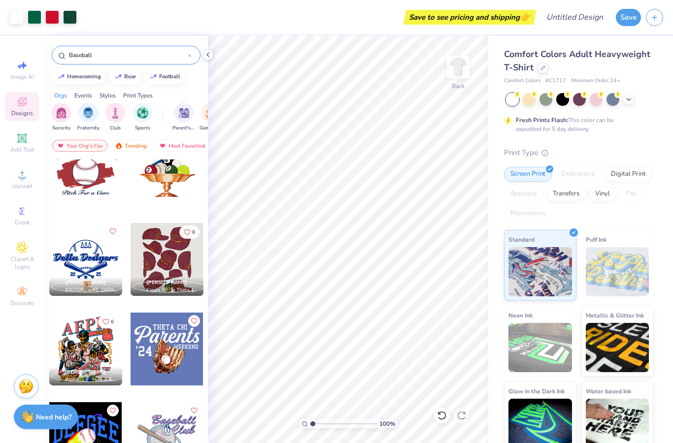
scroll to position [1812, 0]
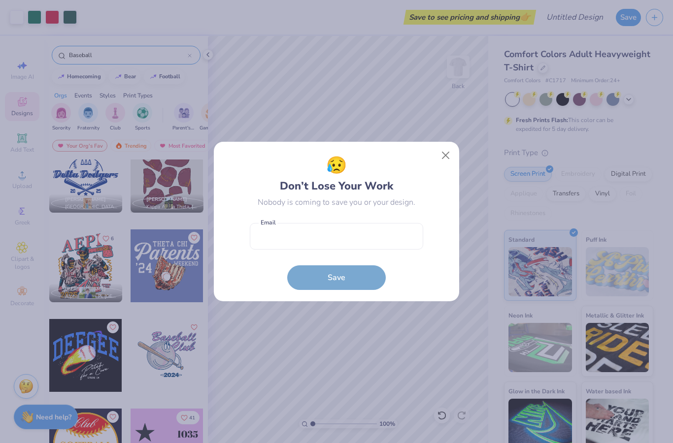
click at [447, 154] on button "Close" at bounding box center [445, 155] width 19 height 19
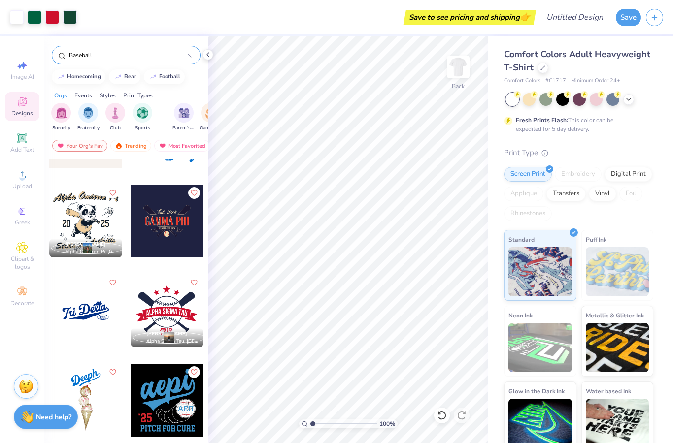
scroll to position [78, 0]
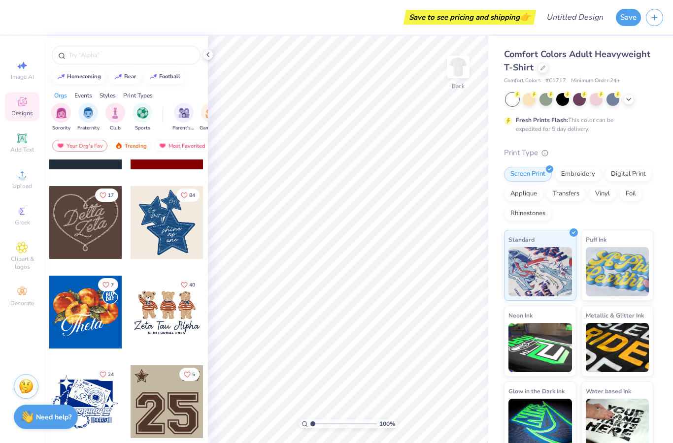
scroll to position [432, 0]
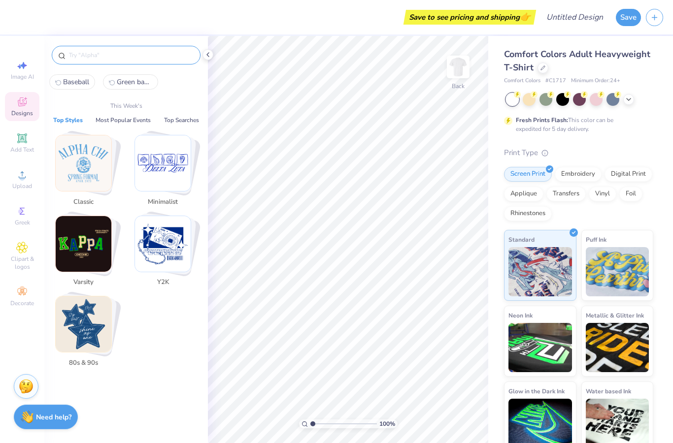
click at [125, 57] on input "text" at bounding box center [131, 55] width 126 height 10
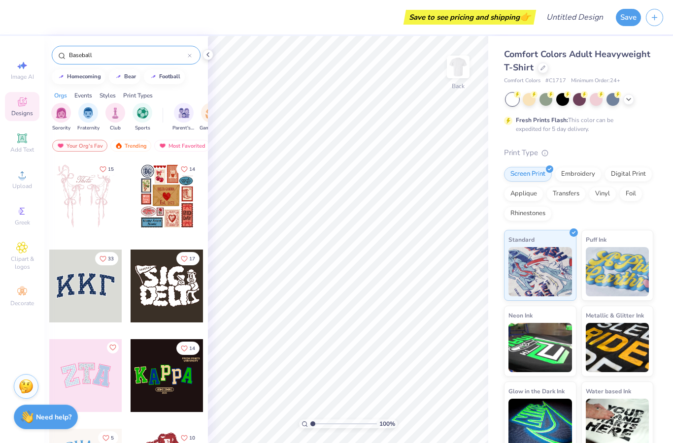
type input "Baseball"
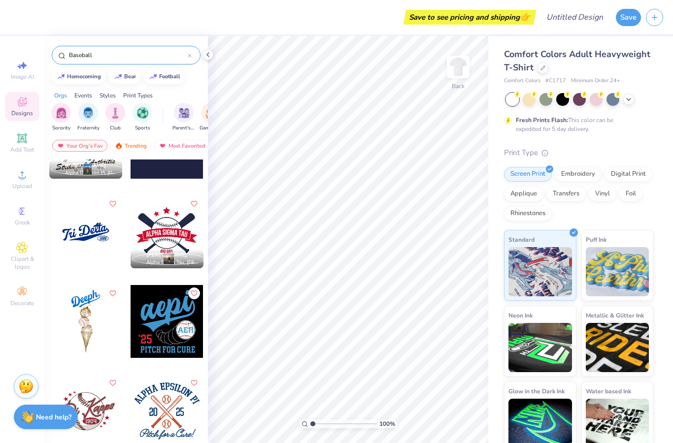
scroll to position [145, 0]
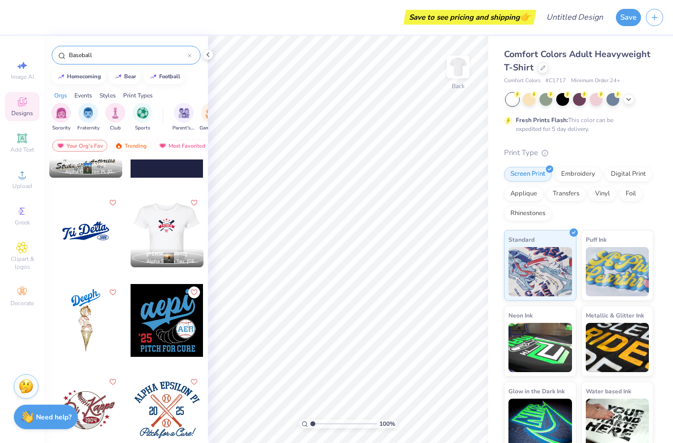
click at [167, 229] on div at bounding box center [166, 230] width 73 height 73
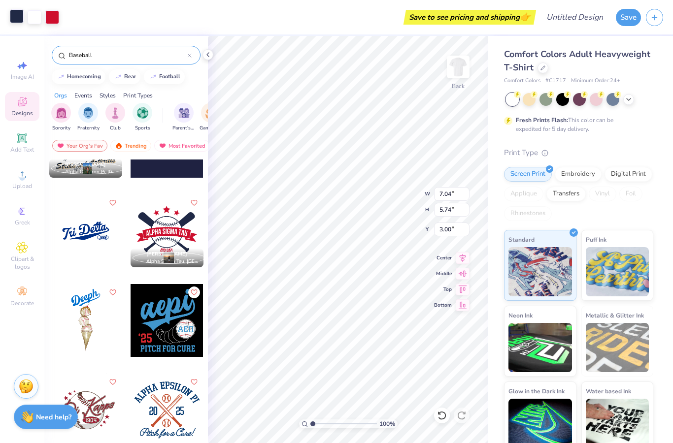
click at [13, 16] on div at bounding box center [17, 16] width 14 height 14
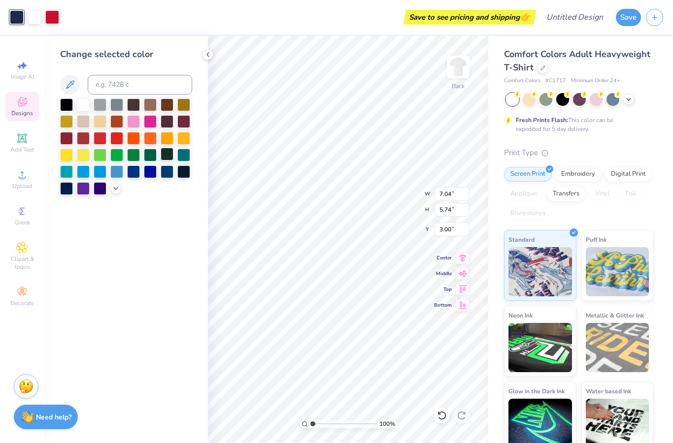
click at [169, 156] on div at bounding box center [167, 154] width 13 height 13
type input "9.39"
type input "7.66"
type input "11.91"
type input "9.72"
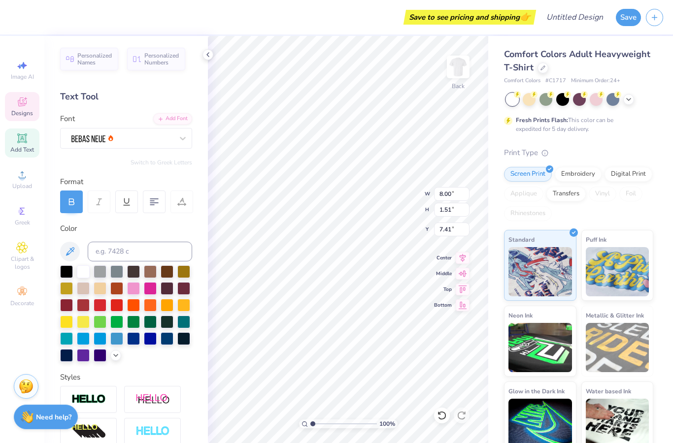
scroll to position [0, 0]
type textarea "A"
type textarea "Lambda Sigma Gamma"
type input "3.29"
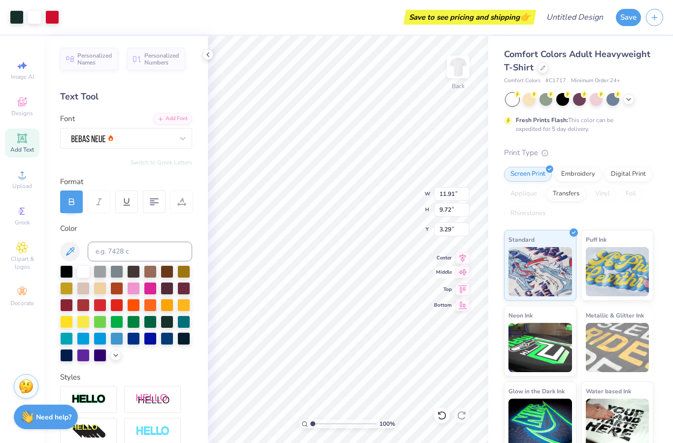
type input "10.99"
type input "8.97"
type input "12.23"
type input "9.97"
type input "3.18"
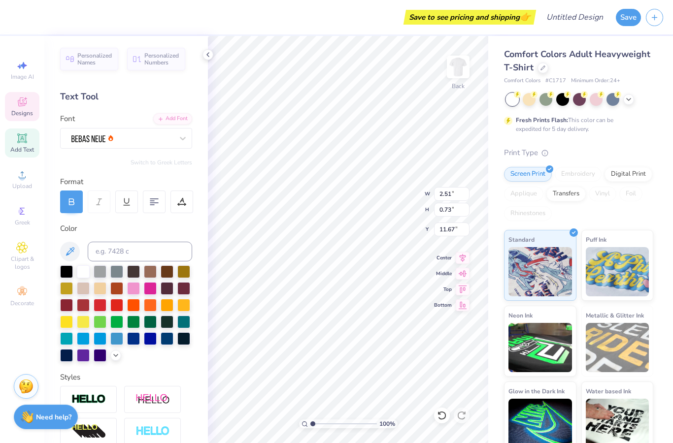
scroll to position [0, 0]
type textarea "B"
type textarea "R"
type textarea "fall recruitment"
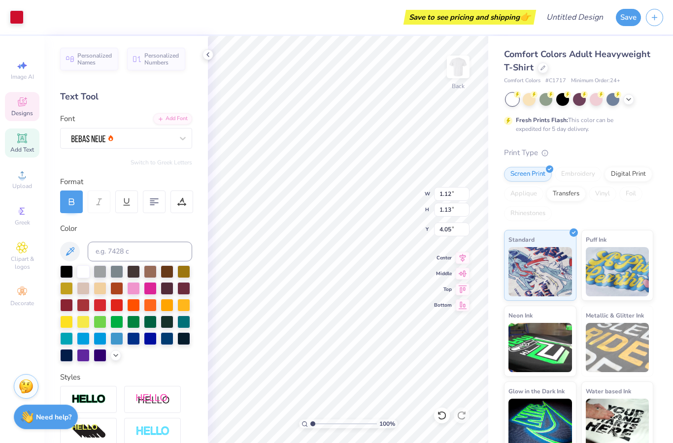
scroll to position [0, 0]
click at [39, 413] on strong "Need help?" at bounding box center [53, 415] width 35 height 9
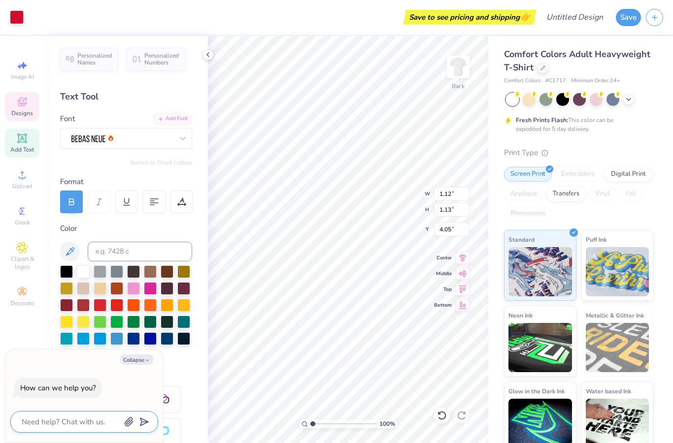
click at [60, 425] on textarea at bounding box center [71, 422] width 100 height 13
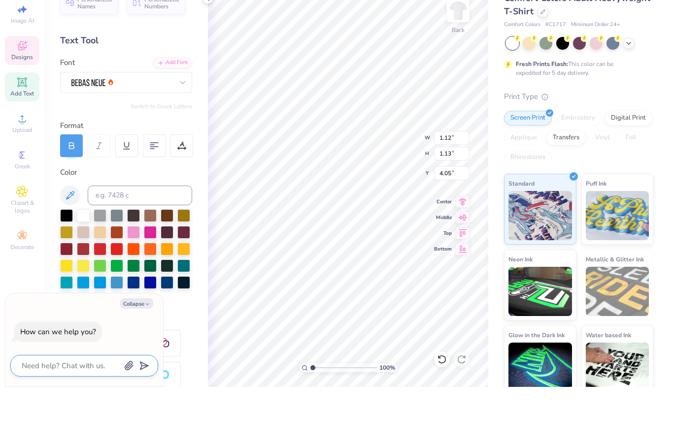
type textarea "H"
type textarea "x"
type textarea "Ho"
type textarea "x"
type textarea "How"
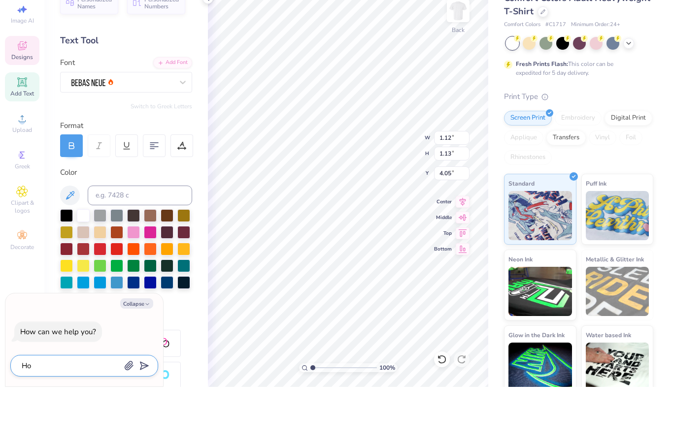
type textarea "x"
type textarea "How"
type textarea "x"
type textarea "How c"
type textarea "x"
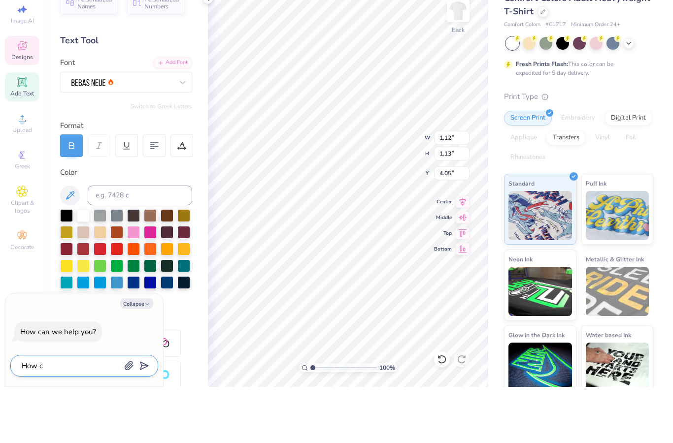
type textarea "How ca"
type textarea "x"
type textarea "How can"
type textarea "x"
type textarea "How can"
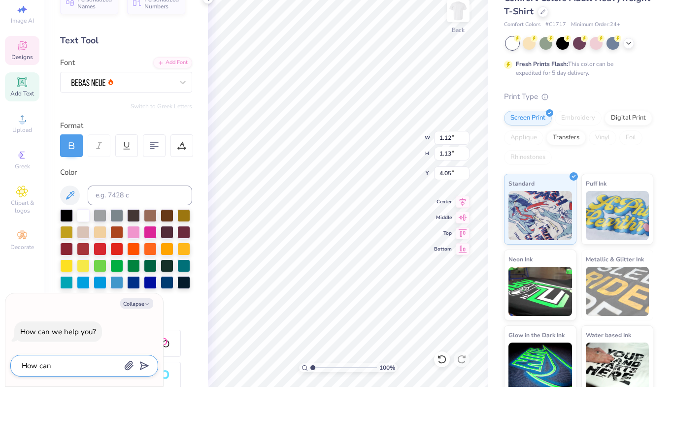
type textarea "x"
type textarea "How can i"
type textarea "x"
type textarea "How can i"
type textarea "x"
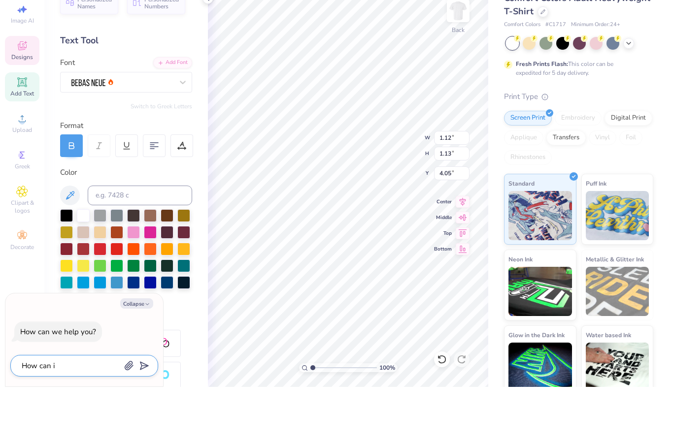
type textarea "How can i d"
type textarea "x"
type textarea "How can i de"
type textarea "x"
type textarea "How can i del"
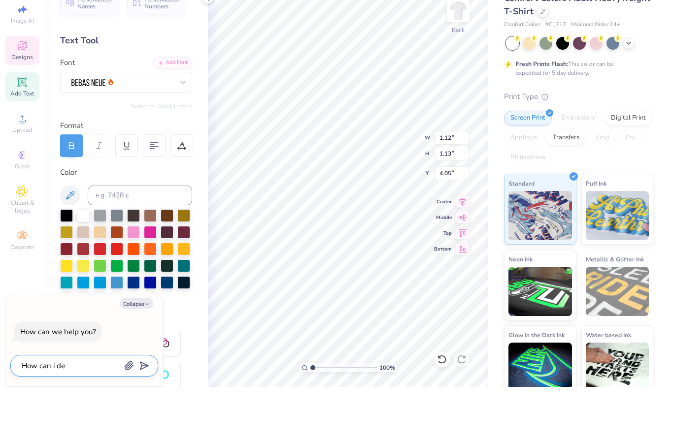
type textarea "x"
type textarea "How can i dele"
type textarea "x"
type textarea "How can i delet"
type textarea "x"
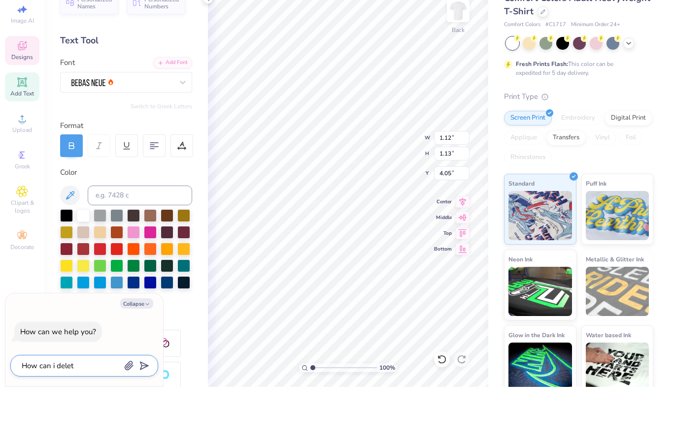
type textarea "How can i delete"
type textarea "x"
type textarea "How can i delete"
type textarea "x"
type textarea "How can i delete a"
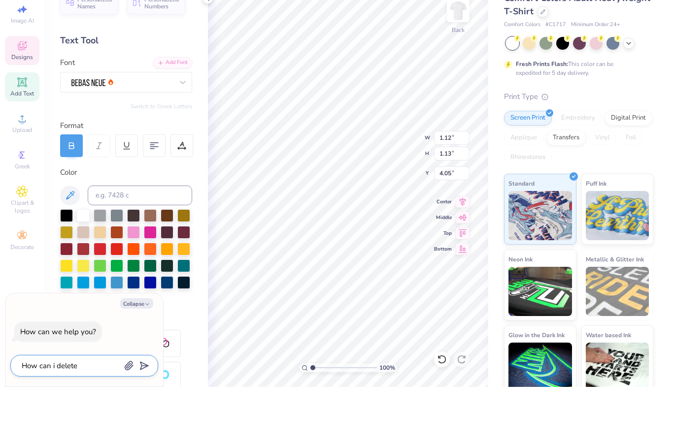
type textarea "x"
type textarea "How can i delete a"
type textarea "x"
type textarea "How can i delete a"
type textarea "x"
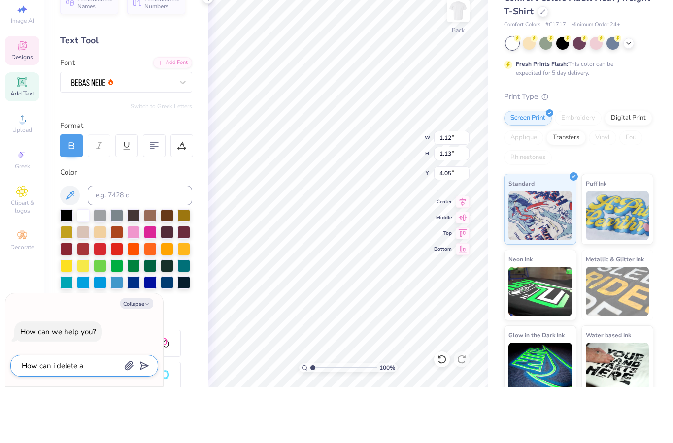
type textarea "How can i delete an"
type textarea "x"
type textarea "How can i delete an"
type textarea "x"
type textarea "How can i delete an i"
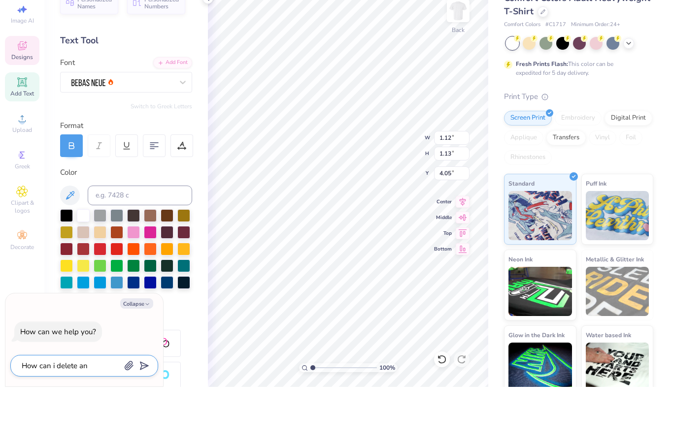
type textarea "x"
type textarea "How can i delete an ic"
type textarea "x"
type textarea "How can i delete an ico"
type textarea "x"
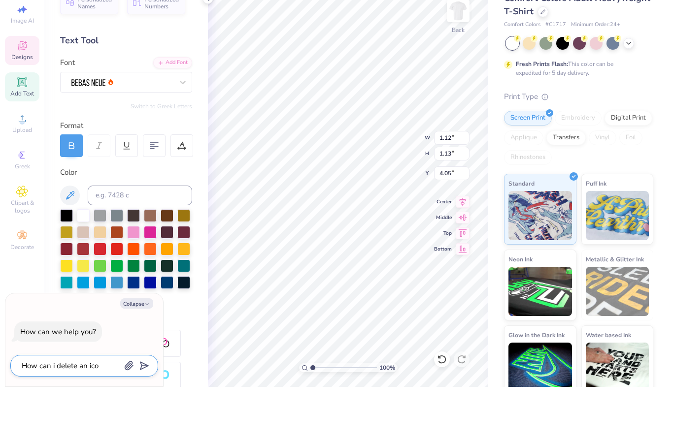
type textarea "How can i delete an icon"
type textarea "x"
type textarea "How can i delete an icon"
type textarea "x"
type textarea "How can i delete an icon o"
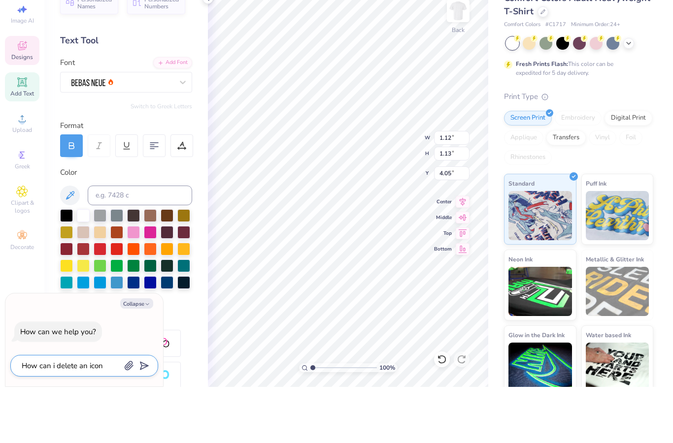
type textarea "x"
type textarea "How can i delete an icon on"
type textarea "x"
type textarea "How can i delete an icon on"
type textarea "x"
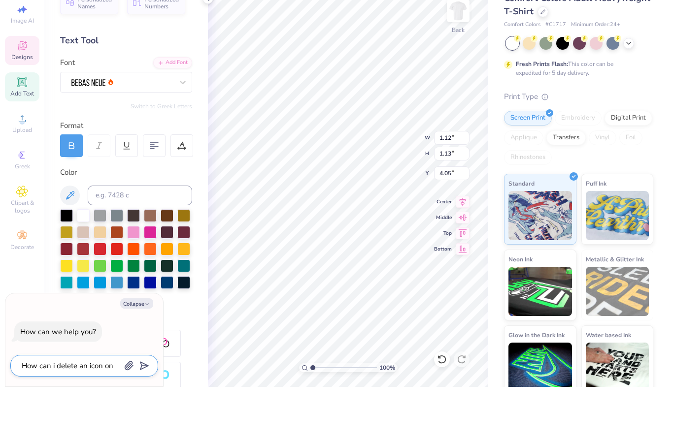
type textarea "How can i delete an icon on m"
type textarea "x"
type textarea "How can i delete an icon on my"
type textarea "x"
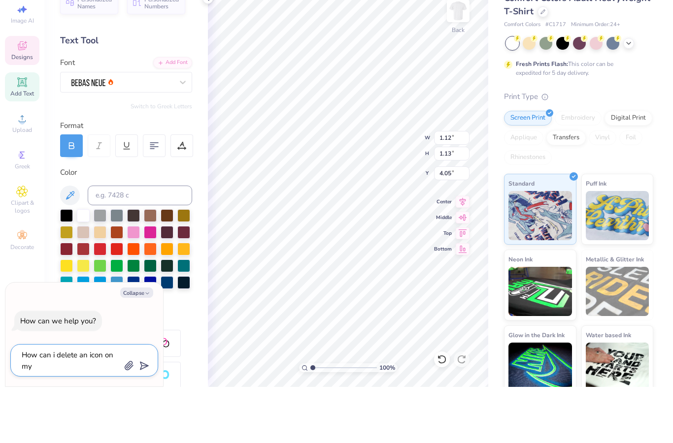
type textarea "How can i delete an icon on my"
type textarea "x"
type textarea "How can i delete an icon on my d"
type textarea "x"
type textarea "How can i delete an icon on my de"
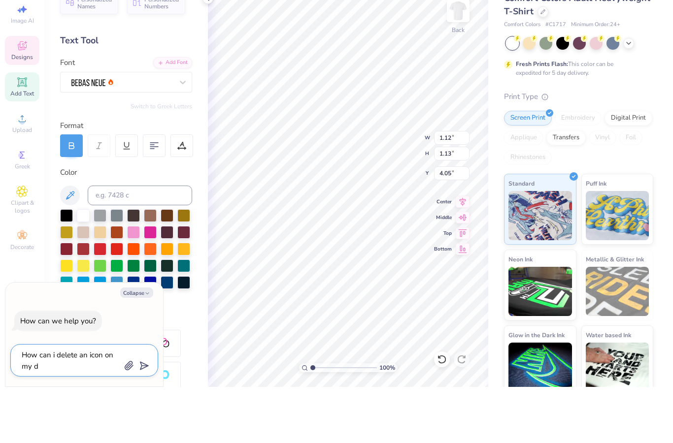
type textarea "x"
type textarea "How can i delete an icon on my des"
type textarea "x"
type textarea "How can i delete an icon on my desi"
type textarea "x"
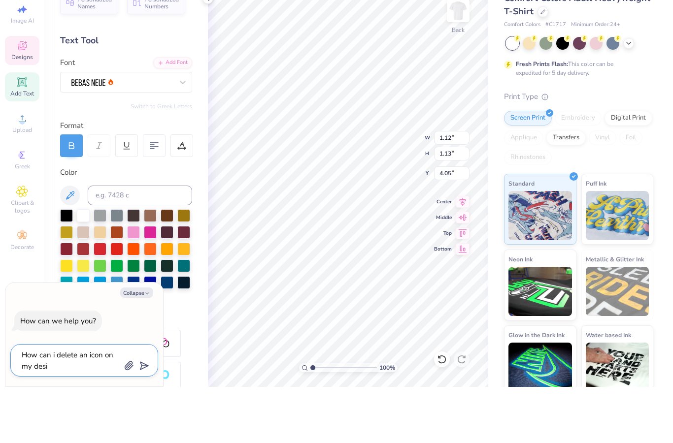
type textarea "How can i delete an icon on my desig"
type textarea "x"
type textarea "How can i delete an icon on my design"
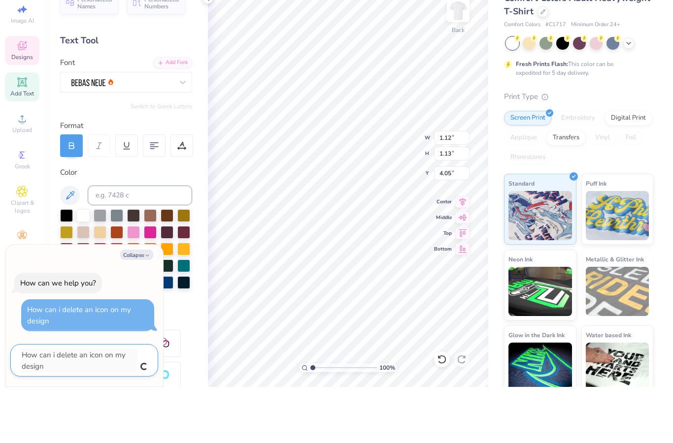
type textarea "x"
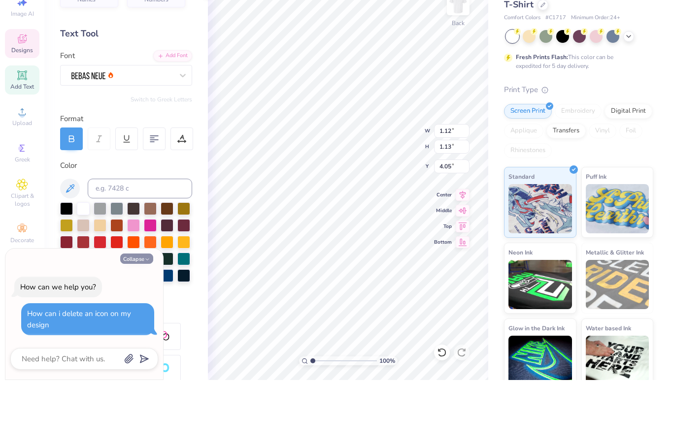
click at [131, 317] on button "Collapse" at bounding box center [136, 322] width 33 height 10
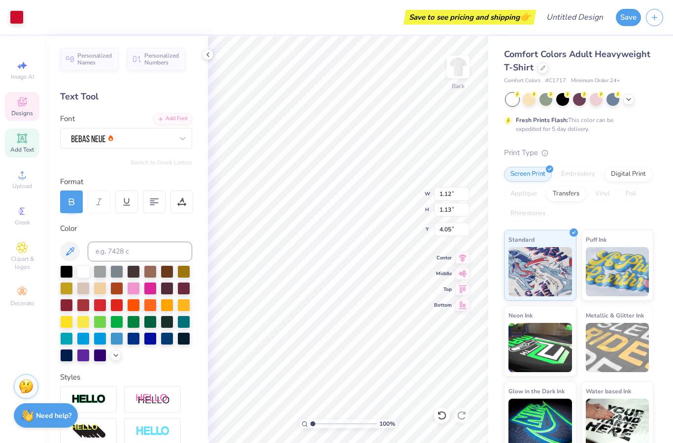
click at [38, 410] on div "Need help? Chat with us." at bounding box center [46, 415] width 64 height 25
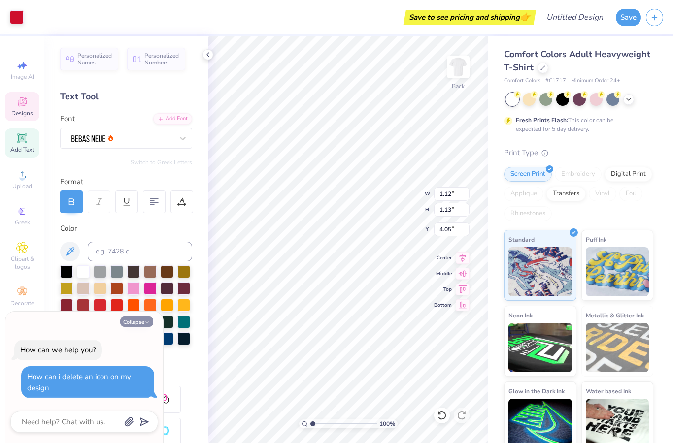
click at [139, 325] on button "Collapse" at bounding box center [136, 322] width 33 height 10
type textarea "x"
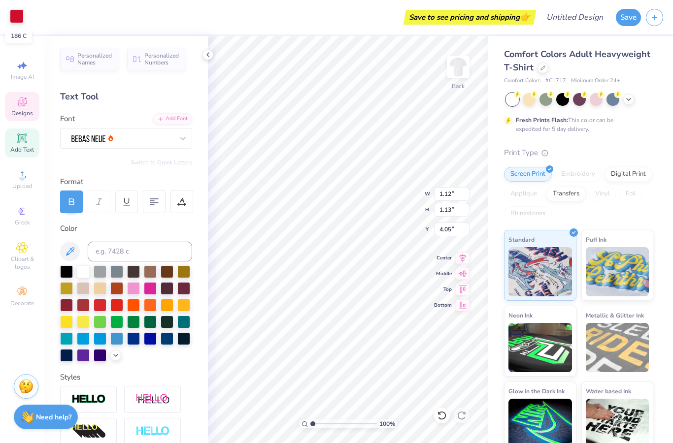
click at [20, 20] on div at bounding box center [17, 16] width 14 height 14
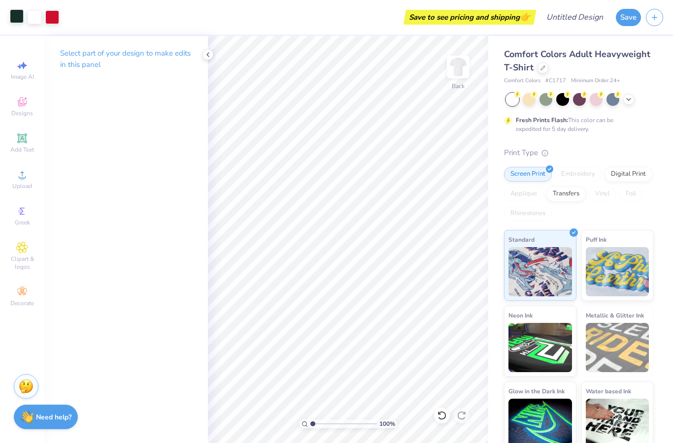
click at [419, 30] on div "Save to see pricing and shipping 👉" at bounding box center [298, 17] width 469 height 34
click at [226, 31] on div "Save to see pricing and shipping 👉" at bounding box center [281, 17] width 505 height 34
click at [32, 110] on div "Designs" at bounding box center [22, 106] width 34 height 29
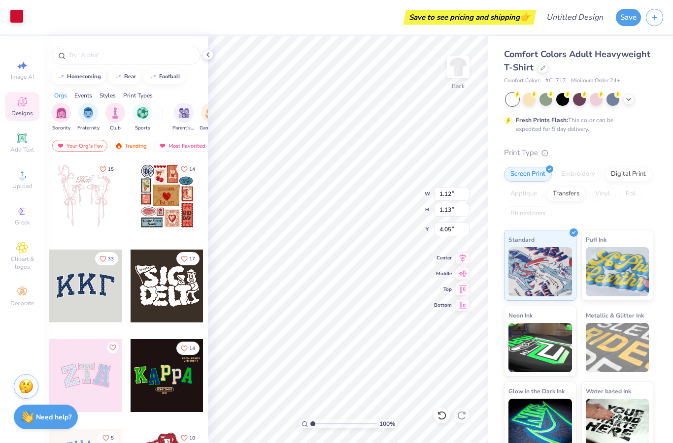
click at [379, 24] on div "Save to see pricing and shipping 👉" at bounding box center [281, 17] width 505 height 34
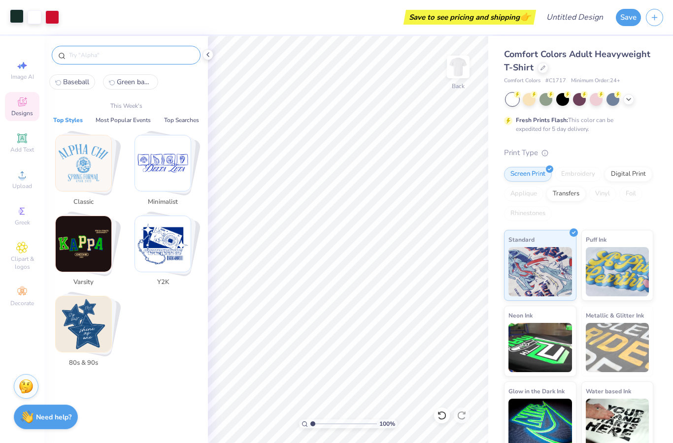
click at [105, 59] on input "text" at bounding box center [131, 55] width 126 height 10
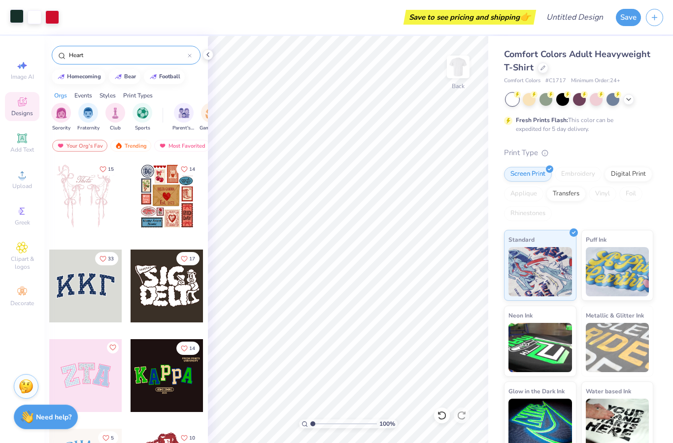
type input "Heart"
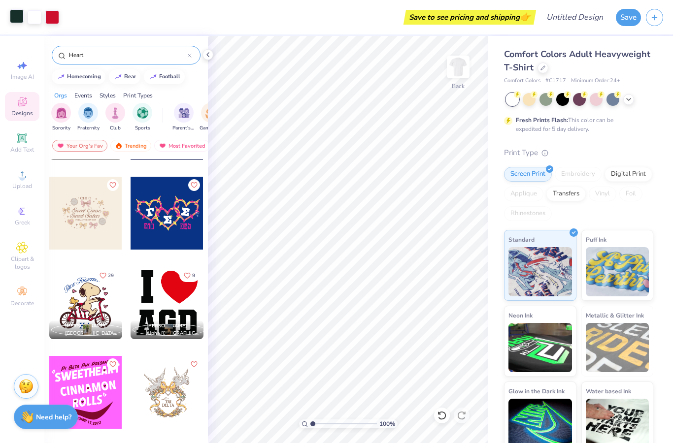
scroll to position [618, 0]
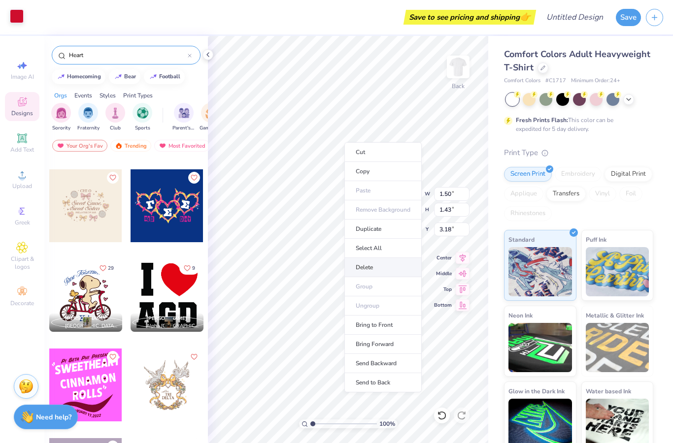
click at [367, 265] on li "Delete" at bounding box center [382, 267] width 77 height 19
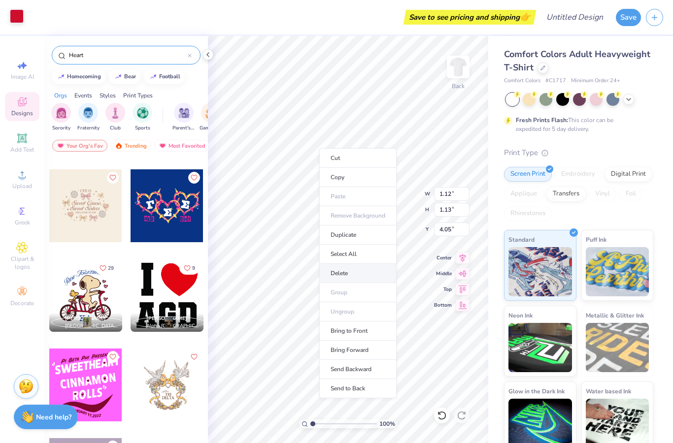
click at [350, 273] on li "Delete" at bounding box center [357, 273] width 77 height 19
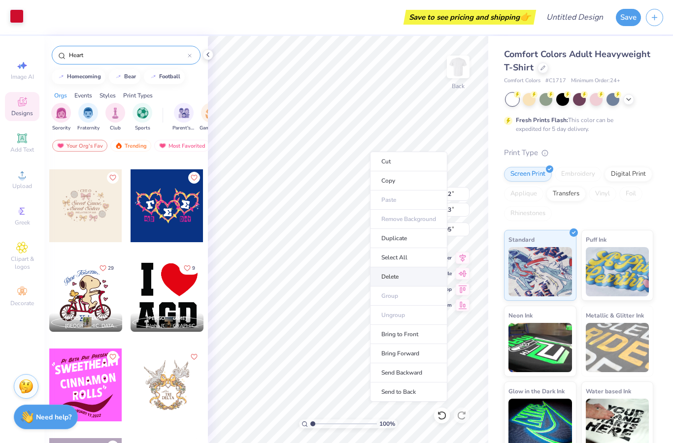
click at [389, 276] on li "Delete" at bounding box center [408, 276] width 77 height 19
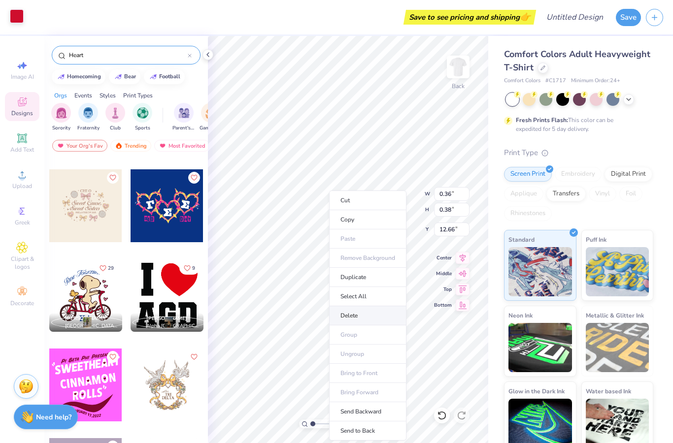
click at [345, 318] on li "Delete" at bounding box center [367, 315] width 77 height 19
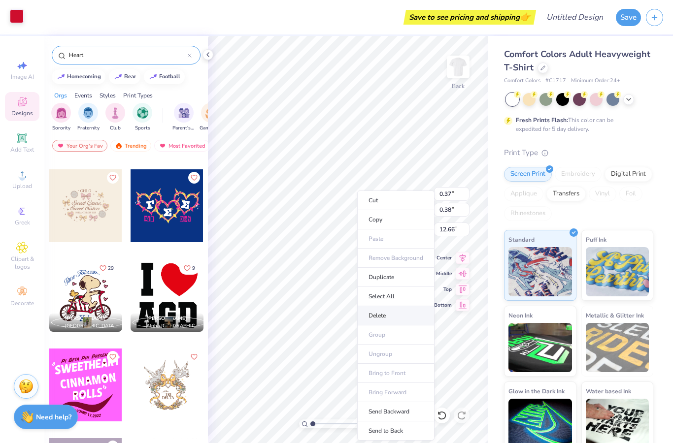
click at [375, 313] on li "Delete" at bounding box center [395, 315] width 77 height 19
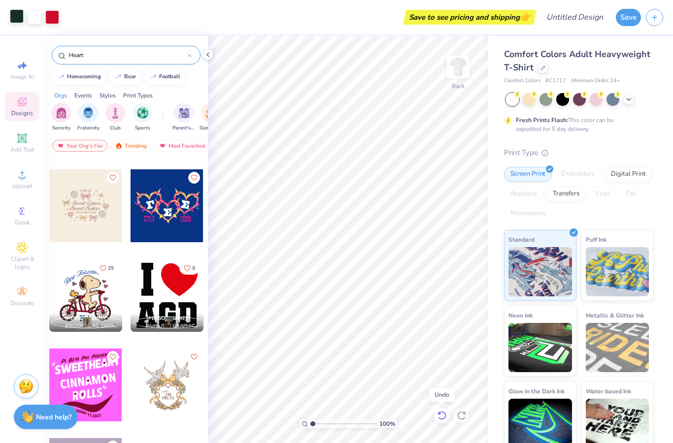
click at [447, 411] on div at bounding box center [442, 416] width 16 height 16
click at [445, 414] on icon at bounding box center [441, 415] width 8 height 9
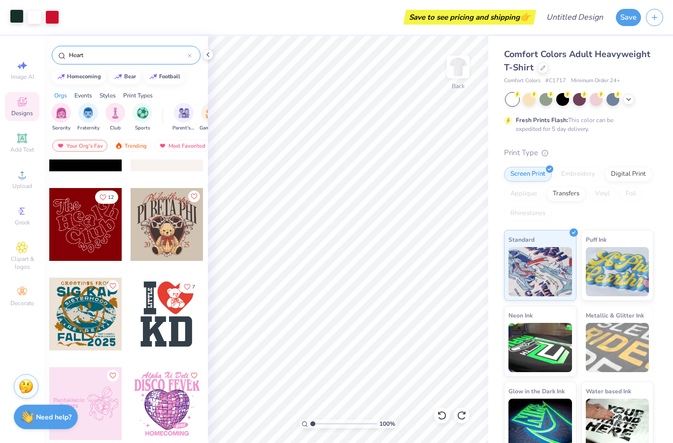
scroll to position [1320, 0]
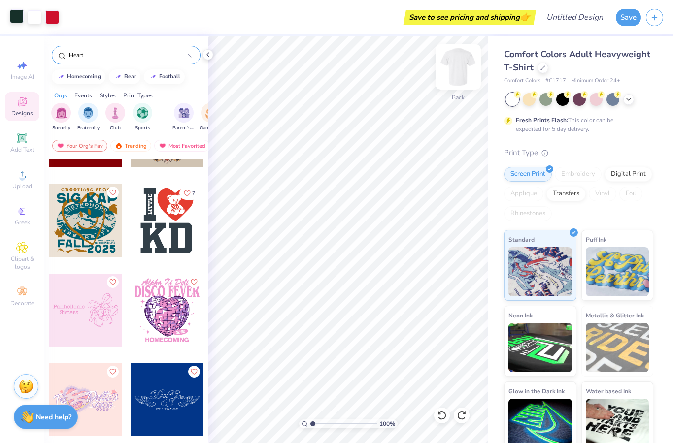
click at [462, 72] on img at bounding box center [457, 66] width 39 height 39
click at [173, 211] on div at bounding box center [166, 220] width 73 height 73
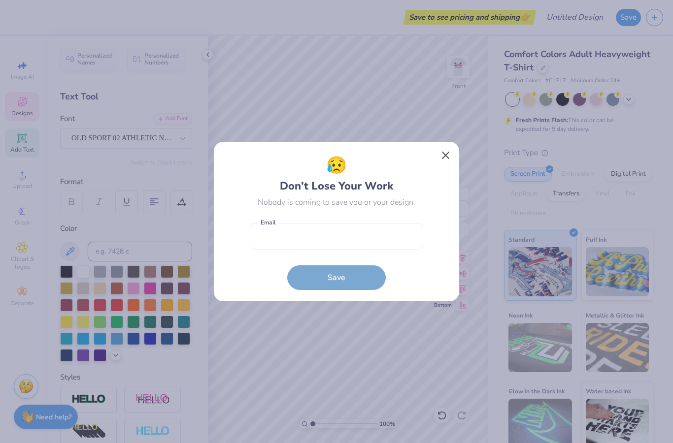
click at [441, 155] on button "Close" at bounding box center [445, 155] width 19 height 19
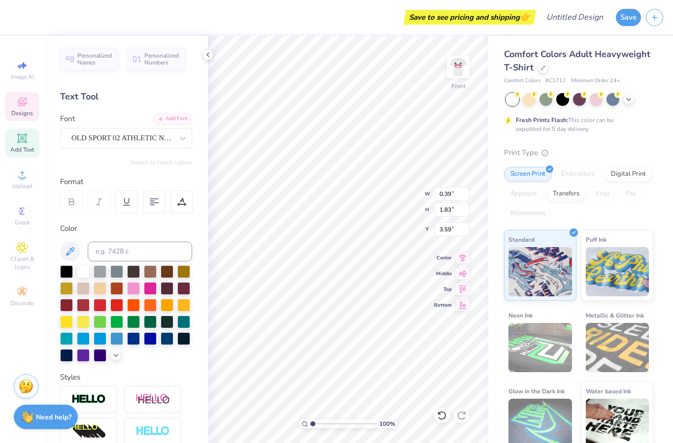
scroll to position [0, 0]
type textarea "L"
type input "1.15"
type input "3.01"
type input "3.00"
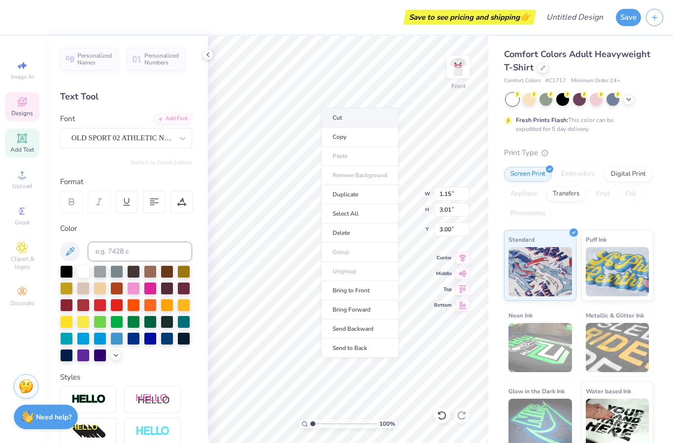
click at [348, 115] on li "Cut" at bounding box center [359, 118] width 77 height 20
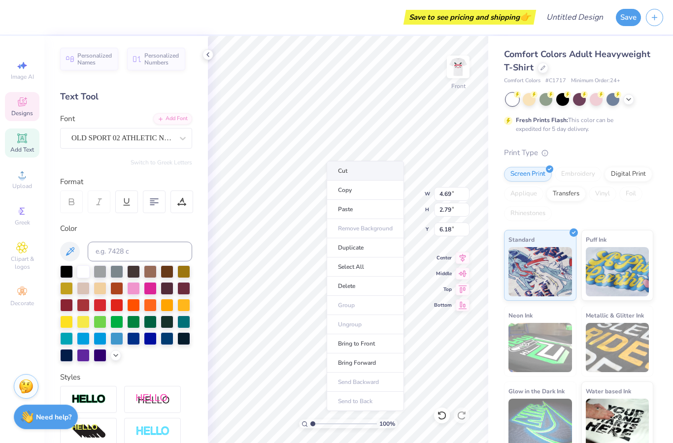
click at [350, 173] on li "Cut" at bounding box center [364, 171] width 77 height 20
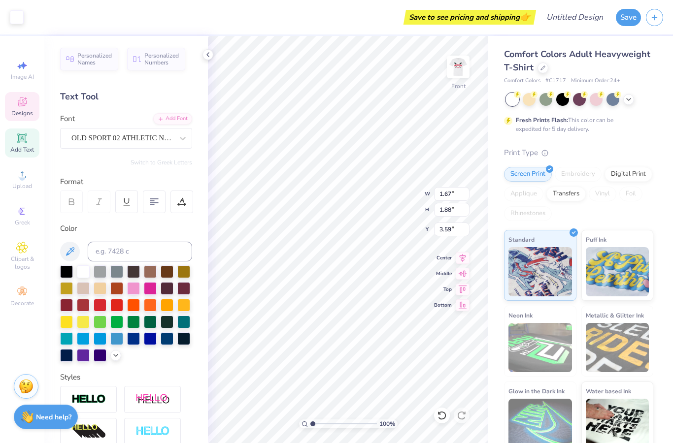
type input "3.26"
type input "2.97"
type input "3.01"
type input "9.85"
type input "8.43"
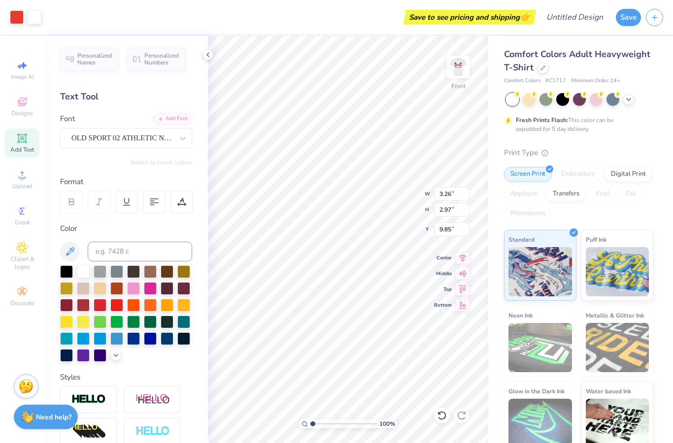
type input "7.68"
type input "8.84"
click at [459, 71] on img at bounding box center [457, 66] width 39 height 39
click at [457, 71] on img at bounding box center [457, 66] width 39 height 39
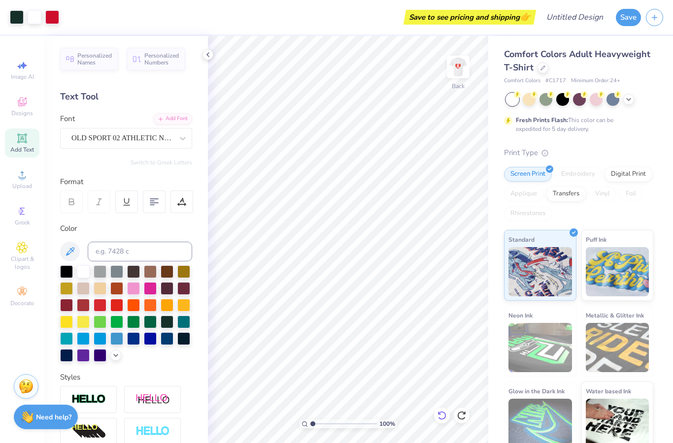
click at [444, 419] on icon at bounding box center [442, 416] width 10 height 10
click at [459, 75] on img at bounding box center [457, 66] width 39 height 39
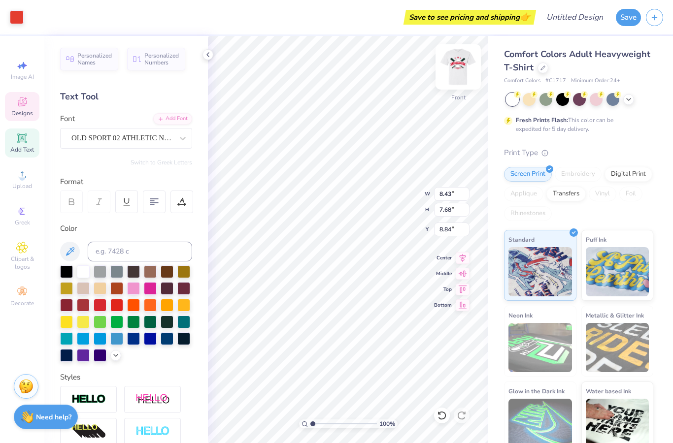
type input "5.29"
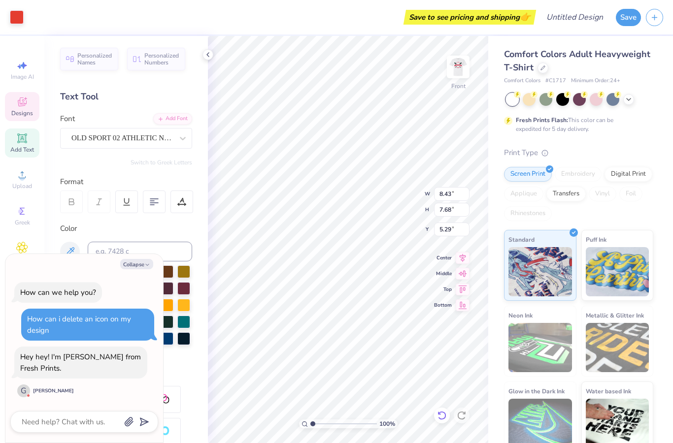
click at [445, 410] on div at bounding box center [442, 416] width 16 height 16
type textarea "x"
type input "8.84"
type textarea "x"
type input "5.48"
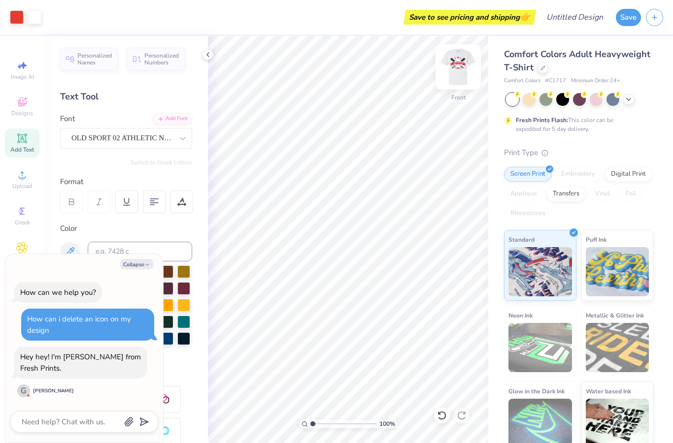
click at [458, 71] on img at bounding box center [457, 66] width 39 height 39
click at [459, 65] on img at bounding box center [457, 66] width 39 height 39
click at [14, 17] on div at bounding box center [17, 16] width 14 height 14
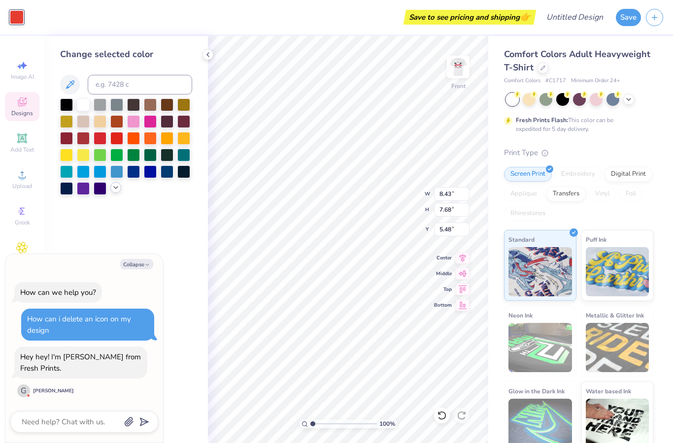
click at [119, 194] on div at bounding box center [126, 146] width 132 height 96
click at [117, 192] on icon at bounding box center [116, 188] width 8 height 8
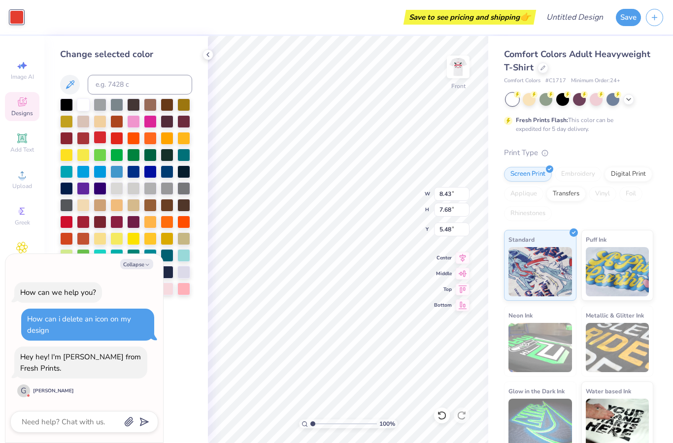
click at [101, 140] on div at bounding box center [100, 137] width 13 height 13
click at [453, 69] on img at bounding box center [457, 66] width 39 height 39
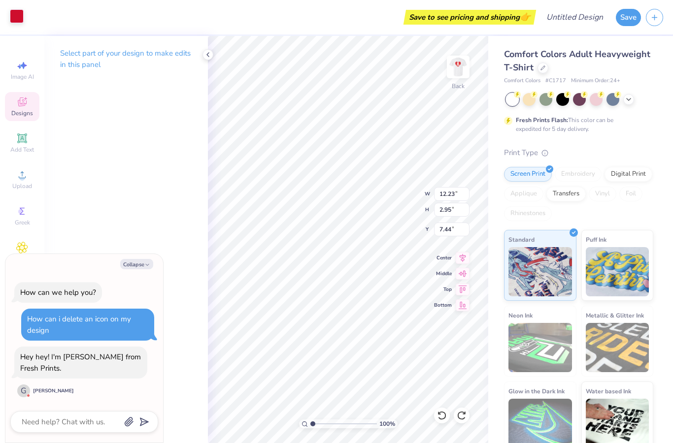
click at [17, 21] on div at bounding box center [17, 16] width 14 height 14
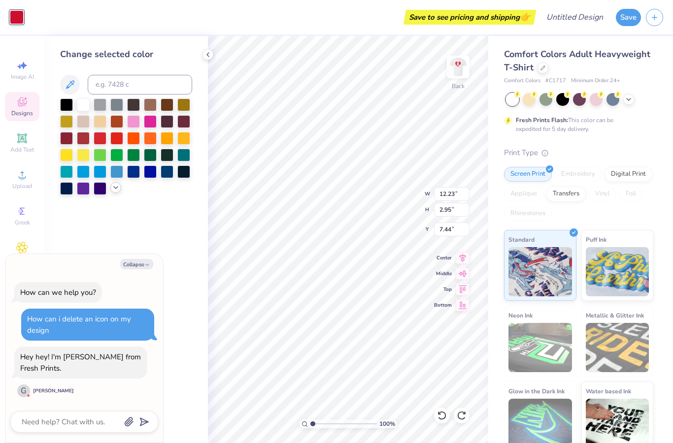
click at [118, 189] on icon at bounding box center [116, 188] width 8 height 8
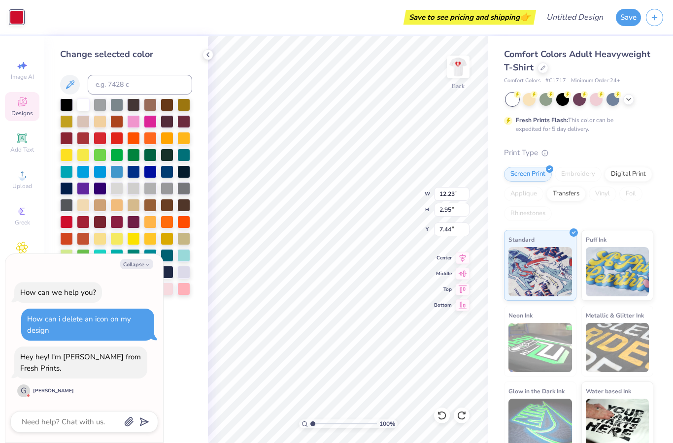
click at [269, 32] on div "Save to see pricing and shipping 👉" at bounding box center [281, 17] width 505 height 34
click at [457, 67] on img at bounding box center [457, 66] width 39 height 39
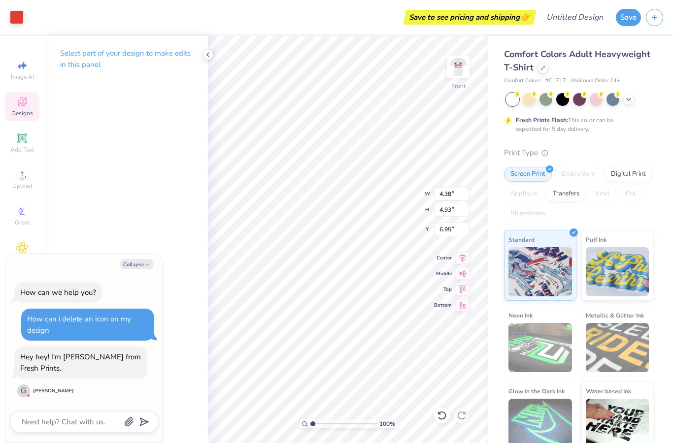
click at [25, 16] on div "Art colors Save to see pricing and shipping 👉 Design Title Save" at bounding box center [336, 17] width 673 height 34
click at [19, 16] on div at bounding box center [17, 16] width 14 height 14
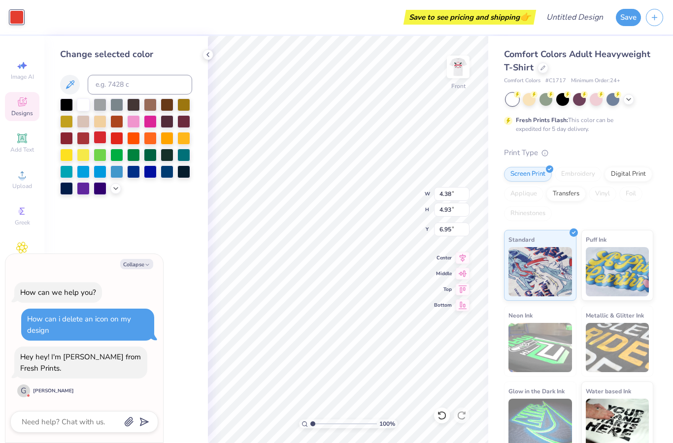
click at [102, 140] on div at bounding box center [100, 137] width 13 height 13
click at [262, 35] on div "Art colors Save to see pricing and shipping 👉 Design Title Save Image AI Design…" at bounding box center [336, 221] width 673 height 443
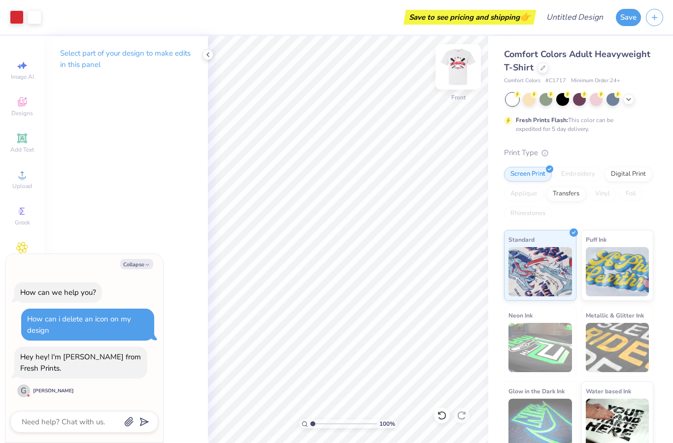
click at [453, 60] on img at bounding box center [457, 66] width 39 height 39
click at [212, 54] on div at bounding box center [207, 54] width 11 height 11
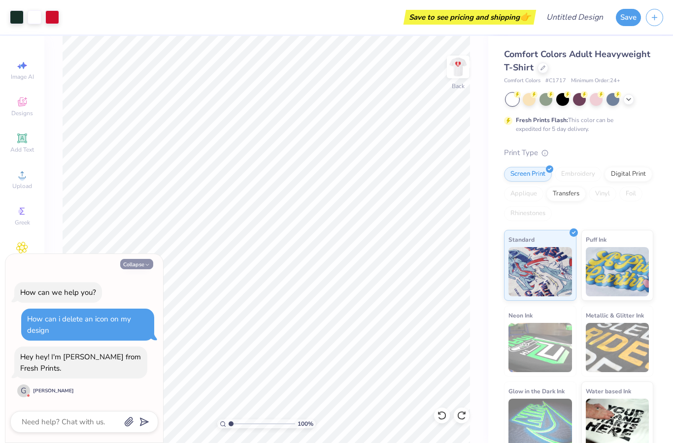
click at [138, 263] on button "Collapse" at bounding box center [136, 264] width 33 height 10
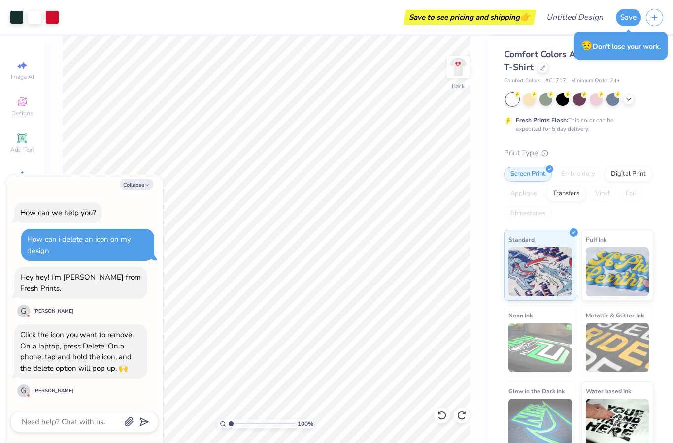
type textarea "x"
